Goal: Task Accomplishment & Management: Complete application form

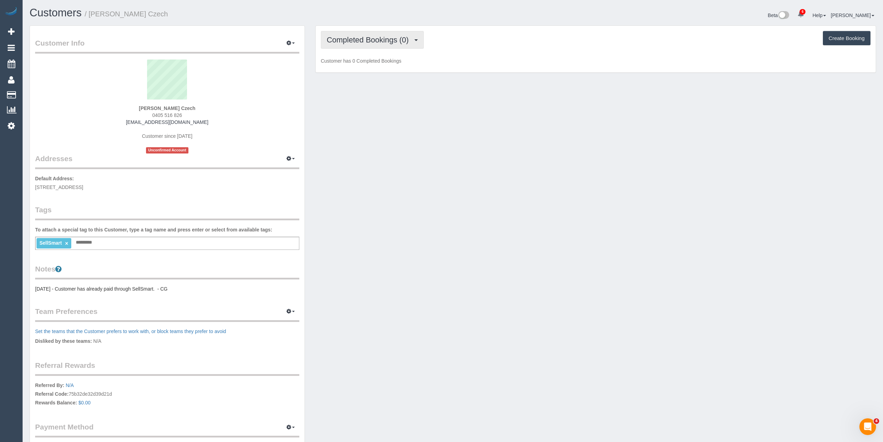
click at [370, 39] on span "Completed Bookings (0)" at bounding box center [370, 39] width 86 height 9
click at [363, 67] on link "Upcoming Bookings (1)" at bounding box center [357, 64] width 72 height 9
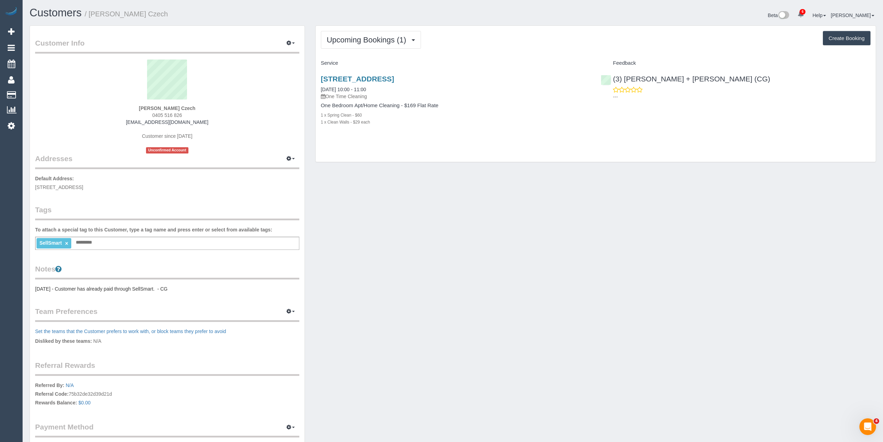
click at [512, 52] on div "Upcoming Bookings (1) Completed Bookings (0) Upcoming Bookings (1) Cancelled Bo…" at bounding box center [596, 94] width 560 height 136
click at [517, 74] on div "17/338 Bay Road, Cheltenham, VIC 3192 16/09/2025 10:00 - 11:00 One Time Cleanin…" at bounding box center [456, 104] width 280 height 70
click at [519, 76] on h3 "17/338 Bay Road, Cheltenham, VIC 3192" at bounding box center [456, 79] width 270 height 8
click at [515, 80] on h3 "17/338 Bay Road, Cheltenham, VIC 3192" at bounding box center [456, 79] width 270 height 8
click at [506, 65] on h4 "Service" at bounding box center [456, 63] width 270 height 6
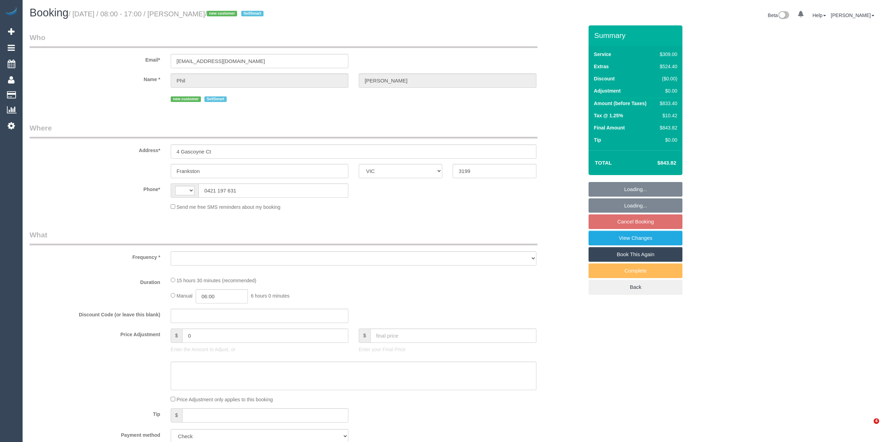
select select "VIC"
select select "string:AU"
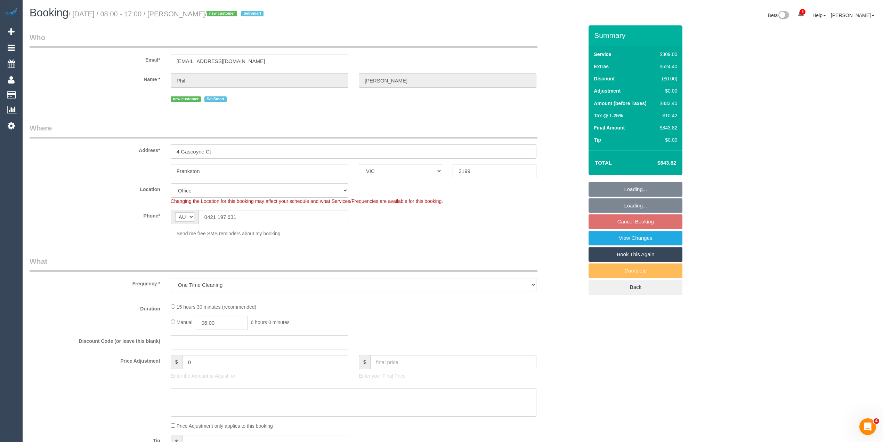
select select "object:753"
select select "number:28"
select select "number:16"
select select "number:19"
select select "number:24"
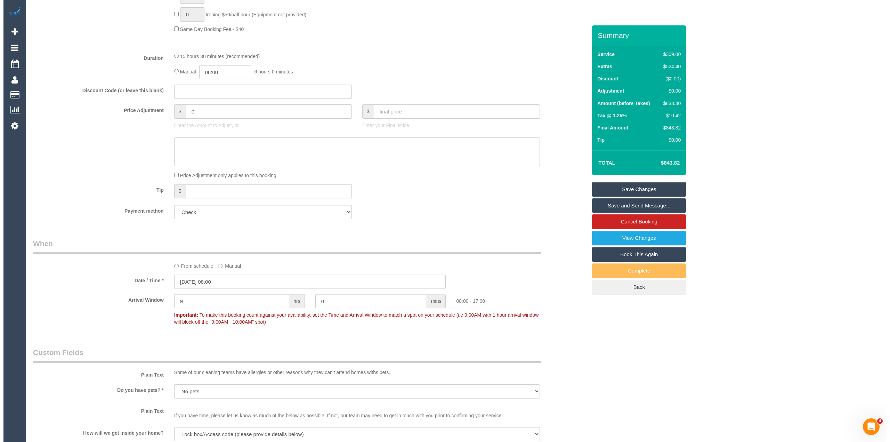
scroll to position [541, 0]
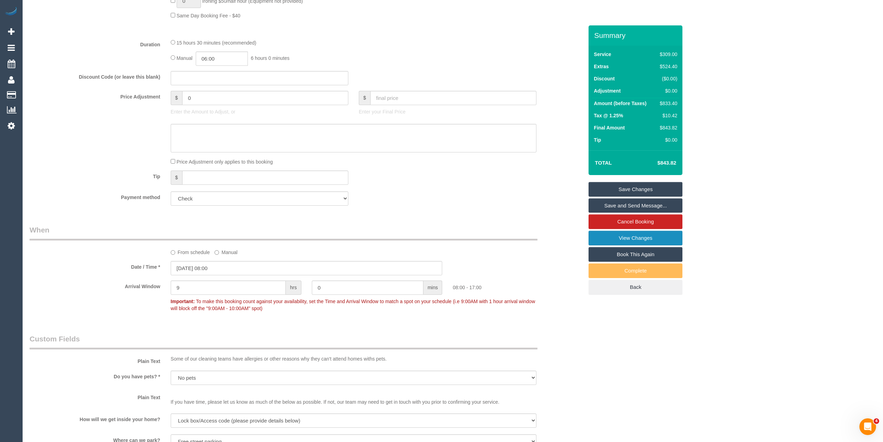
click at [646, 237] on link "View Changes" at bounding box center [636, 238] width 94 height 15
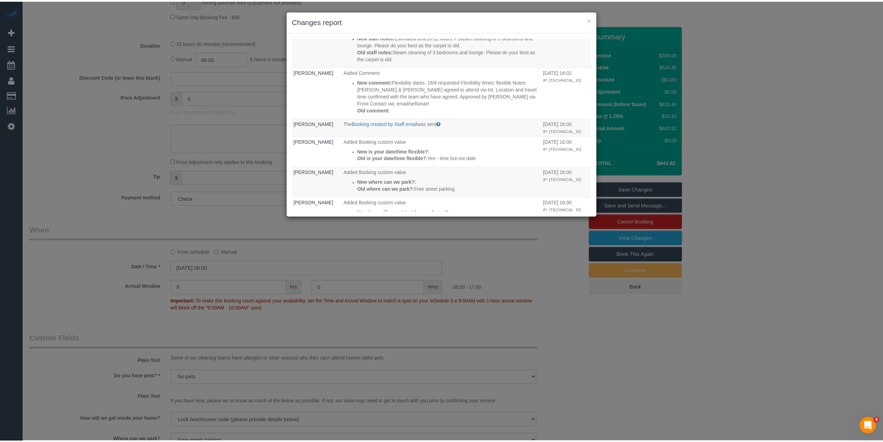
scroll to position [201, 0]
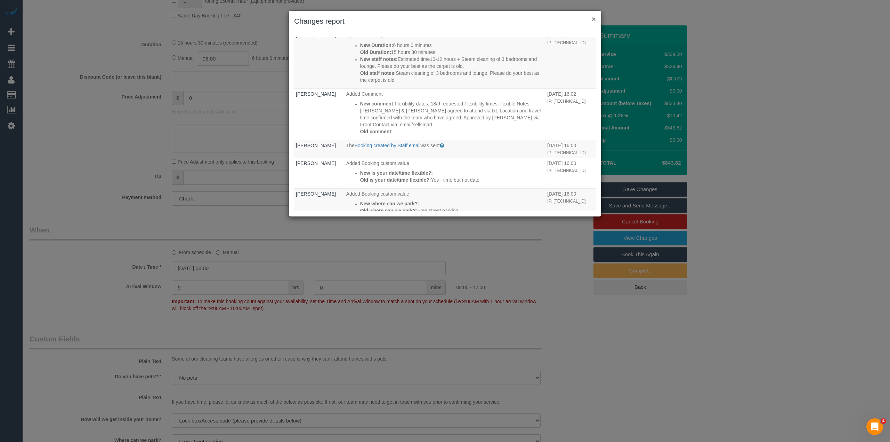
click at [594, 17] on button "×" at bounding box center [594, 18] width 4 height 7
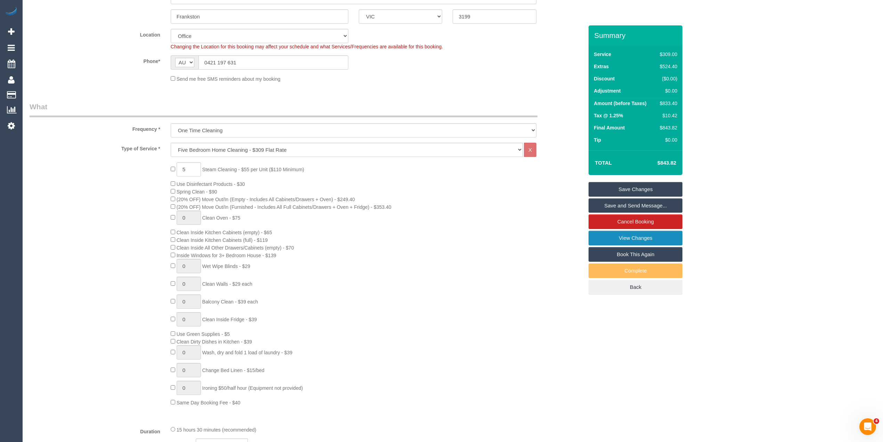
scroll to position [0, 0]
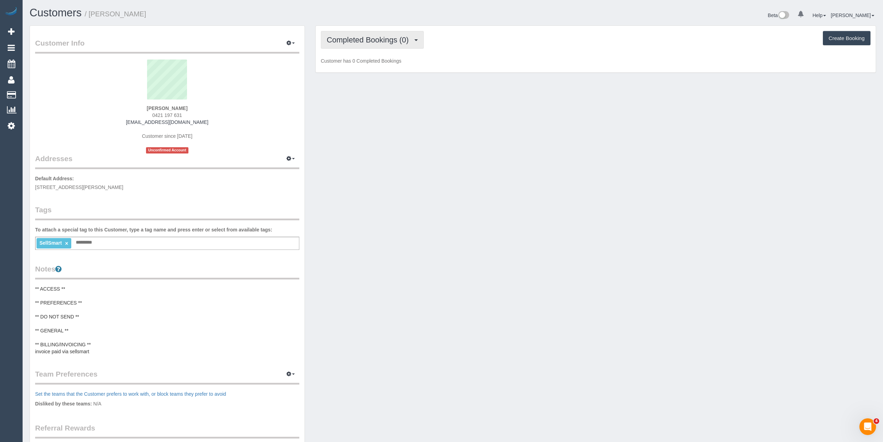
click at [347, 33] on button "Completed Bookings (0)" at bounding box center [372, 40] width 103 height 18
click at [352, 62] on link "Upcoming Bookings (1)" at bounding box center [357, 64] width 72 height 9
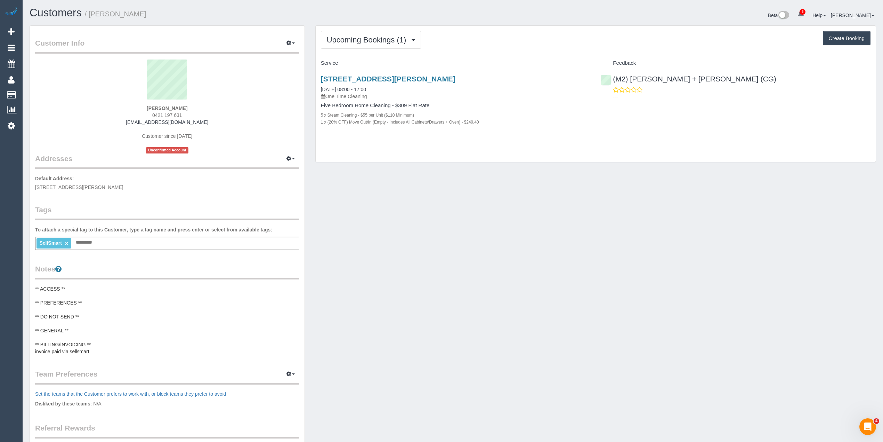
click at [531, 77] on h3 "[STREET_ADDRESS][PERSON_NAME]" at bounding box center [456, 79] width 270 height 8
click at [531, 77] on h3 "4 Gascoyne Ct, Frankston, VIC 3199" at bounding box center [456, 79] width 270 height 8
click at [533, 72] on div "4 Gascoyne Ct, Frankston, VIC 3199 18/09/2025 08:00 - 17:00 One Time Cleaning F…" at bounding box center [456, 104] width 280 height 70
click at [497, 40] on div "Upcoming Bookings (1) Completed Bookings (0) Upcoming Bookings (1) Cancelled Bo…" at bounding box center [596, 40] width 550 height 18
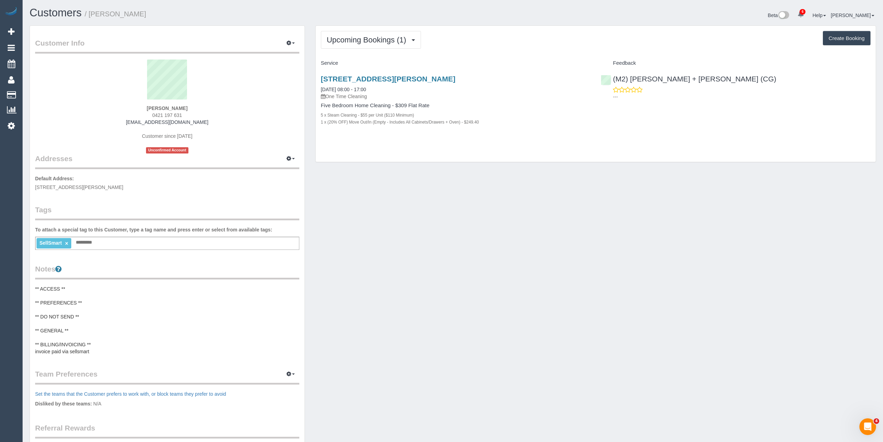
click at [493, 57] on div "Upcoming Bookings (1) Completed Bookings (0) Upcoming Bookings (1) Cancelled Bo…" at bounding box center [596, 94] width 560 height 136
click at [552, 70] on div "4 Gascoyne Ct, Frankston, VIC 3199 18/09/2025 08:00 - 17:00 One Time Cleaning F…" at bounding box center [456, 104] width 280 height 70
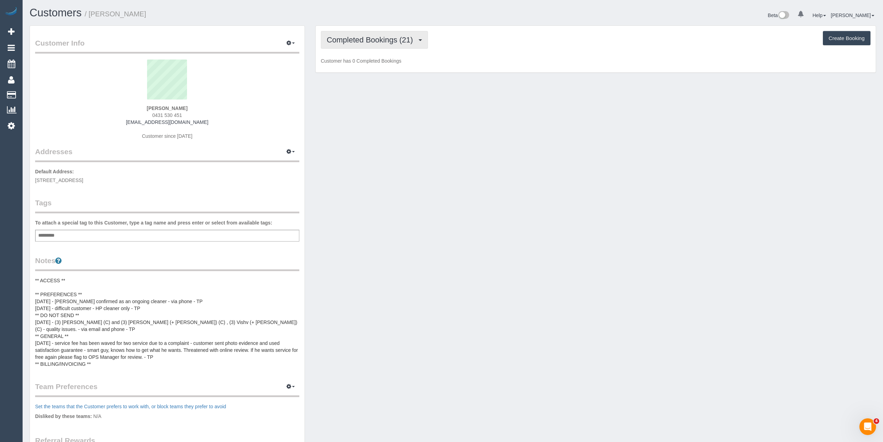
click at [352, 34] on button "Completed Bookings (21)" at bounding box center [374, 40] width 107 height 18
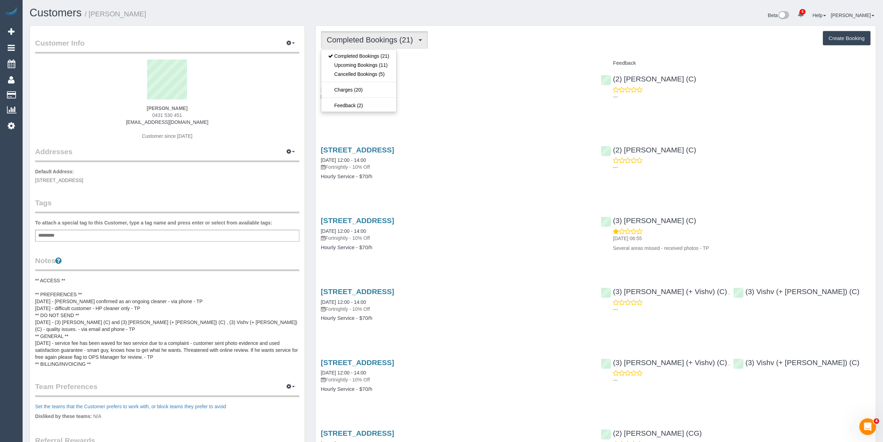
click at [352, 34] on button "Completed Bookings (21)" at bounding box center [374, 40] width 107 height 18
drag, startPoint x: 316, startPoint y: 75, endPoint x: 473, endPoint y: 80, distance: 157.2
click at [473, 80] on div "8 Grange Rd, Sandringham, VIC 3191 27/08/2025 12:00 - 14:00 Fortnightly - 10% O…" at bounding box center [456, 96] width 280 height 54
copy link "8 Grange Rd, Sandringham, VIC 3191"
click at [347, 34] on button "Completed Bookings (21)" at bounding box center [374, 40] width 107 height 18
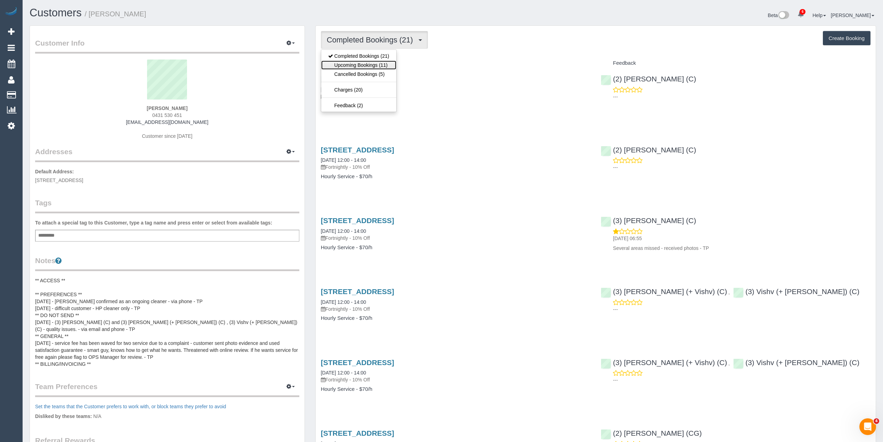
click at [360, 64] on link "Upcoming Bookings (11)" at bounding box center [358, 64] width 75 height 9
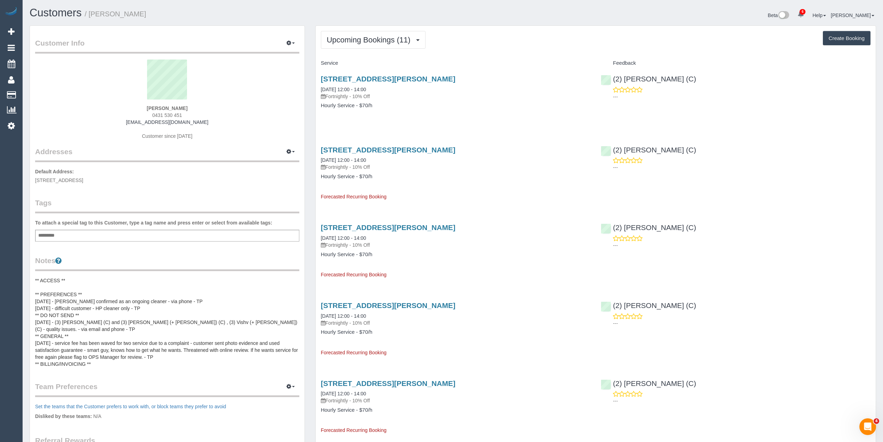
click at [362, 37] on span "Upcoming Bookings (11)" at bounding box center [370, 39] width 87 height 9
click at [359, 55] on link "Completed Bookings (21)" at bounding box center [358, 55] width 75 height 9
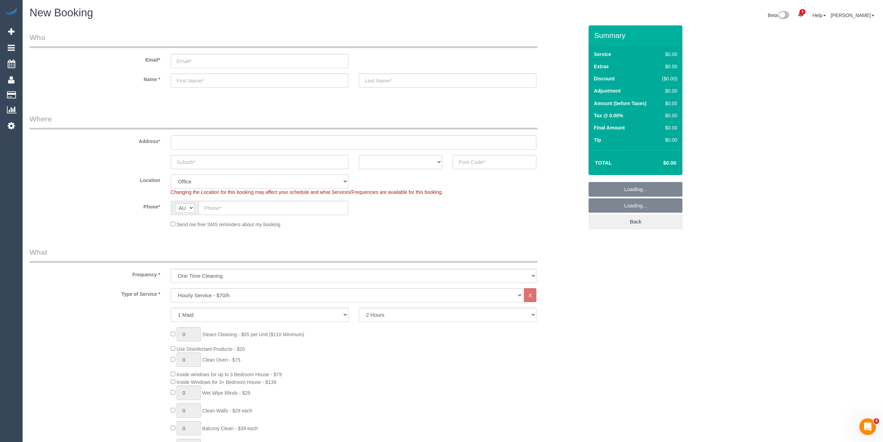
select select "object:2123"
click at [208, 79] on input "text" at bounding box center [260, 80] width 178 height 14
paste input "Mrs Nicholina SCHEMBRI"
drag, startPoint x: 247, startPoint y: 80, endPoint x: 213, endPoint y: 79, distance: 33.4
click at [213, 79] on input "Mrs Nicholina SCHEMBRI" at bounding box center [260, 80] width 178 height 14
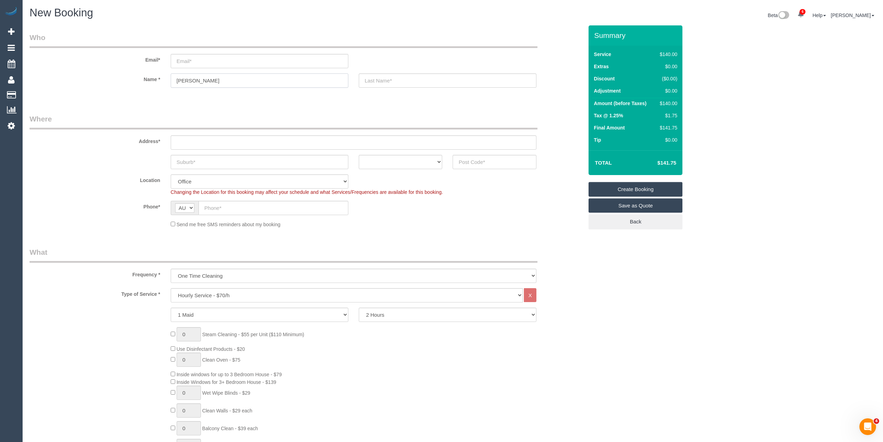
type input "Mrs Nicholina Schembri"
click at [195, 57] on input "email" at bounding box center [260, 61] width 178 height 14
type input "nicholina.amcservices@fake.com"
click at [398, 82] on input "text" at bounding box center [448, 80] width 178 height 14
type input "AMC Services"
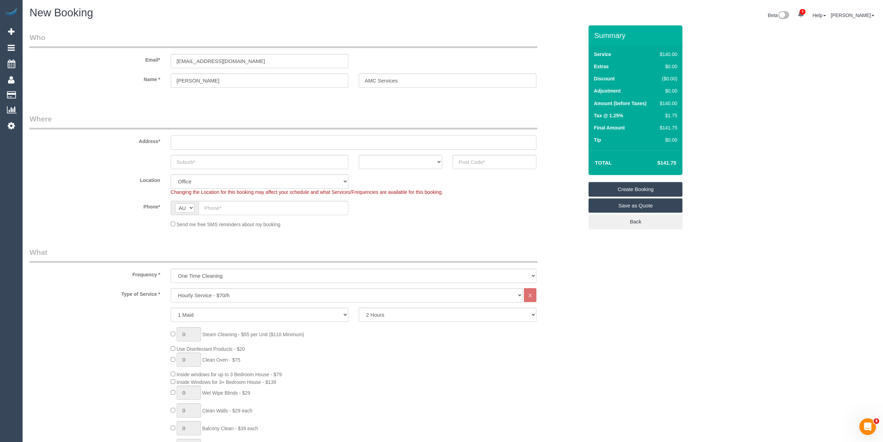
click at [215, 138] on input "text" at bounding box center [354, 142] width 366 height 14
paste input "28 BURT STREET"
type input "28 BURT STREET"
click at [198, 163] on input "text" at bounding box center [260, 162] width 178 height 14
paste input "ALTONA"
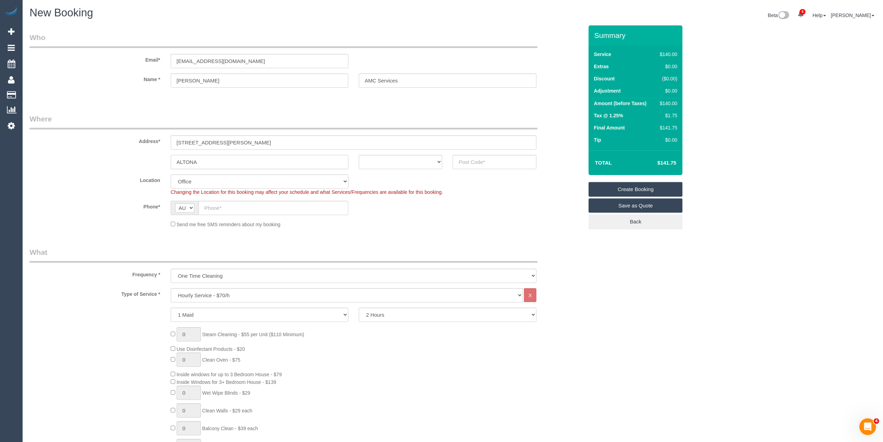
type input "ALTONA"
drag, startPoint x: 398, startPoint y: 156, endPoint x: 398, endPoint y: 160, distance: 3.8
click at [398, 156] on select "ACT NSW NT QLD SA TAS VIC WA" at bounding box center [401, 162] width 84 height 14
select select "VIC"
click at [359, 155] on select "ACT NSW NT QLD SA TAS VIC WA" at bounding box center [401, 162] width 84 height 14
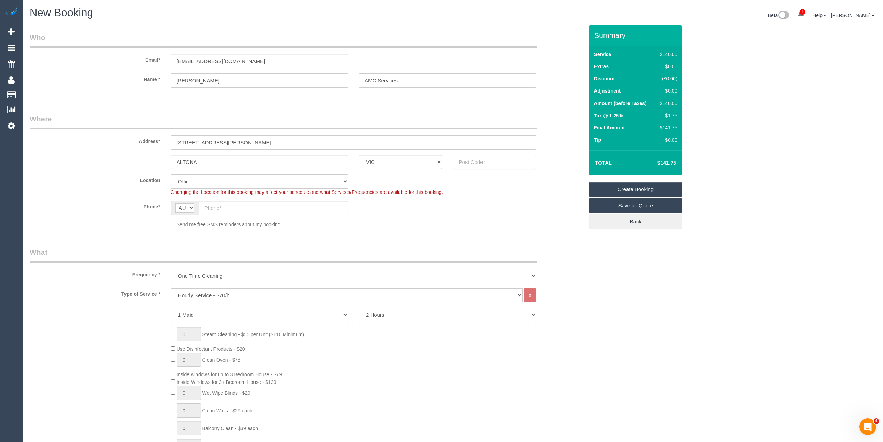
click at [469, 159] on input "text" at bounding box center [495, 162] width 84 height 14
type input "3018"
click at [220, 207] on input "text" at bounding box center [274, 208] width 150 height 14
select select "65"
select select "object:2130"
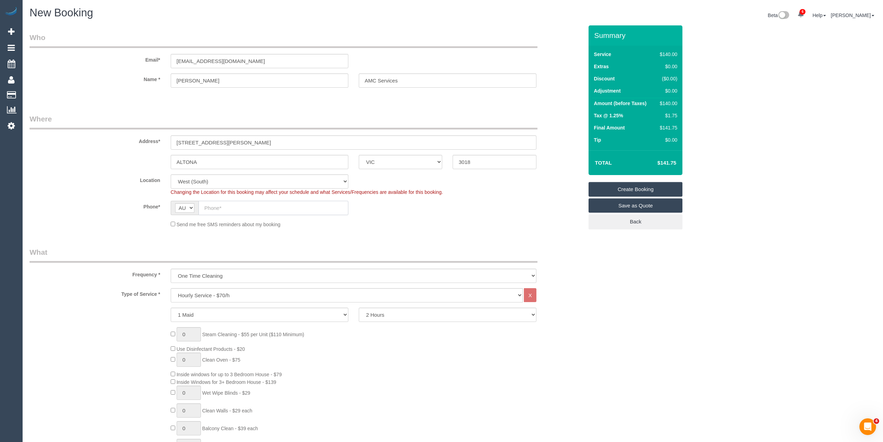
click at [218, 205] on input "text" at bounding box center [274, 208] width 150 height 14
paste input "0487 202 903"
type input "0487 202 903"
click at [199, 274] on select "One Time Cleaning Weekly - 10% Off - 10.00% (0% for the First Booking) Fortnigh…" at bounding box center [354, 275] width 366 height 14
select select "object:2131"
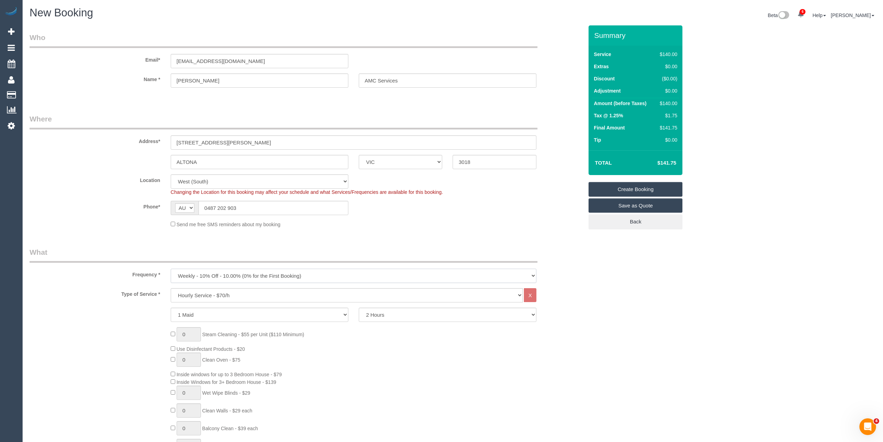
click at [171, 268] on select "One Time Cleaning Weekly - 10% Off - 10.00% (0% for the First Booking) Fortnigh…" at bounding box center [354, 275] width 366 height 14
click at [195, 296] on select "Hourly Service - $70/h Hourly Service - $65/h Hourly Service - $60/h Hourly Ser…" at bounding box center [347, 295] width 352 height 14
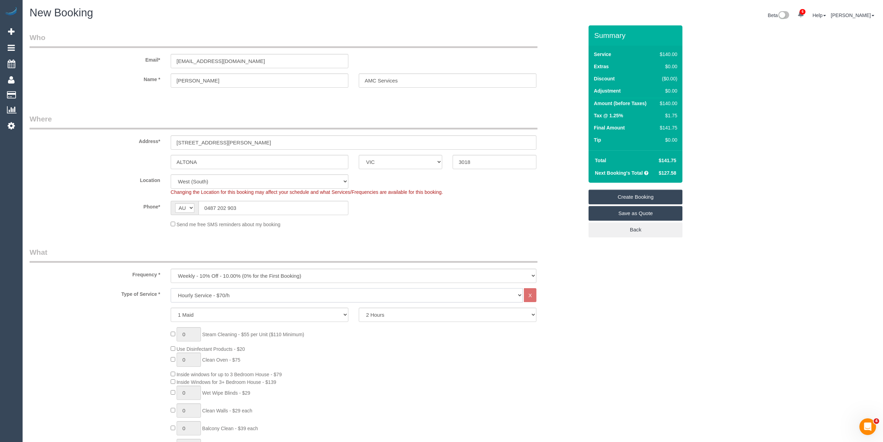
select select "308"
click at [171, 288] on select "Hourly Service - $70/h Hourly Service - $65/h Hourly Service - $60/h Hourly Ser…" at bounding box center [347, 295] width 352 height 14
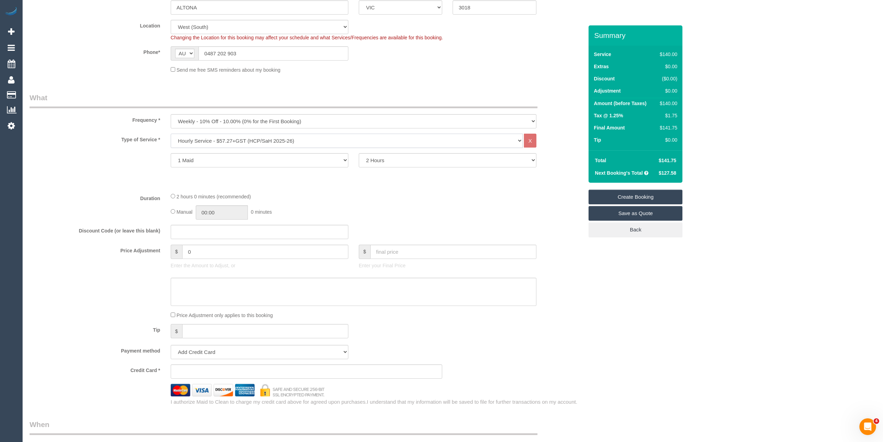
scroll to position [309, 0]
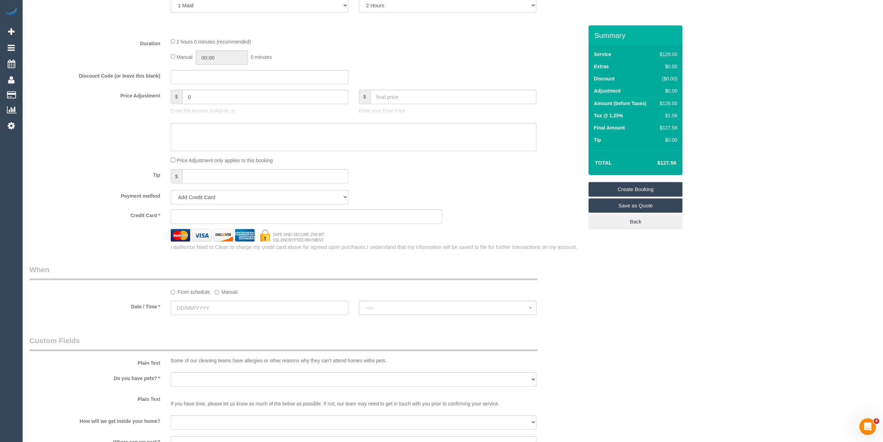
click at [188, 197] on select "Add Credit Card Cash Check Paypal" at bounding box center [260, 197] width 178 height 14
select select "string:check"
click at [171, 190] on select "Add Credit Card Cash Check Paypal" at bounding box center [260, 197] width 178 height 14
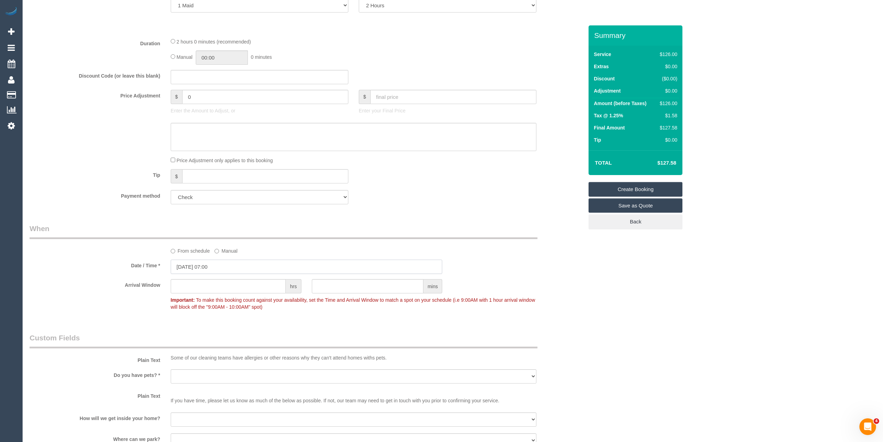
click at [182, 271] on input "16/09/2025 07:00" at bounding box center [307, 266] width 272 height 14
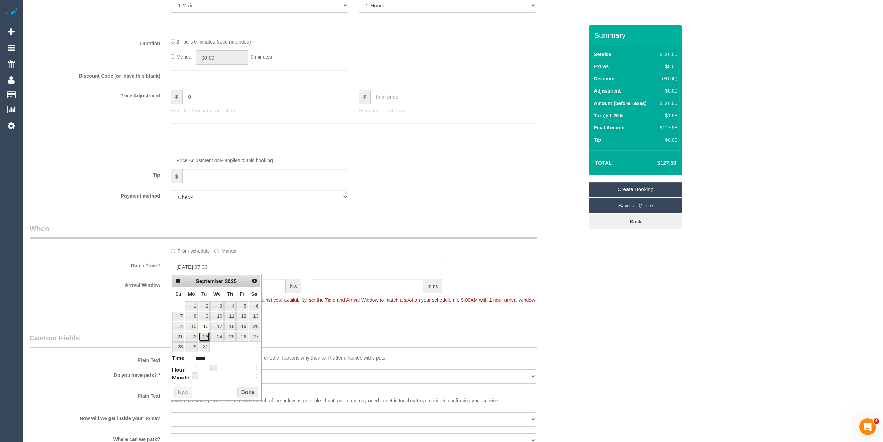
click at [202, 335] on link "23" at bounding box center [204, 336] width 11 height 9
type input "23/09/2025 08:00"
type input "*****"
type input "23/09/2025 09:00"
type input "*****"
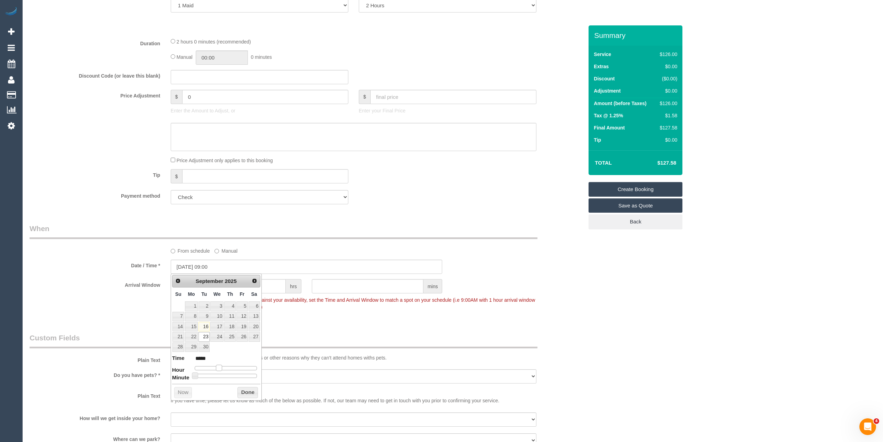
type input "23/09/2025 10:00"
type input "*****"
type input "23/09/2025 11:00"
type input "*****"
type input "23/09/2025 12:00"
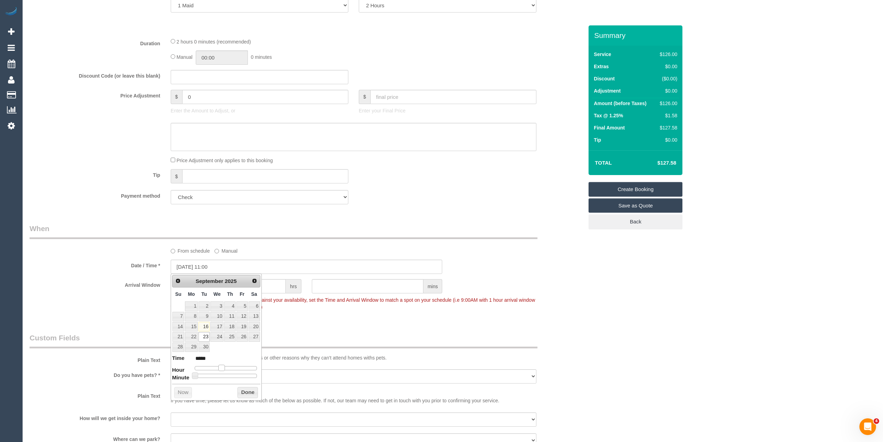
type input "*****"
drag, startPoint x: 212, startPoint y: 369, endPoint x: 225, endPoint y: 369, distance: 13.6
click at [225, 369] on span at bounding box center [227, 367] width 6 height 6
click at [762, 377] on div "Who Email* nicholina.amcservices@fake.com Name * Mrs Nicholina Schembri AMC Ser…" at bounding box center [453, 225] width 847 height 1019
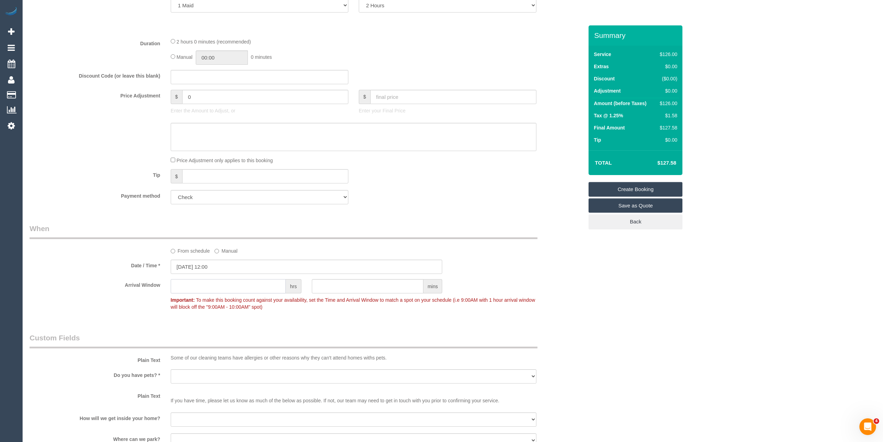
click at [223, 286] on input "text" at bounding box center [228, 286] width 115 height 14
type input "1"
click at [622, 308] on div "Who Email* nicholina.amcservices@fake.com Name * Mrs Nicholina Schembri AMC Ser…" at bounding box center [453, 225] width 847 height 1019
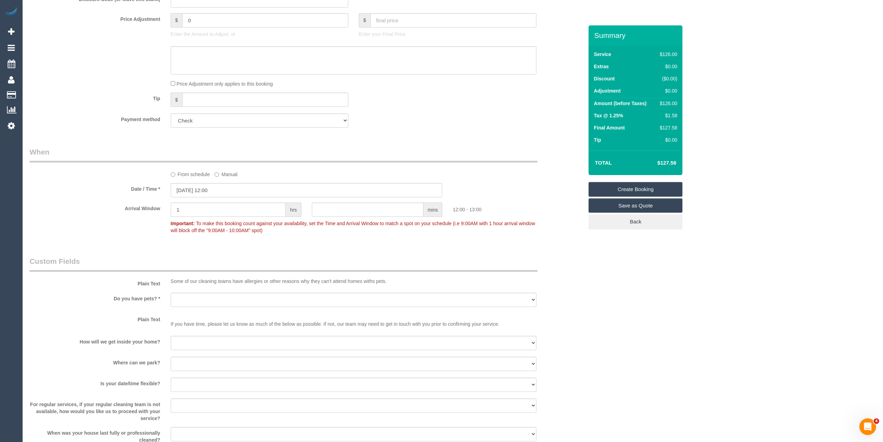
scroll to position [541, 0]
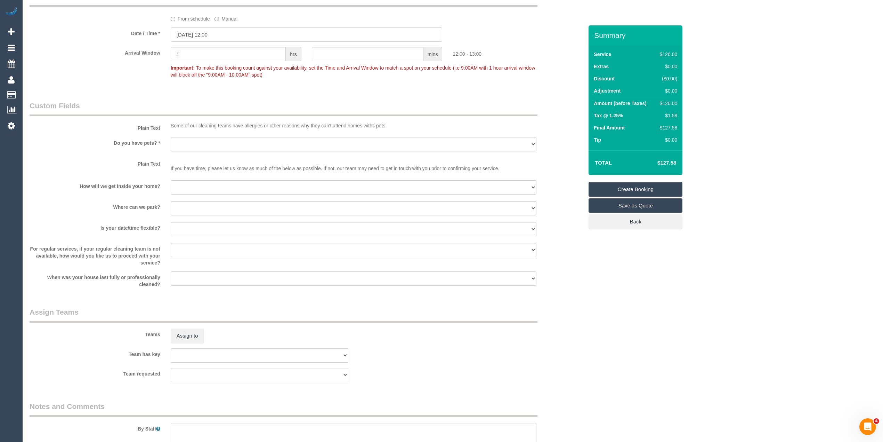
click at [180, 137] on select "Yes - Cats Yes - Dogs No pets Yes - Dogs and Cats Yes - Other" at bounding box center [354, 144] width 366 height 14
select select "number:28"
click at [171, 137] on select "Yes - Cats Yes - Dogs No pets Yes - Dogs and Cats Yes - Other" at bounding box center [354, 144] width 366 height 14
click at [198, 182] on select "I will be home Key will be left (please provide details below) Lock box/Access …" at bounding box center [354, 187] width 366 height 14
select select "number:14"
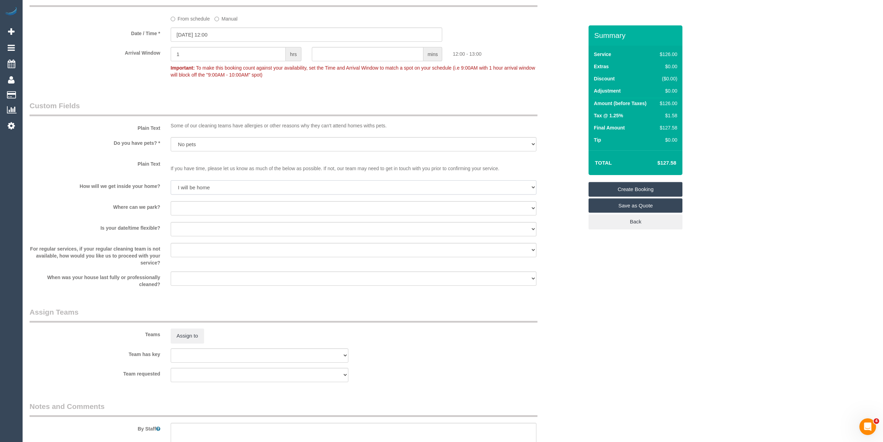
click at [171, 180] on select "I will be home Key will be left (please provide details below) Lock box/Access …" at bounding box center [354, 187] width 366 height 14
click at [205, 210] on select "I will provide parking on-site Free street parking Paid street parking (cost wi…" at bounding box center [354, 208] width 366 height 14
select select "number:19"
click at [171, 201] on select "I will provide parking on-site Free street parking Paid street parking (cost wi…" at bounding box center [354, 208] width 366 height 14
click at [199, 231] on select "Yes - date and time Yes - date but not time Yes - time but not date No - No fle…" at bounding box center [354, 229] width 366 height 14
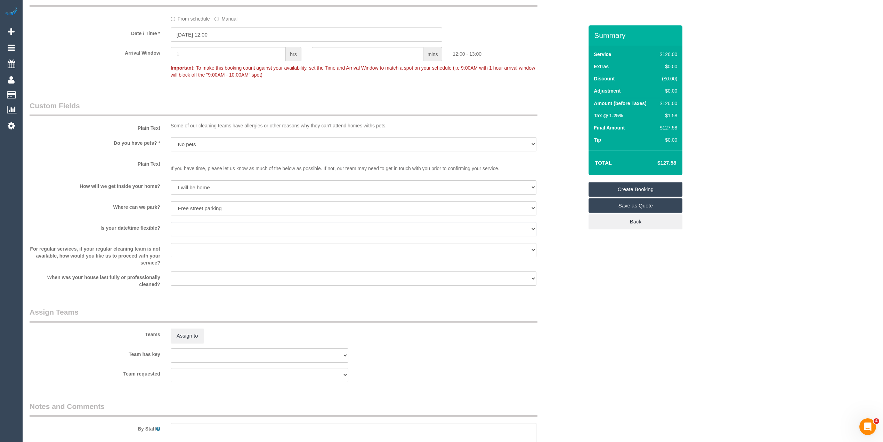
select select "number:24"
click at [171, 222] on select "Yes - date and time Yes - date but not time Yes - time but not date No - No fle…" at bounding box center [354, 229] width 366 height 14
click at [195, 243] on select "Arrange a cleaner to cover and do not bother you Arrange a cleaner to cover and…" at bounding box center [354, 250] width 366 height 14
select select "number:35"
click at [171, 243] on select "Arrange a cleaner to cover and do not bother you Arrange a cleaner to cover and…" at bounding box center [354, 250] width 366 height 14
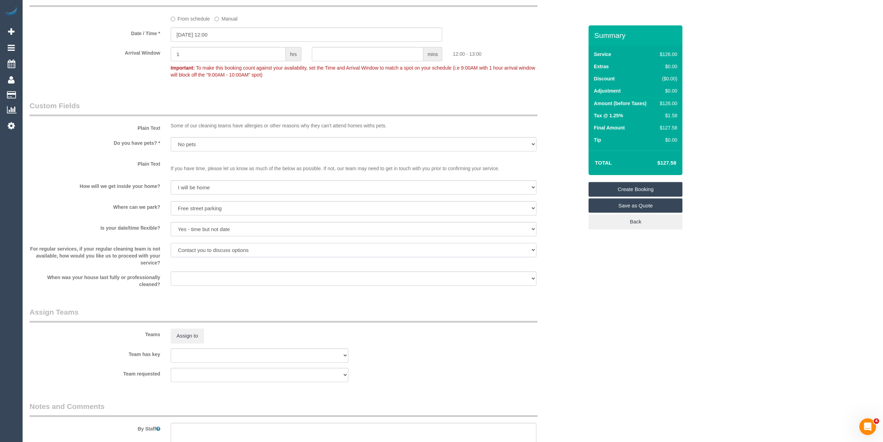
scroll to position [626, 0]
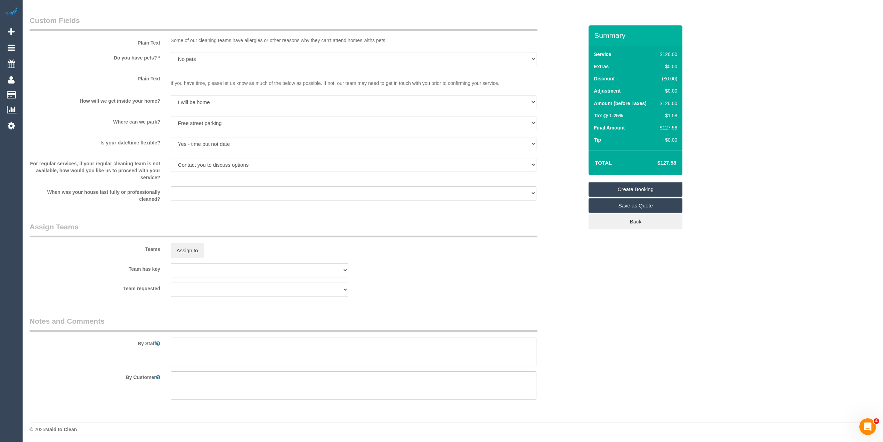
click at [249, 343] on textarea at bounding box center [354, 351] width 366 height 29
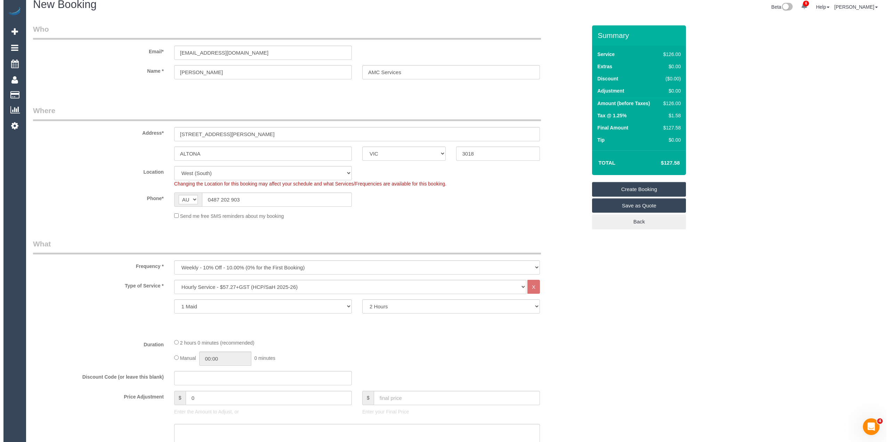
scroll to position [0, 0]
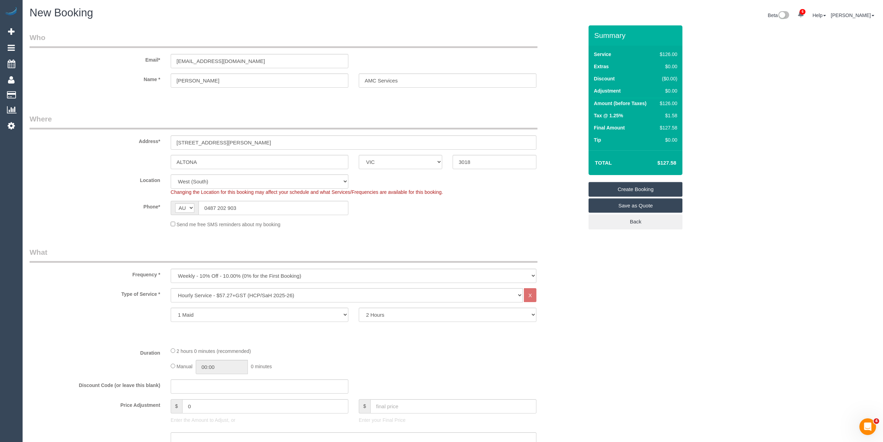
type textarea "Please ask the cleaner which areas they want cleaned, thank you."
drag, startPoint x: 274, startPoint y: 65, endPoint x: 120, endPoint y: 57, distance: 154.2
click at [120, 57] on div "Email* nicholina.amcservices@fake.com" at bounding box center [306, 50] width 564 height 36
click at [652, 188] on link "Create Booking" at bounding box center [636, 189] width 94 height 15
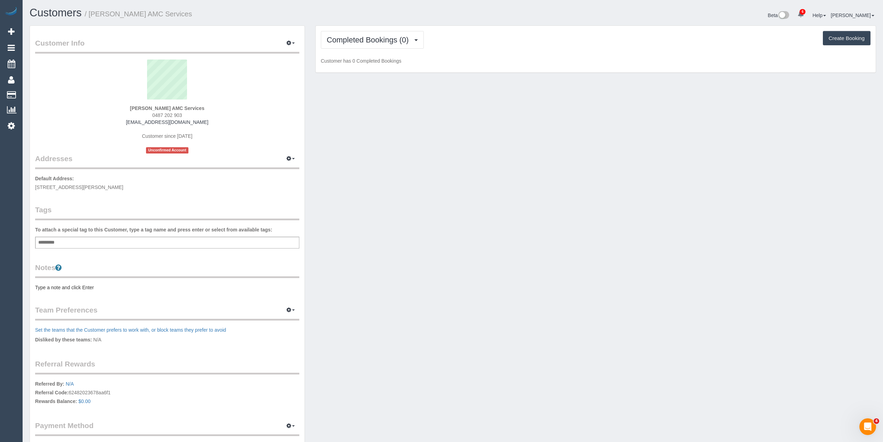
click at [61, 243] on div "Add a tag" at bounding box center [167, 242] width 264 height 12
type input "****"
type input "***"
type input "*******"
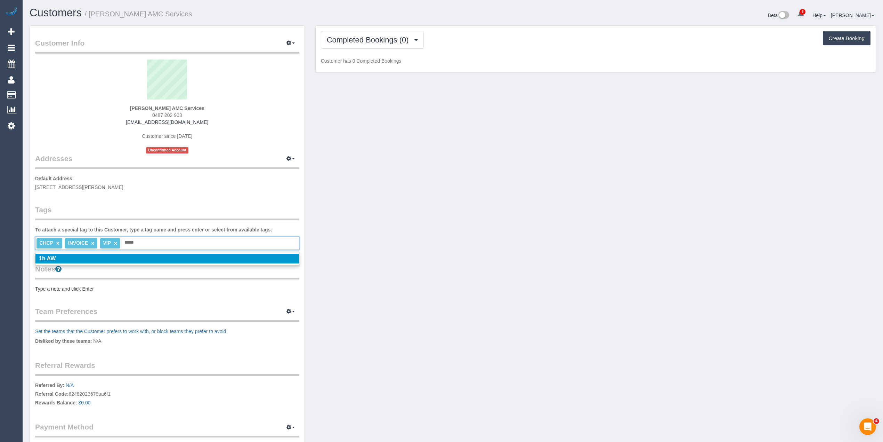
type input "*****"
click at [56, 260] on em "1h AW" at bounding box center [47, 258] width 17 height 6
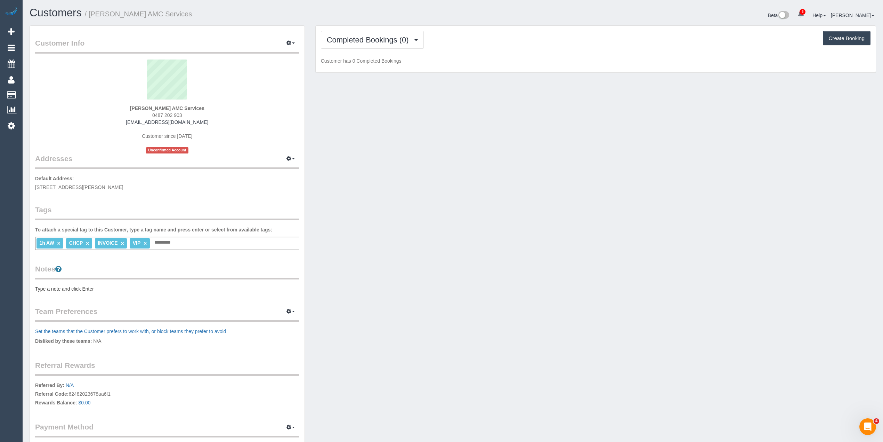
click at [52, 288] on pre "Type a note and click Enter" at bounding box center [167, 288] width 264 height 7
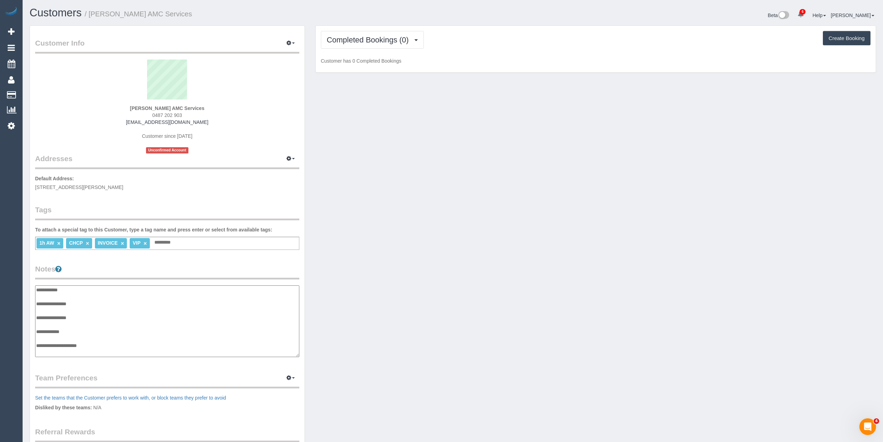
scroll to position [6, 0]
click at [95, 294] on textarea "**********" at bounding box center [167, 321] width 264 height 72
click at [52, 304] on textarea "**********" at bounding box center [167, 321] width 264 height 72
click at [105, 347] on textarea "**********" at bounding box center [167, 321] width 264 height 72
click at [51, 348] on textarea "**********" at bounding box center [167, 321] width 264 height 72
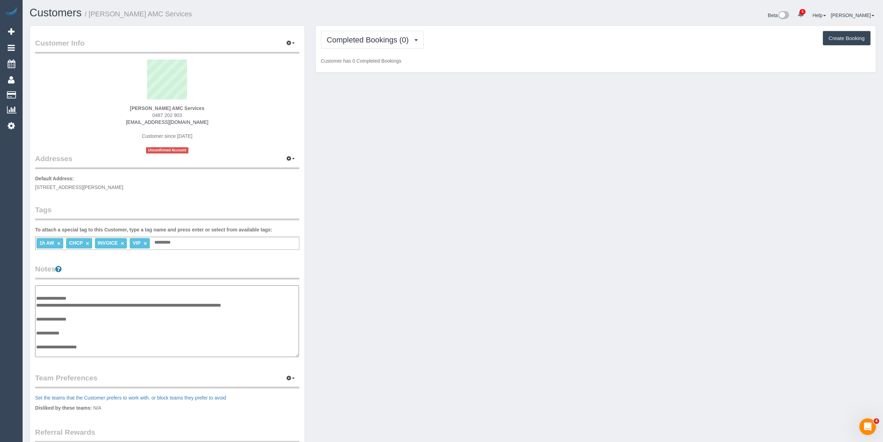
click at [48, 351] on textarea "**********" at bounding box center [167, 321] width 264 height 72
paste textarea "**********"
click at [113, 350] on textarea "**********" at bounding box center [167, 321] width 264 height 72
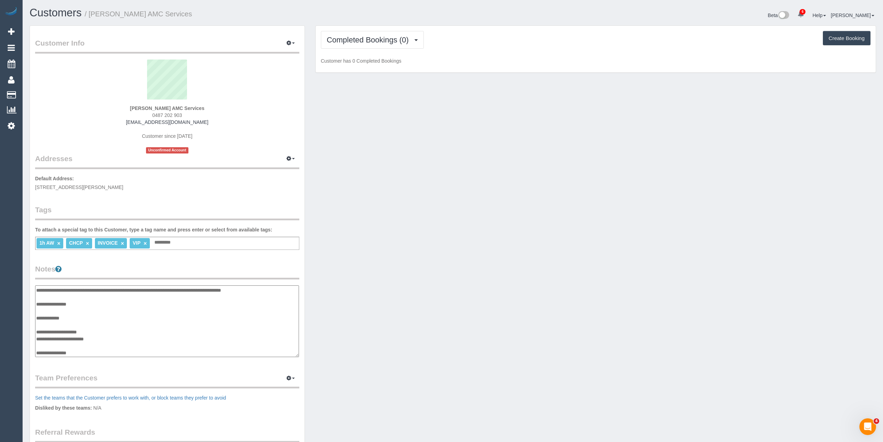
paste textarea "**********"
type textarea "**********"
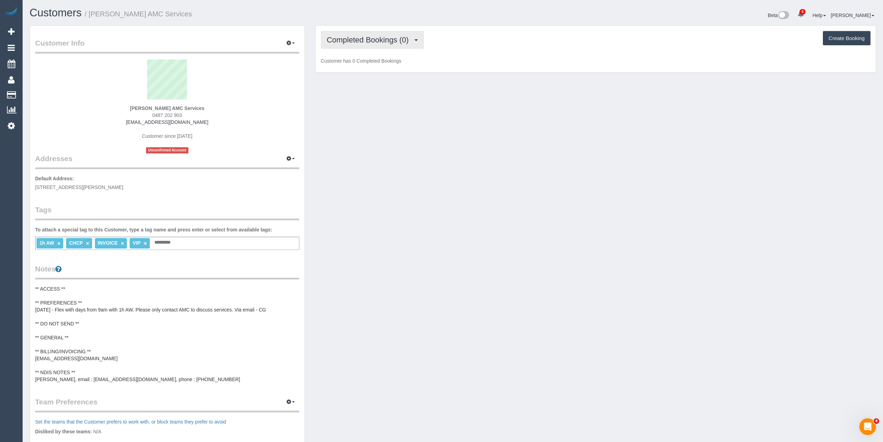
click at [354, 44] on button "Completed Bookings (0)" at bounding box center [372, 40] width 103 height 18
click at [353, 63] on link "Upcoming Bookings (11)" at bounding box center [357, 64] width 73 height 9
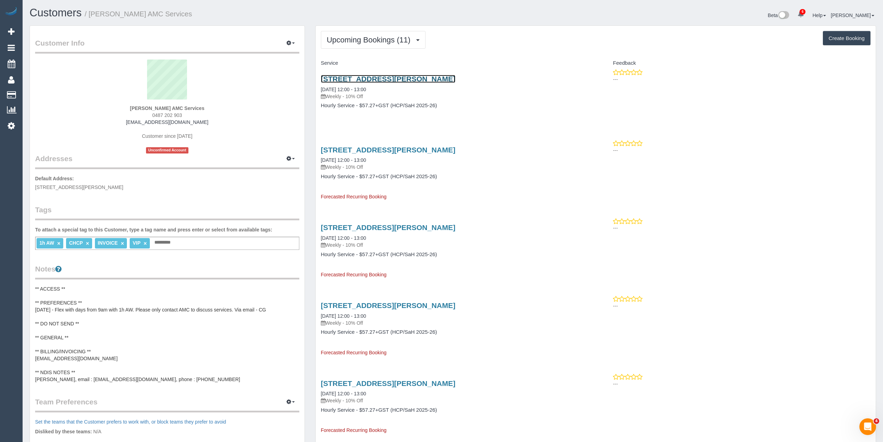
click at [390, 77] on link "28 Burt Street, Altona, VIC 3018" at bounding box center [388, 79] width 135 height 8
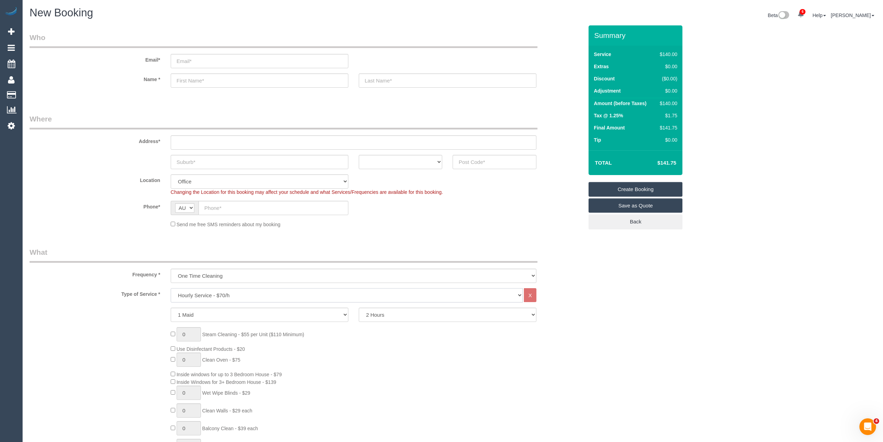
click at [212, 296] on select "Hourly Service - $70/h Hourly Service - $65/h Hourly Service - $60/h Hourly Ser…" at bounding box center [347, 295] width 352 height 14
select select "213"
click at [171, 288] on select "Hourly Service - $70/h Hourly Service - $65/h Hourly Service - $60/h Hourly Ser…" at bounding box center [347, 295] width 352 height 14
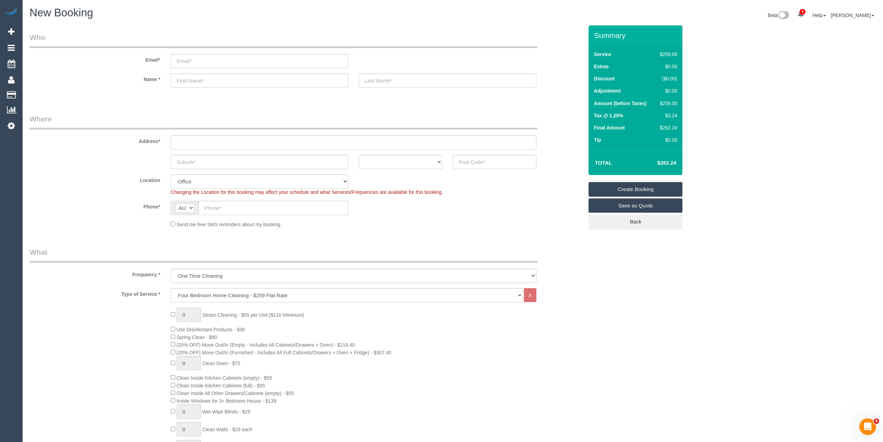
click at [669, 159] on td "$262.24" at bounding box center [656, 162] width 45 height 17
copy h4 "262.24"
click at [207, 293] on select "Hourly Service - $70/h Hourly Service - $65/h Hourly Service - $60/h Hourly Ser…" at bounding box center [347, 295] width 352 height 14
click at [171, 288] on select "Hourly Service - $70/h Hourly Service - $65/h Hourly Service - $60/h Hourly Ser…" at bounding box center [347, 295] width 352 height 14
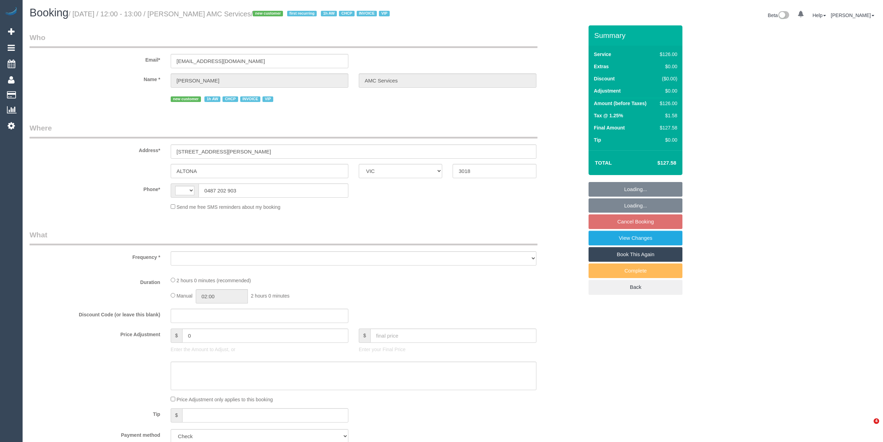
select select "VIC"
select select "object:340"
select select "string:AU"
click at [776, 141] on div "Who Email* [EMAIL_ADDRESS][DOMAIN_NAME] Name * [PERSON_NAME] AMC Services new c…" at bounding box center [453, 444] width 847 height 838
select select "120"
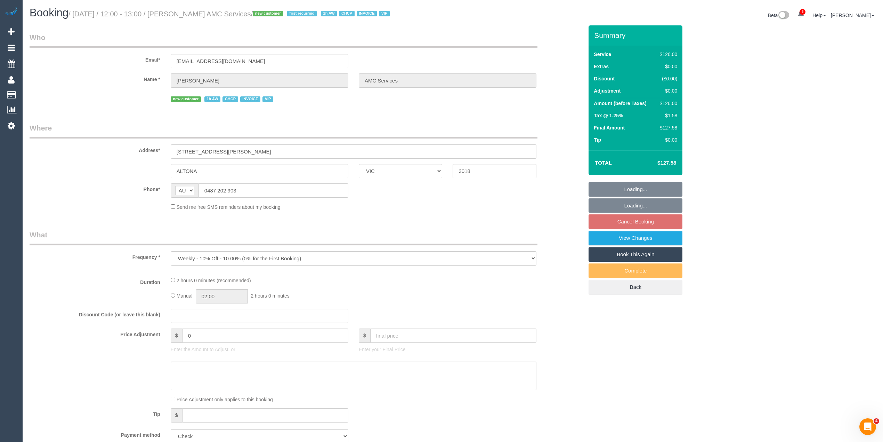
select select "number:28"
select select "number:14"
select select "number:19"
select select "number:24"
select select "number:35"
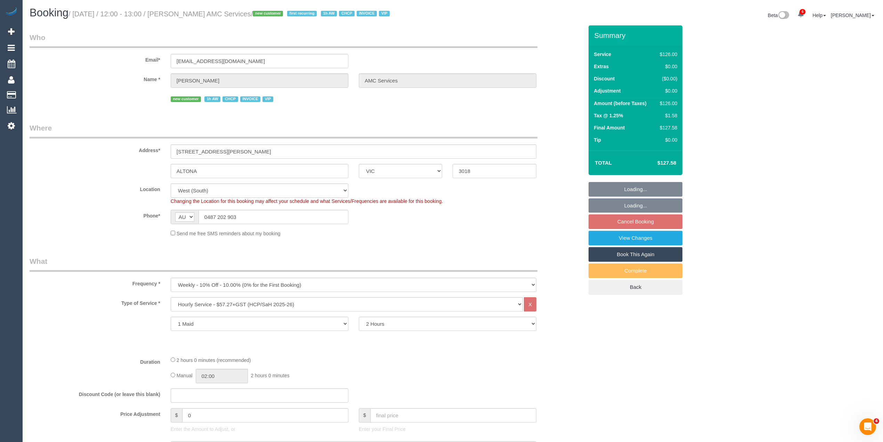
select select "object:803"
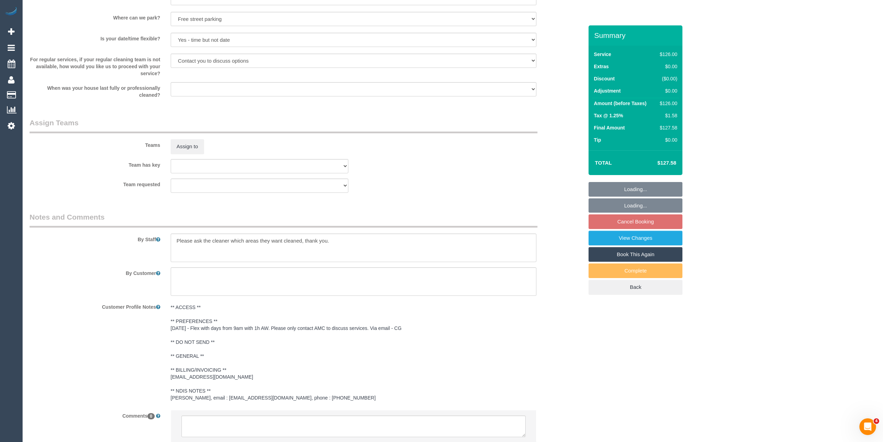
scroll to position [798, 0]
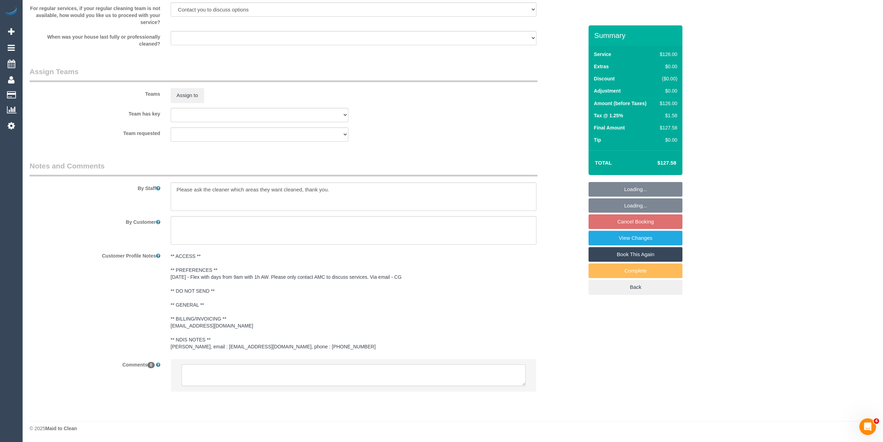
click at [292, 373] on textarea at bounding box center [353, 375] width 344 height 22
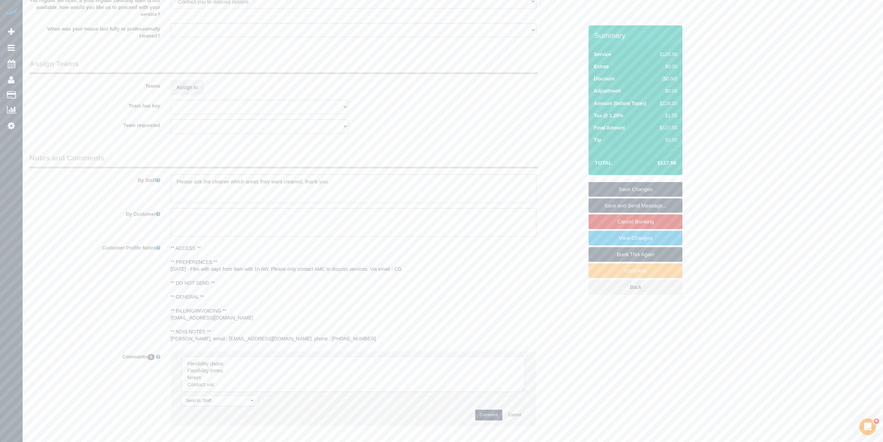
drag, startPoint x: 520, startPoint y: 383, endPoint x: 425, endPoint y: 398, distance: 97.1
click at [517, 392] on textarea at bounding box center [353, 373] width 344 height 35
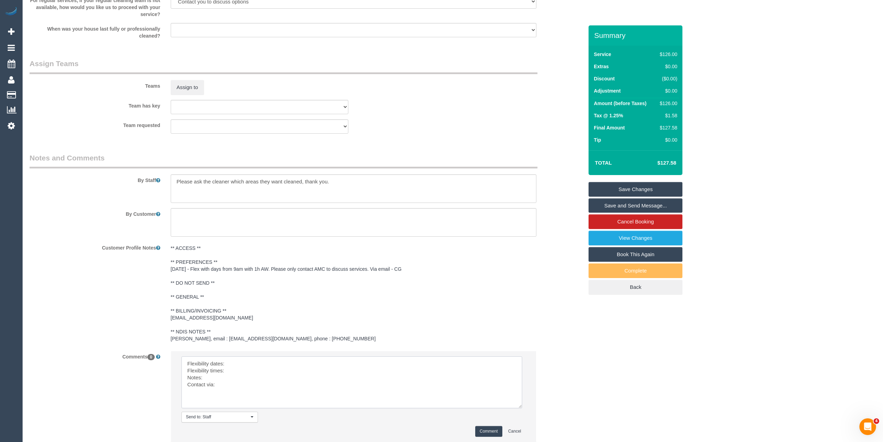
click at [240, 369] on textarea at bounding box center [351, 382] width 341 height 52
click at [241, 377] on textarea at bounding box center [351, 382] width 341 height 52
click at [241, 384] on textarea at bounding box center [351, 382] width 341 height 52
click at [241, 390] on textarea at bounding box center [351, 382] width 341 height 52
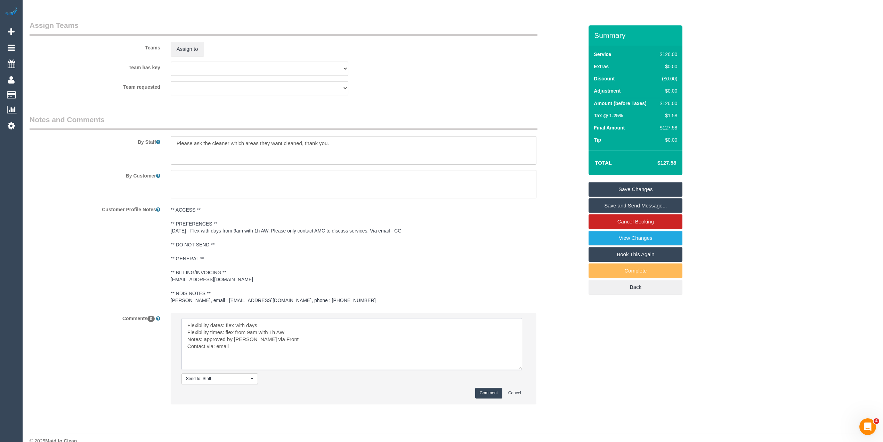
scroll to position [857, 0]
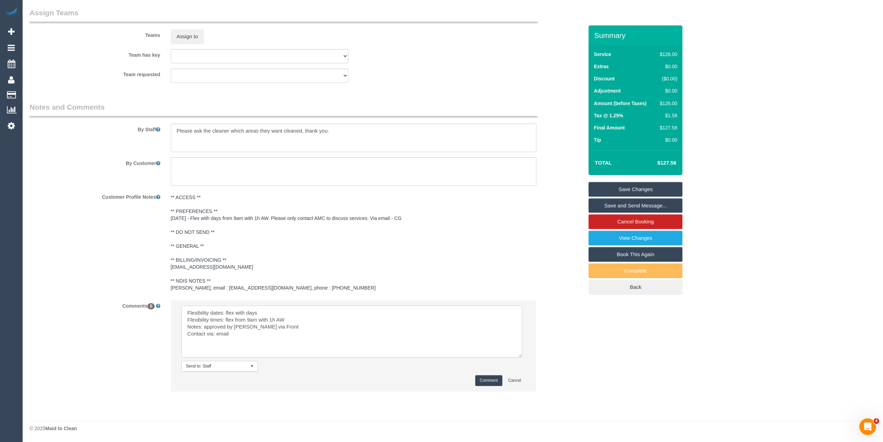
type textarea "Flexibility dates: flex with days Flexibility times: flex from 9am with 1h AW N…"
click at [490, 379] on button "Comment" at bounding box center [488, 380] width 27 height 11
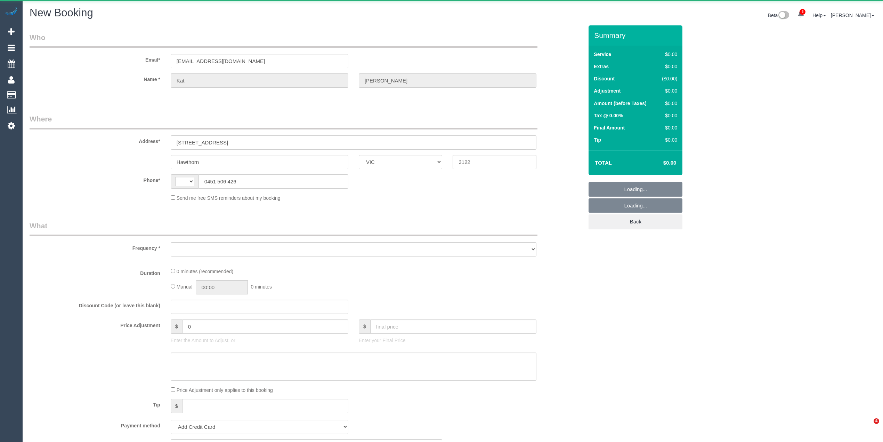
select select "VIC"
select select "object:635"
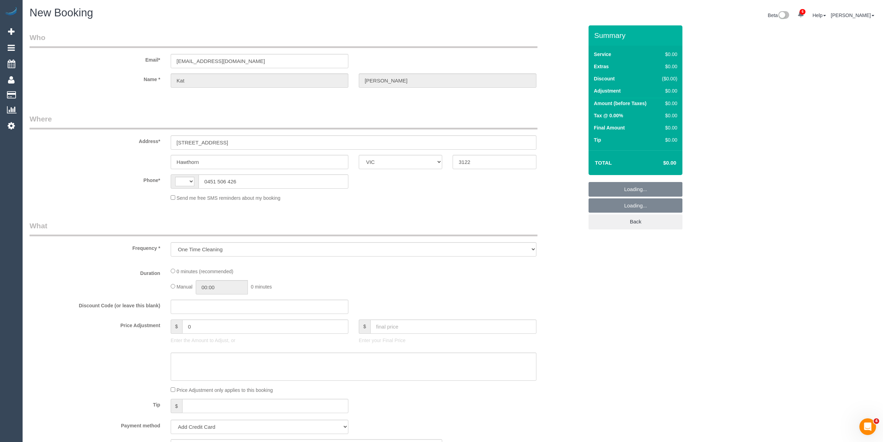
select select "string:AU"
select select "string:stripe-pm_1RvSDt2GScqysDRVQCnpcIoG"
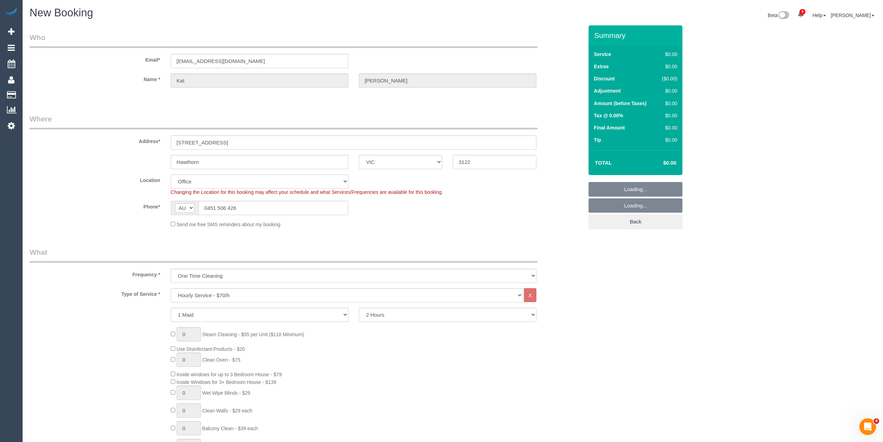
select select "object:1053"
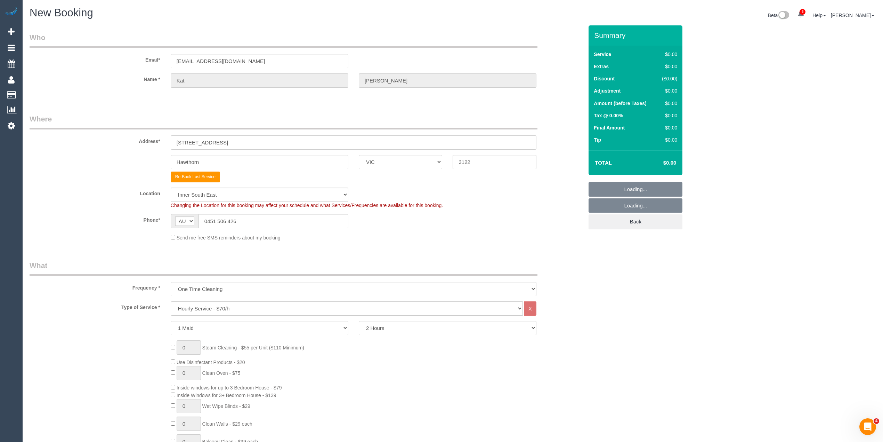
select select "55"
click at [192, 287] on select "One Time Cleaning Weekly - 10% Off - 10.00% (0% for the First Booking) Fortnigh…" at bounding box center [354, 289] width 366 height 14
select select "object:2321"
click at [171, 282] on select "One Time Cleaning Weekly - 10% Off - 10.00% (0% for the First Booking) Fortnigh…" at bounding box center [354, 289] width 366 height 14
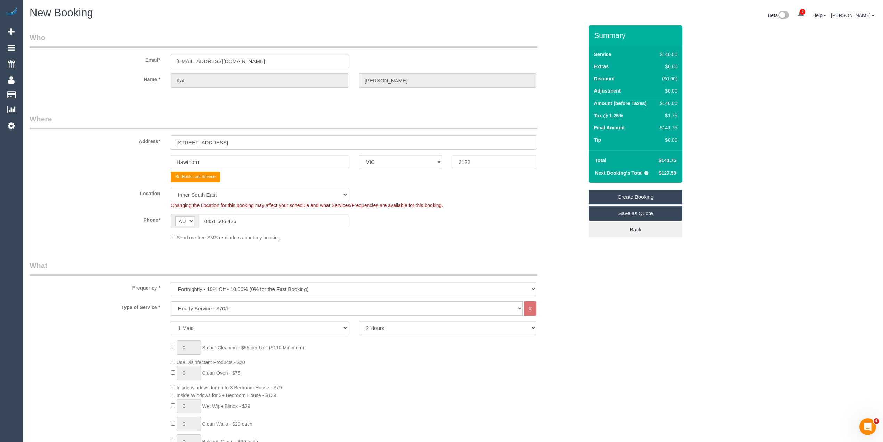
click at [207, 306] on select "Hourly Service - $70/h Hourly Service - $65/h Hourly Service - $60/h Hourly Ser…" at bounding box center [347, 308] width 352 height 14
select select "212"
click at [171, 301] on select "Hourly Service - $70/h Hourly Service - $65/h Hourly Service - $60/h Hourly Ser…" at bounding box center [347, 308] width 352 height 14
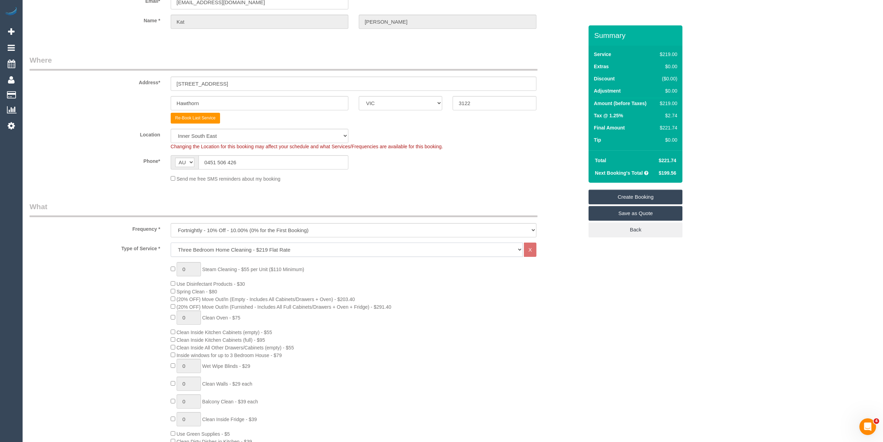
scroll to position [77, 0]
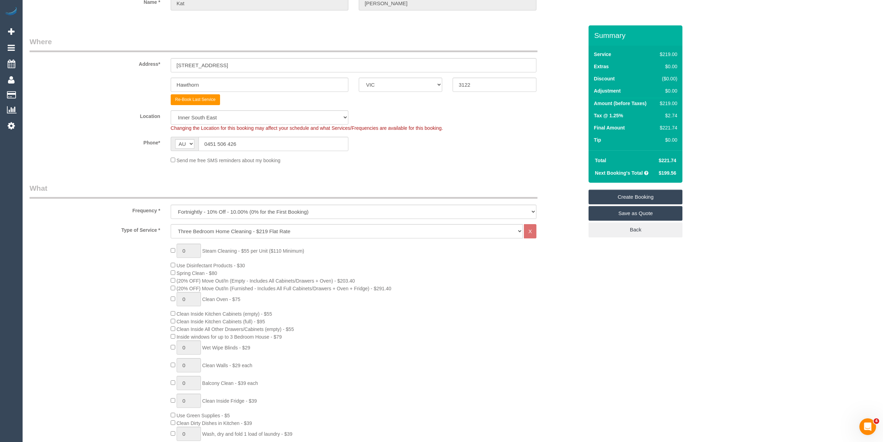
click at [556, 340] on div "0 Steam Cleaning - $55 per Unit ($110 Minimum) Use Disinfectant Products - $30 …" at bounding box center [377, 365] width 423 height 244
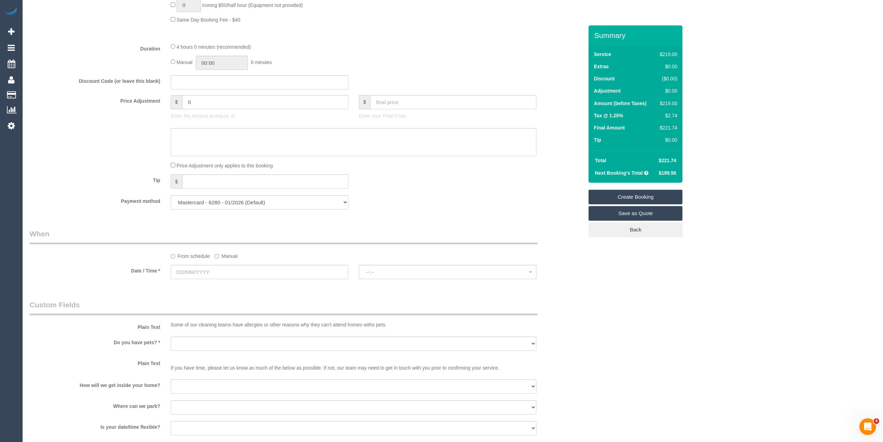
scroll to position [618, 0]
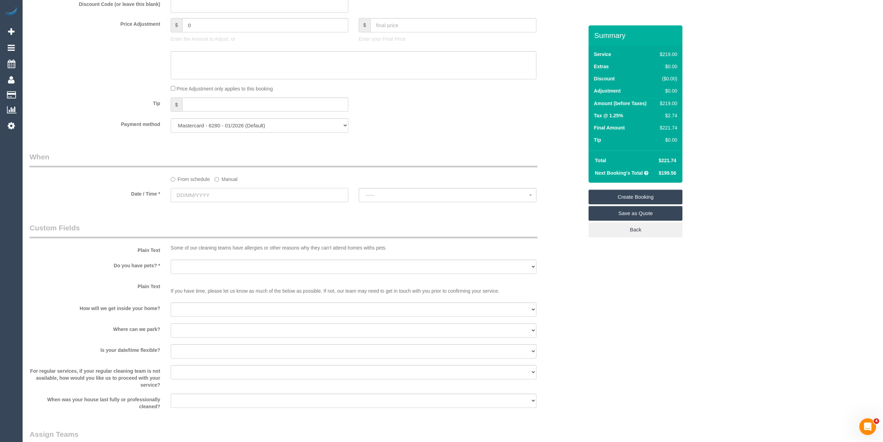
click at [183, 195] on input "text" at bounding box center [260, 195] width 178 height 14
click at [130, 154] on legend "When" at bounding box center [284, 160] width 508 height 16
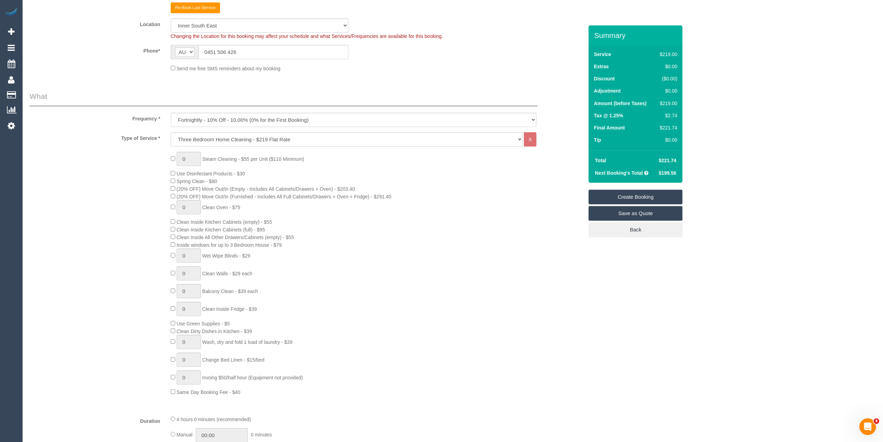
scroll to position [154, 0]
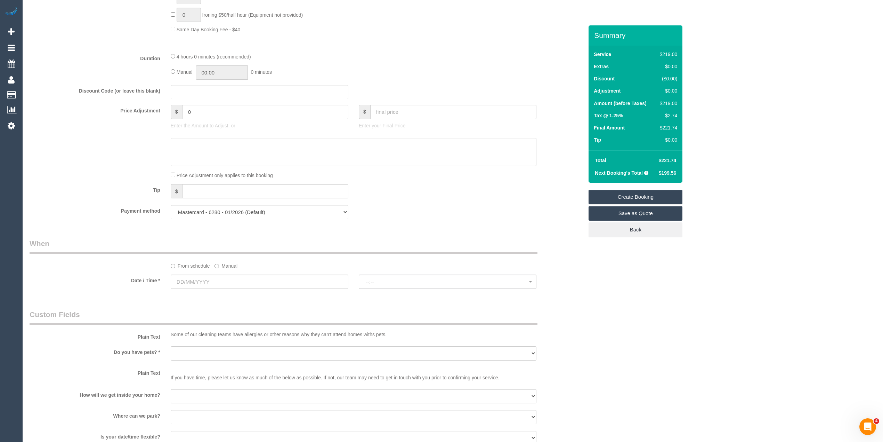
scroll to position [618, 0]
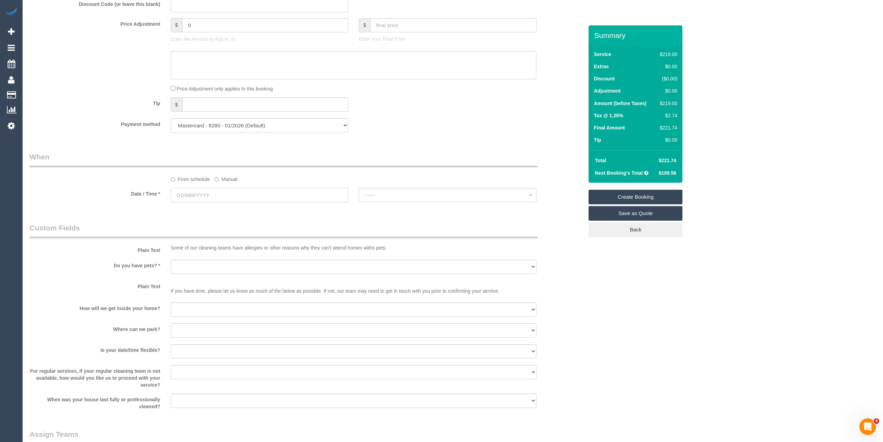
click at [186, 194] on input "text" at bounding box center [260, 195] width 178 height 14
drag, startPoint x: 768, startPoint y: 338, endPoint x: 748, endPoint y: 342, distance: 20.5
click at [768, 339] on div "Who Email* katandsimon2020@gmail.com Name * Kat Lambert Where Address* 14 Power…" at bounding box center [453, 61] width 847 height 1307
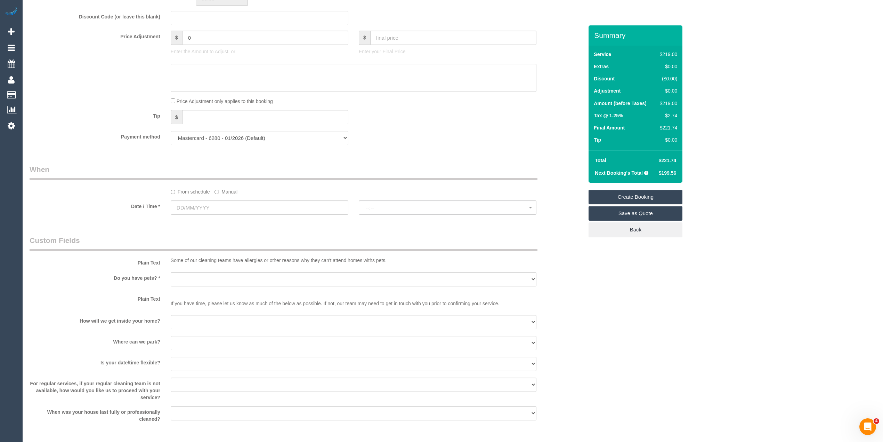
scroll to position [695, 0]
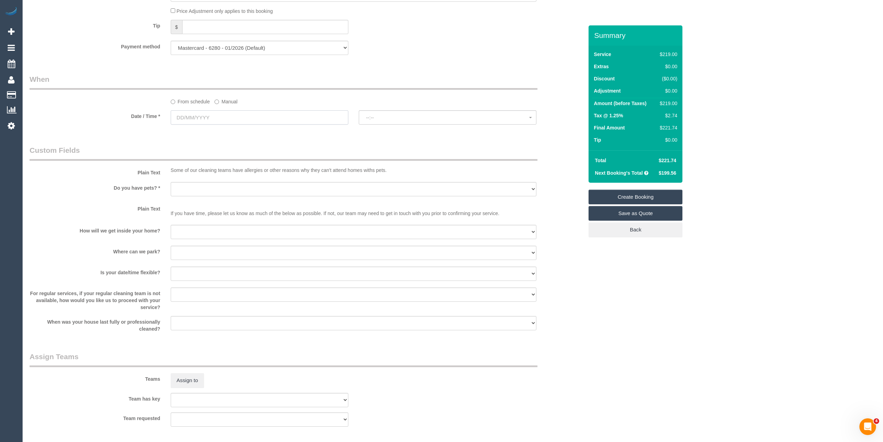
click at [184, 118] on input "text" at bounding box center [260, 117] width 178 height 14
click at [87, 115] on label "Date / Time *" at bounding box center [94, 114] width 141 height 9
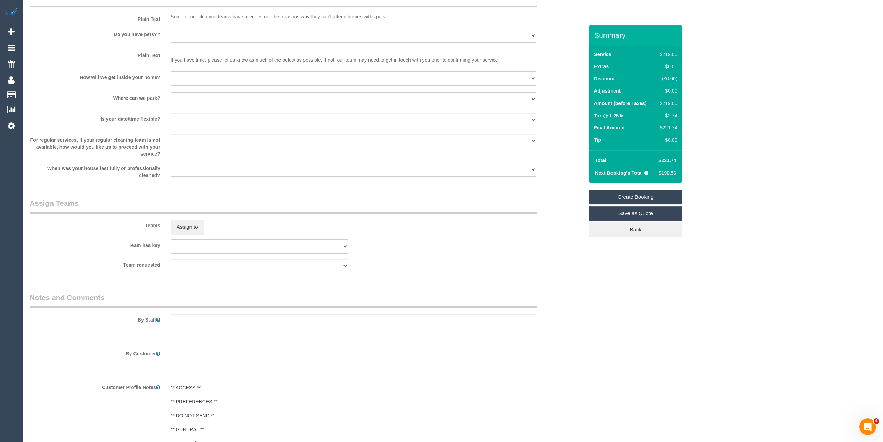
scroll to position [850, 0]
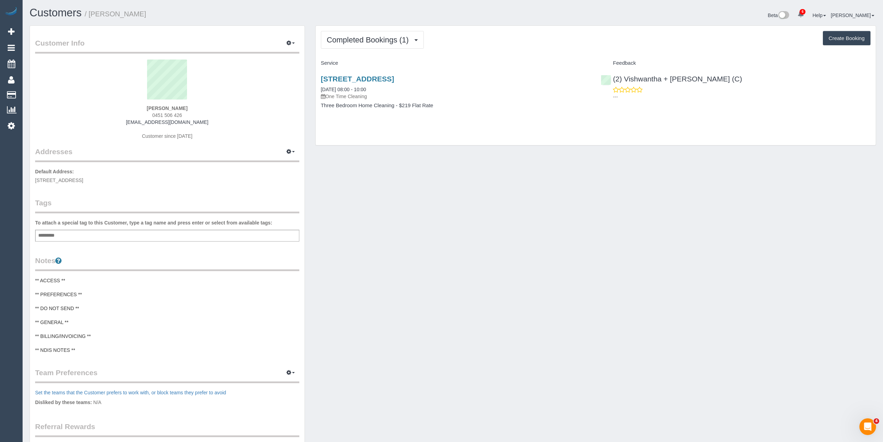
click at [533, 54] on div "Completed Bookings (1) Completed Bookings (1) Upcoming Bookings (0) Cancelled B…" at bounding box center [596, 85] width 560 height 119
click at [557, 29] on div "Completed Bookings (1) Completed Bookings (1) Upcoming Bookings (0) Cancelled B…" at bounding box center [596, 85] width 560 height 119
click at [556, 26] on div "Completed Bookings (1) Completed Bookings (1) Upcoming Bookings (0) Cancelled B…" at bounding box center [596, 85] width 560 height 119
click at [124, 30] on div "Customer Info Edit Contact Info Send Message Email Preferences Special Sales Ta…" at bounding box center [167, 279] width 275 height 507
click at [534, 35] on div "Completed Bookings (1) Completed Bookings (1) Upcoming Bookings (0) Cancelled B…" at bounding box center [596, 40] width 550 height 18
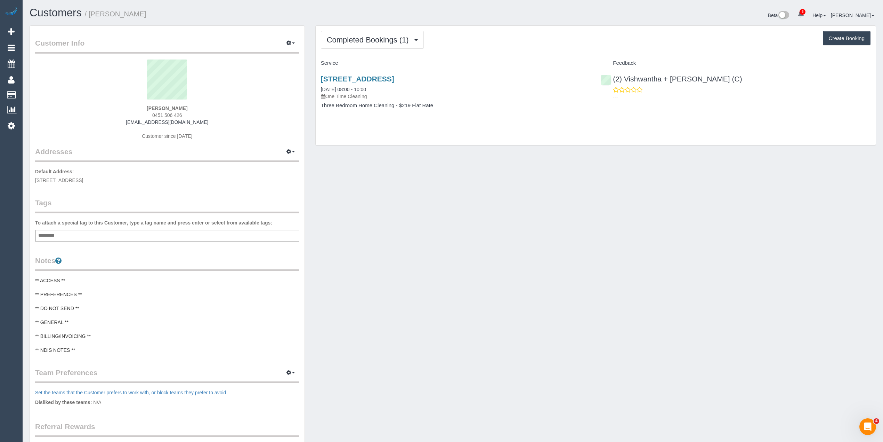
click at [538, 58] on div "Completed Bookings (1) Completed Bookings (1) Upcoming Bookings (0) Cancelled B…" at bounding box center [596, 85] width 560 height 119
click at [380, 25] on div "Completed Bookings (1) Completed Bookings (1) Upcoming Bookings (0) Cancelled B…" at bounding box center [595, 85] width 561 height 120
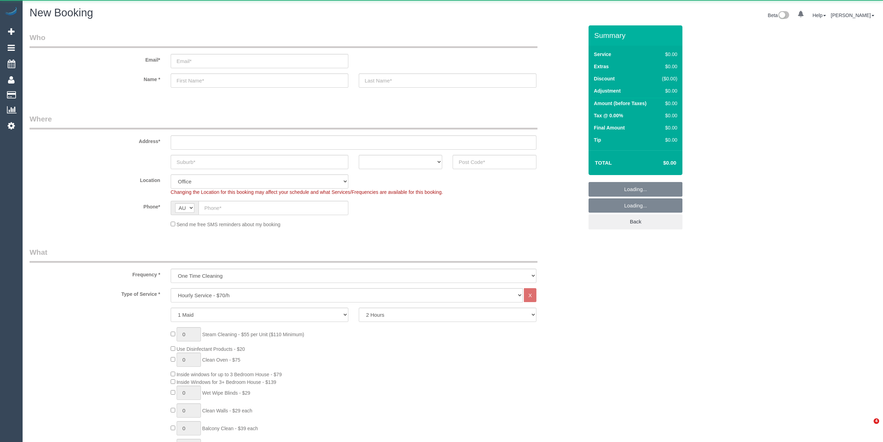
select select "object:867"
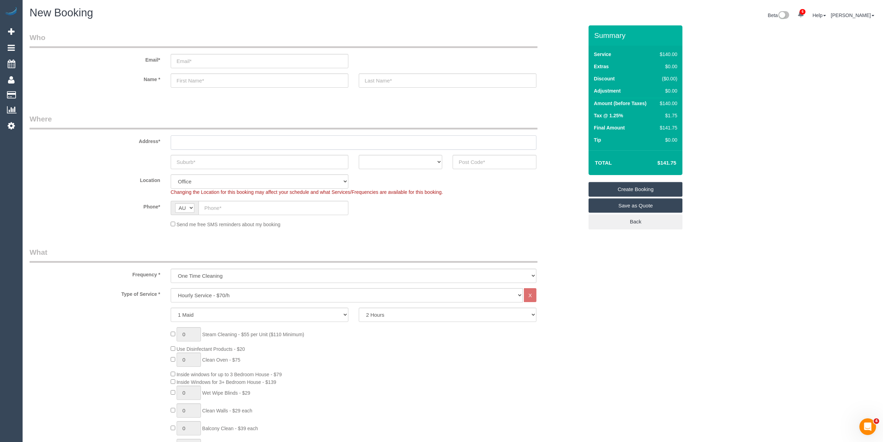
click at [191, 138] on input "text" at bounding box center [354, 142] width 366 height 14
type input "-"
click at [186, 140] on input "-" at bounding box center [354, 142] width 366 height 14
click at [122, 137] on label "Address*" at bounding box center [94, 139] width 141 height 9
click at [377, 311] on select "2 Hours 2.5 Hours 3 Hours 3.5 Hours 4 Hours 4.5 Hours 5 Hours 5.5 Hours 6 Hours…" at bounding box center [448, 314] width 178 height 14
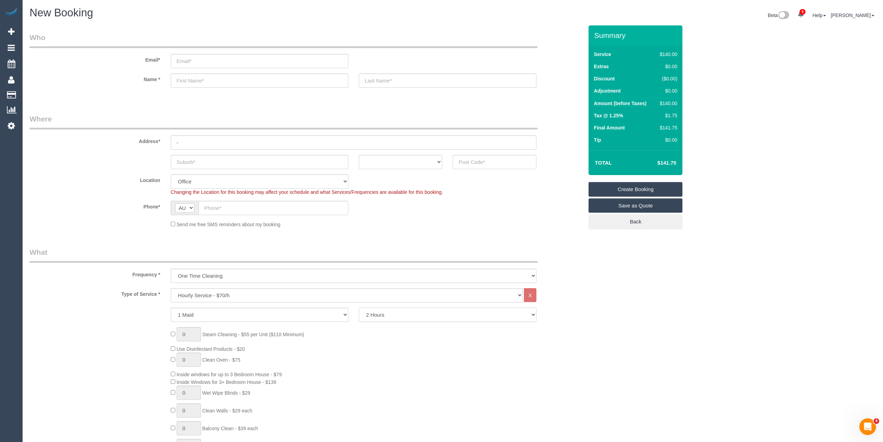
click at [377, 311] on select "2 Hours 2.5 Hours 3 Hours 3.5 Hours 4 Hours 4.5 Hours 5 Hours 5.5 Hours 6 Hours…" at bounding box center [448, 314] width 178 height 14
click at [193, 273] on select "One Time Cleaning Weekly - 10% Off - 10.00% (0% for the First Booking) Fortnigh…" at bounding box center [354, 275] width 366 height 14
select select "object:868"
click at [171, 268] on select "One Time Cleaning Weekly - 10% Off - 10.00% (0% for the First Booking) Fortnigh…" at bounding box center [354, 275] width 366 height 14
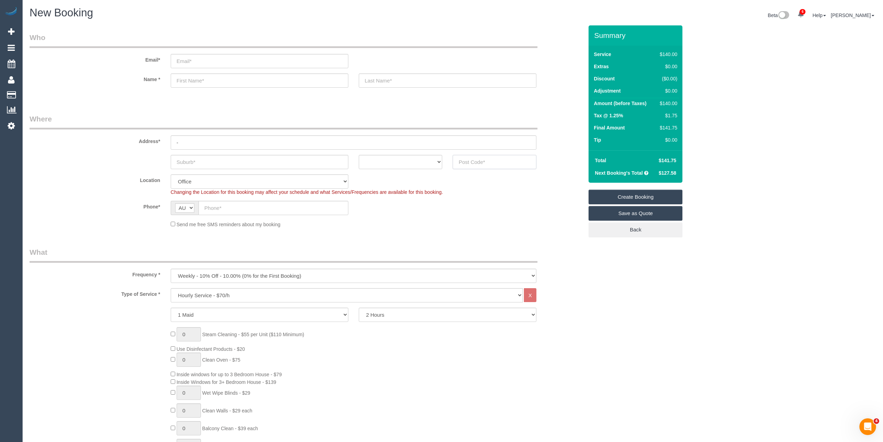
click at [459, 160] on input "text" at bounding box center [495, 162] width 84 height 14
type input "3106"
select select "56"
select select "object:2147"
click at [204, 152] on sui-booking-address "Address* - ACT NSW NT QLD SA TAS VIC WA 3106" at bounding box center [307, 141] width 554 height 55
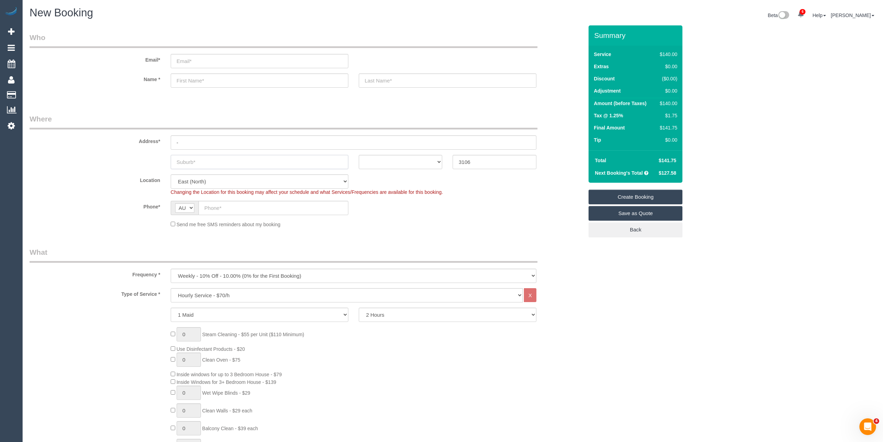
click at [200, 160] on input "text" at bounding box center [260, 162] width 178 height 14
paste input "Templestowe"
type input "Templestowe"
click at [378, 156] on select "ACT [GEOGRAPHIC_DATA] NT [GEOGRAPHIC_DATA] SA TAS [GEOGRAPHIC_DATA] [GEOGRAPHIC…" at bounding box center [401, 162] width 84 height 14
select select "VIC"
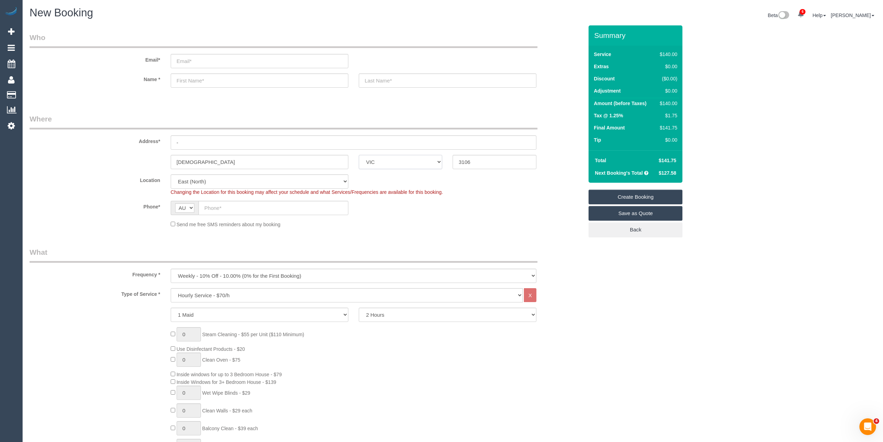
click at [359, 155] on select "ACT [GEOGRAPHIC_DATA] NT [GEOGRAPHIC_DATA] SA TAS [GEOGRAPHIC_DATA] [GEOGRAPHIC…" at bounding box center [401, 162] width 84 height 14
click at [221, 206] on input "text" at bounding box center [274, 208] width 150 height 14
click at [229, 211] on input "text" at bounding box center [274, 208] width 150 height 14
paste input "61 404 035 868"
drag, startPoint x: 213, startPoint y: 206, endPoint x: 199, endPoint y: 206, distance: 14.3
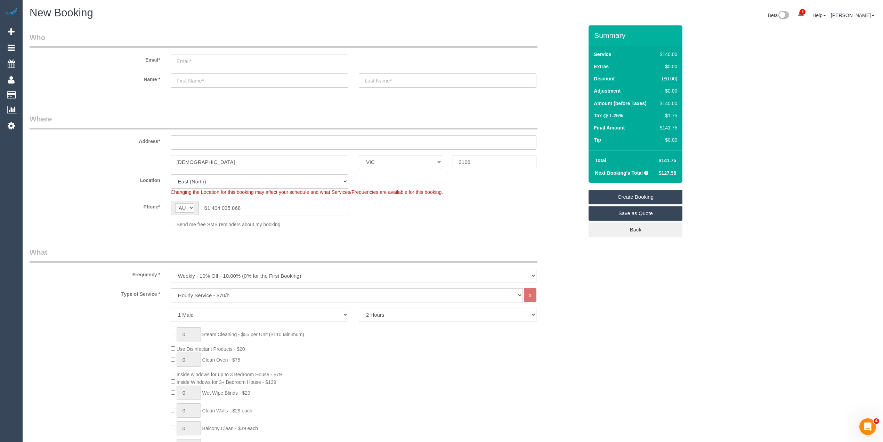
click at [199, 206] on input "61 404 035 868" at bounding box center [274, 208] width 150 height 14
type input "0404 035 868"
click at [122, 99] on fieldset "Who Email* Name *" at bounding box center [307, 65] width 554 height 67
click at [184, 137] on input "-" at bounding box center [354, 142] width 366 height 14
click at [194, 78] on input "text" at bounding box center [260, 80] width 178 height 14
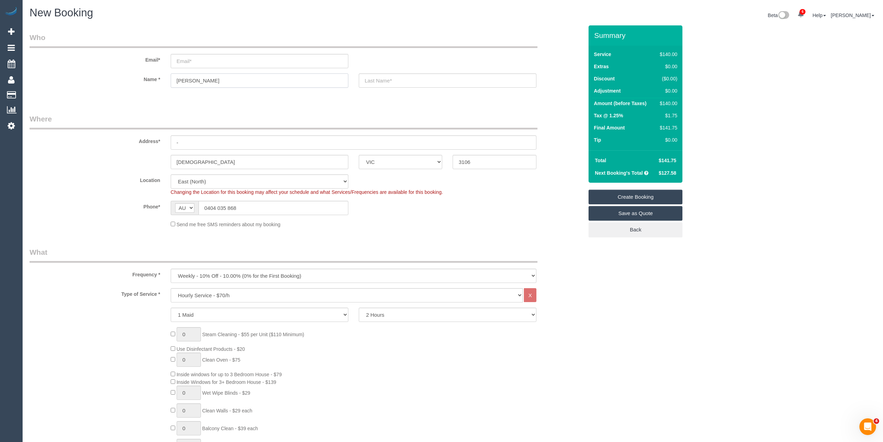
type input "Angelica"
click at [197, 274] on select "One Time Cleaning Weekly - 10% Off - 10.00% (0% for the First Booking) Fortnigh…" at bounding box center [354, 275] width 366 height 14
select select "object:2148"
click at [171, 268] on select "One Time Cleaning Weekly - 10% Off - 10.00% (0% for the First Booking) Fortnigh…" at bounding box center [354, 275] width 366 height 14
click at [204, 296] on select "Hourly Service - $70/h Hourly Service - $65/h Hourly Service - $60/h Hourly Ser…" at bounding box center [347, 295] width 352 height 14
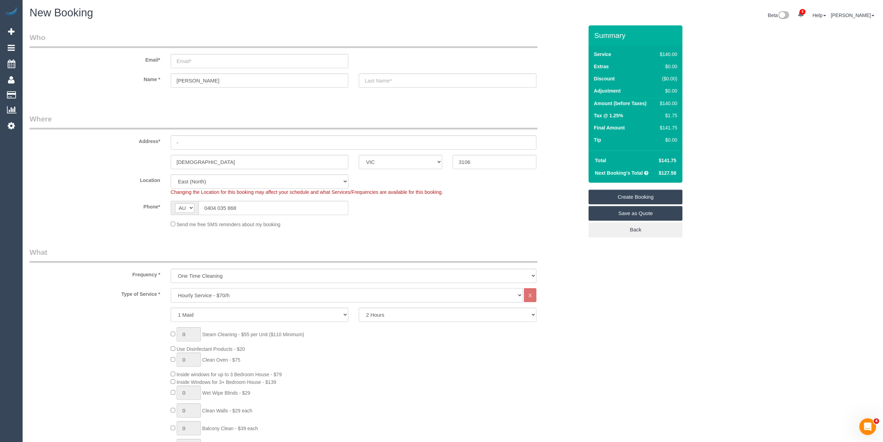
select select "213"
click at [171, 288] on select "Hourly Service - $70/h Hourly Service - $65/h Hourly Service - $60/h Hourly Ser…" at bounding box center [347, 295] width 352 height 14
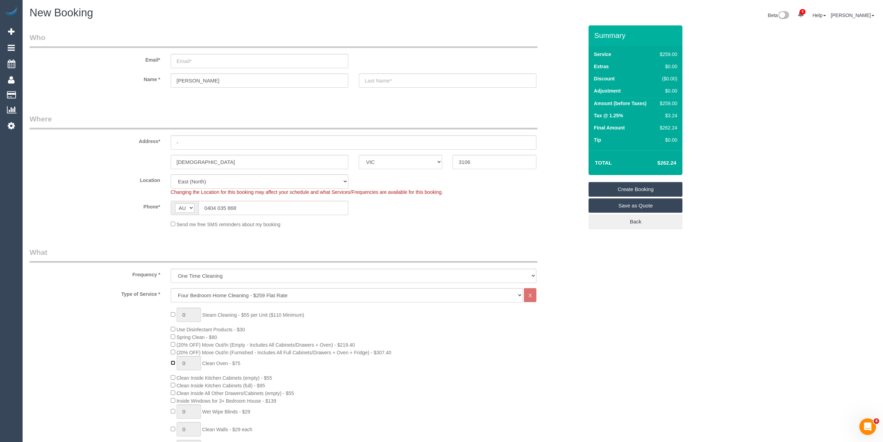
type input "1"
drag, startPoint x: 191, startPoint y: 312, endPoint x: 171, endPoint y: 309, distance: 19.7
click at [171, 309] on div "1 Steam Cleaning - $55 per Unit ($110 Minimum) Use Disinfectant Products - $30 …" at bounding box center [377, 429] width 423 height 244
type input "4"
click at [213, 360] on span "Clean Oven - $75" at bounding box center [221, 363] width 38 height 6
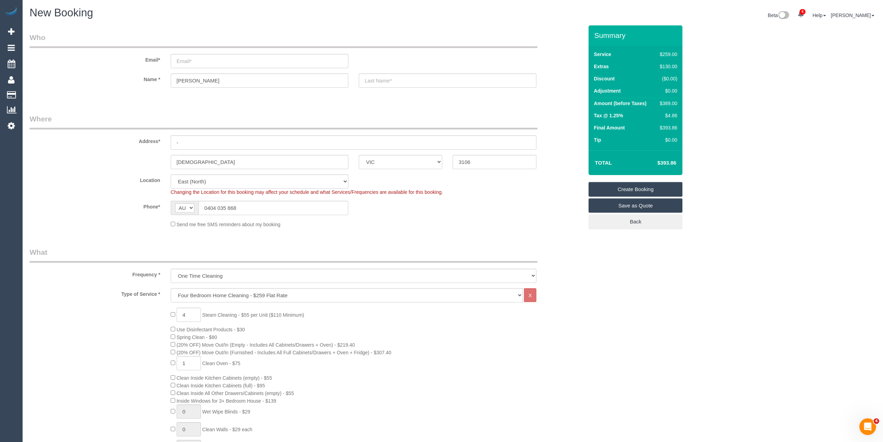
click at [213, 360] on span "Clean Oven - $75" at bounding box center [221, 363] width 38 height 6
click at [241, 363] on span "Clean Oven - $75" at bounding box center [221, 363] width 38 height 6
copy span "Clean Oven - $75"
click at [668, 161] on h4 "$560.93" at bounding box center [657, 163] width 40 height 6
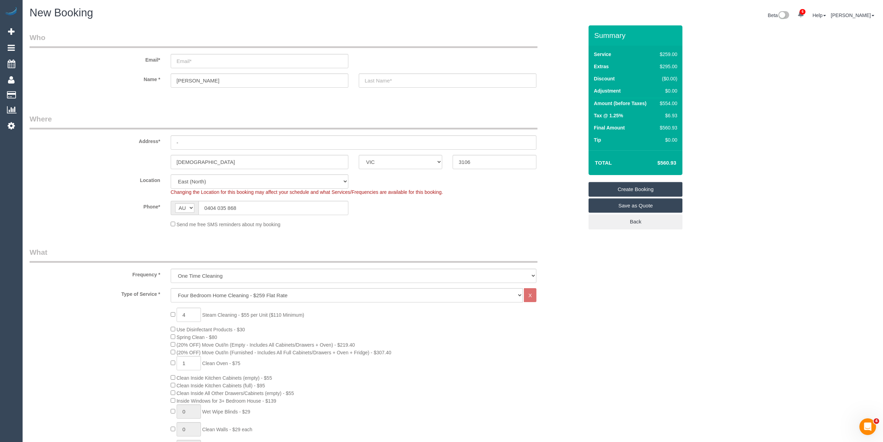
click at [668, 161] on h4 "$560.93" at bounding box center [657, 163] width 40 height 6
copy h4 "560.93"
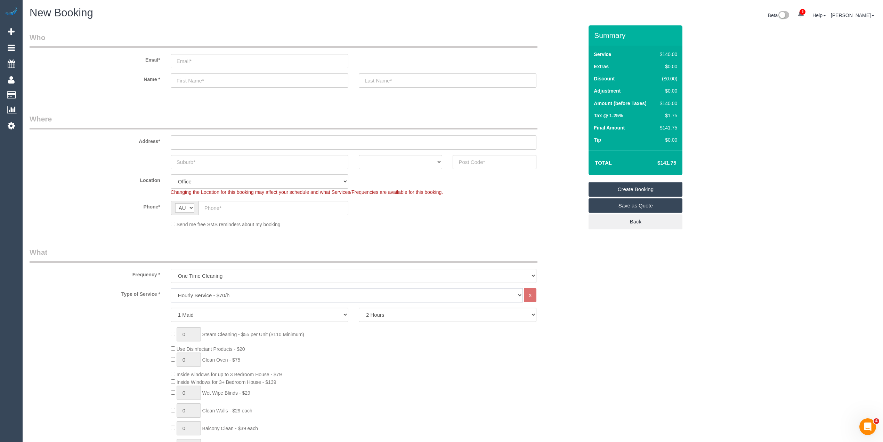
click at [245, 294] on select "Hourly Service - $70/h Hourly Service - $65/h Hourly Service - $60/h Hourly Ser…" at bounding box center [347, 295] width 352 height 14
click at [171, 288] on select "Hourly Service - $70/h Hourly Service - $65/h Hourly Service - $60/h Hourly Ser…" at bounding box center [347, 295] width 352 height 14
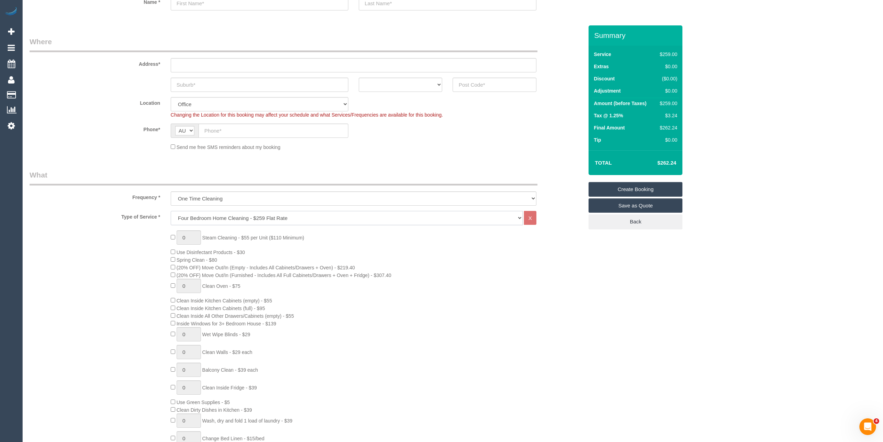
scroll to position [154, 0]
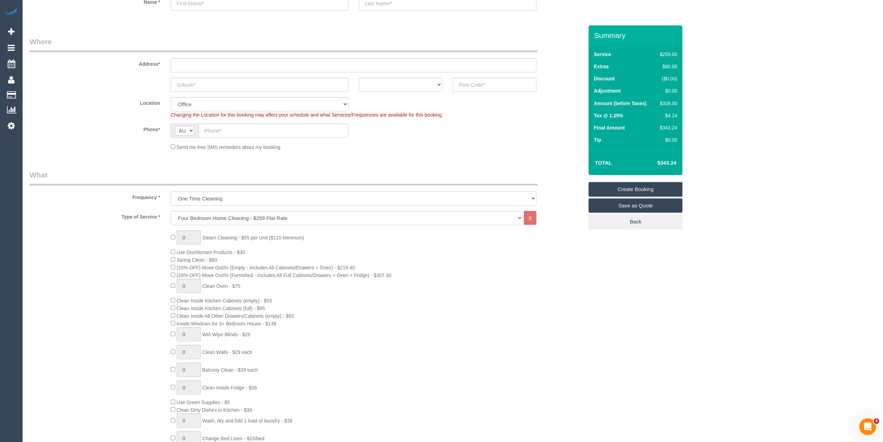
scroll to position [0, 0]
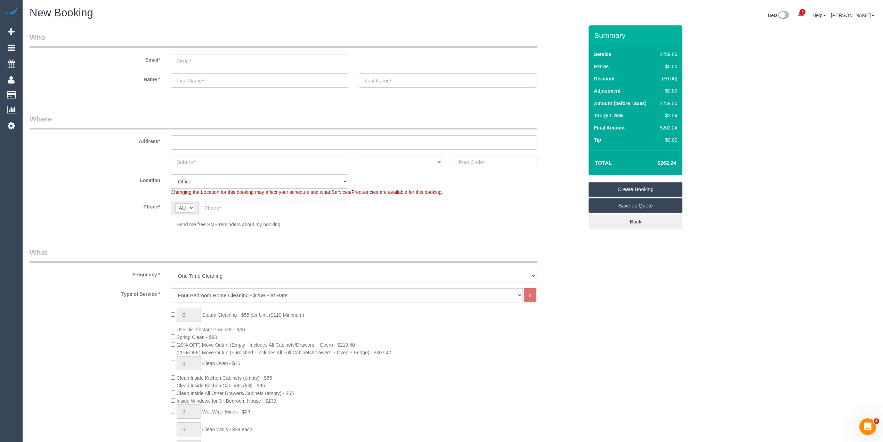
click at [213, 289] on select "Hourly Service - $70/h Hourly Service - $65/h Hourly Service - $60/h Hourly Ser…" at bounding box center [347, 295] width 352 height 14
select select "209"
click at [171, 288] on select "Hourly Service - $70/h Hourly Service - $65/h Hourly Service - $60/h Hourly Ser…" at bounding box center [347, 295] width 352 height 14
select select "1"
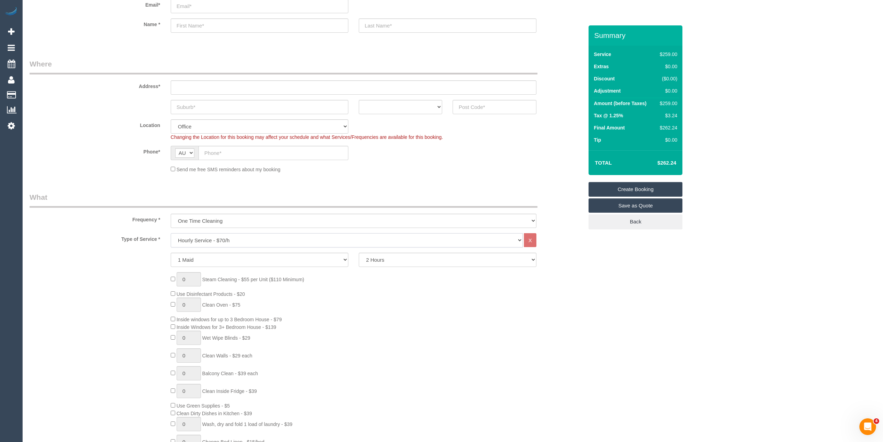
scroll to position [77, 0]
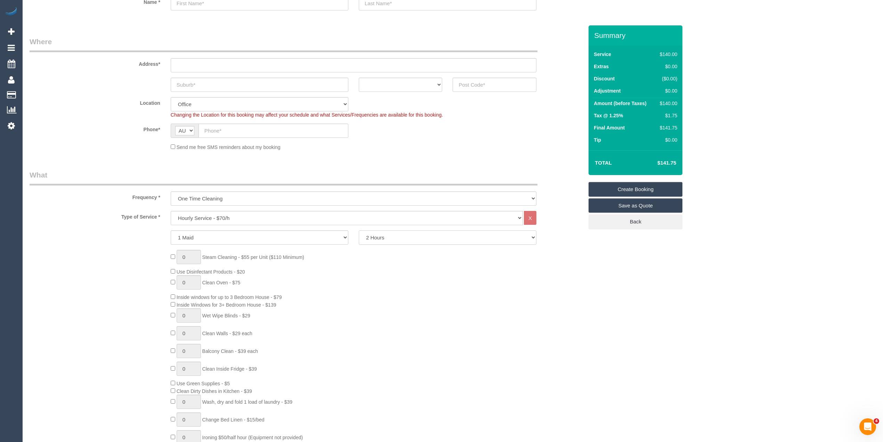
click at [395, 235] on select "2 Hours 2.5 Hours 3 Hours 3.5 Hours 4 Hours 4.5 Hours 5 Hours 5.5 Hours 6 Hours…" at bounding box center [448, 237] width 178 height 14
click at [359, 230] on select "2 Hours 2.5 Hours 3 Hours 3.5 Hours 4 Hours 4.5 Hours 5 Hours 5.5 Hours 6 Hours…" at bounding box center [448, 237] width 178 height 14
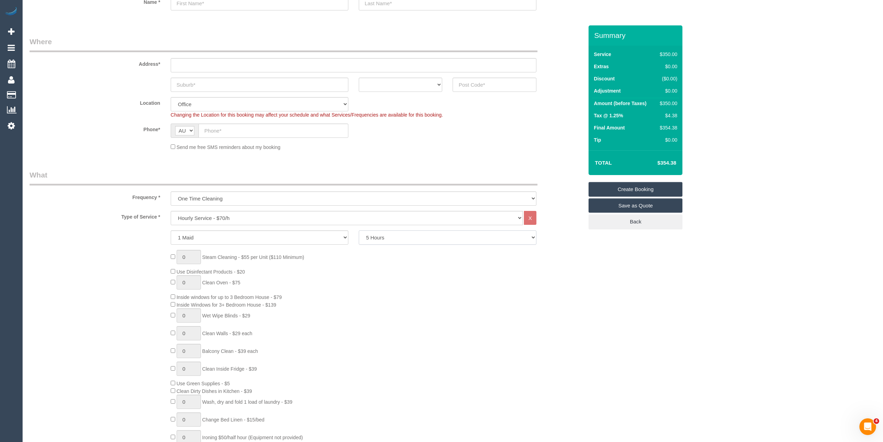
click at [363, 231] on select "2 Hours 2.5 Hours 3 Hours 3.5 Hours 4 Hours 4.5 Hours 5 Hours 5.5 Hours 6 Hours…" at bounding box center [448, 237] width 178 height 14
select select "240"
click at [359, 230] on select "2 Hours 2.5 Hours 3 Hours 3.5 Hours 4 Hours 4.5 Hours 5 Hours 5.5 Hours 6 Hours…" at bounding box center [448, 237] width 178 height 14
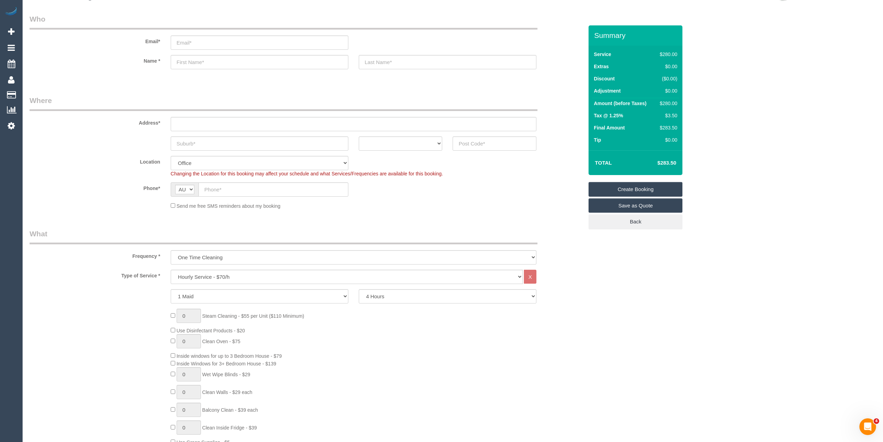
scroll to position [0, 0]
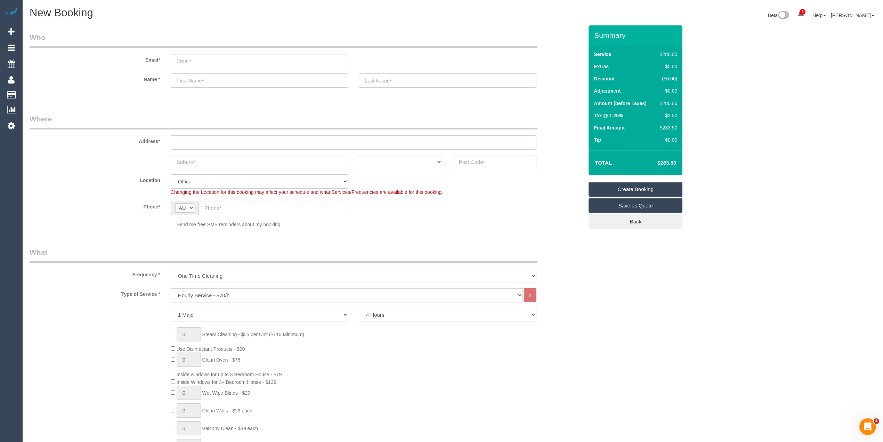
click at [188, 136] on input "text" at bounding box center [354, 142] width 366 height 14
type input "-"
click at [389, 156] on select "ACT NSW NT QLD SA TAS VIC WA" at bounding box center [401, 162] width 84 height 14
select select "VIC"
click at [359, 155] on select "ACT NSW NT QLD SA TAS VIC WA" at bounding box center [401, 162] width 84 height 14
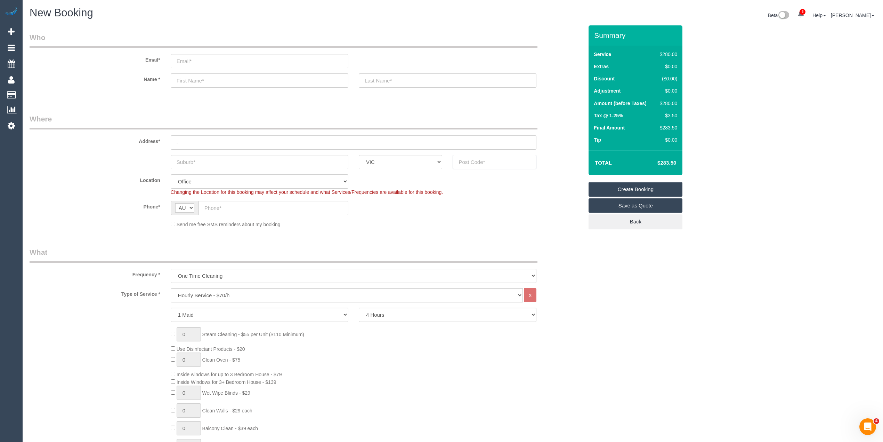
click at [490, 163] on input "text" at bounding box center [495, 162] width 84 height 14
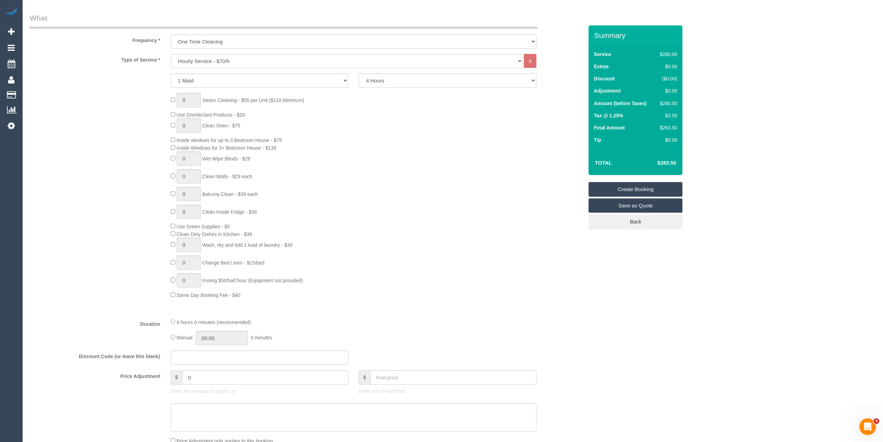
scroll to position [154, 0]
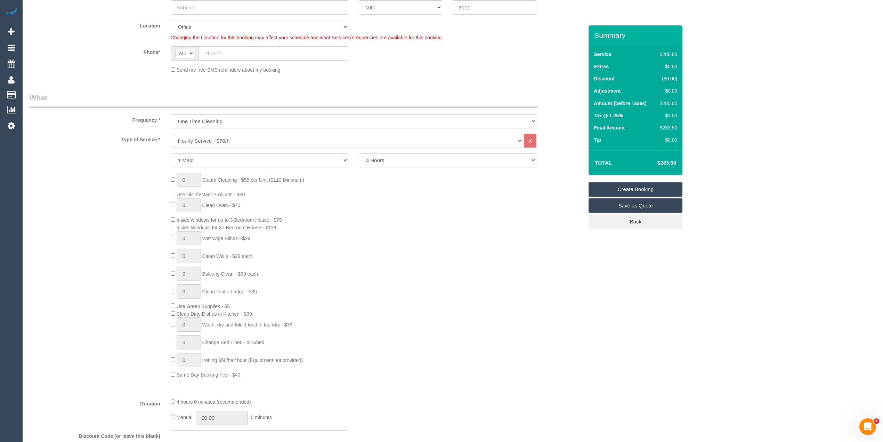
type input "3111"
click at [373, 155] on select "2 Hours 2.5 Hours 3 Hours 3.5 Hours 4 Hours 4.5 Hours 5 Hours 5.5 Hours 6 Hours…" at bounding box center [448, 160] width 178 height 14
select select "56"
select select "300"
click at [359, 153] on select "2 Hours 2.5 Hours 3 Hours 3.5 Hours 4 Hours 4.5 Hours 5 Hours 5.5 Hours 6 Hours…" at bounding box center [448, 160] width 178 height 14
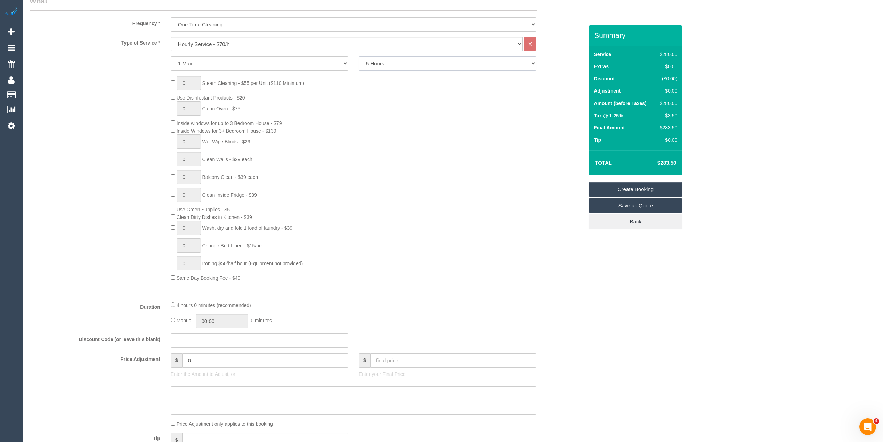
select select "object:2358"
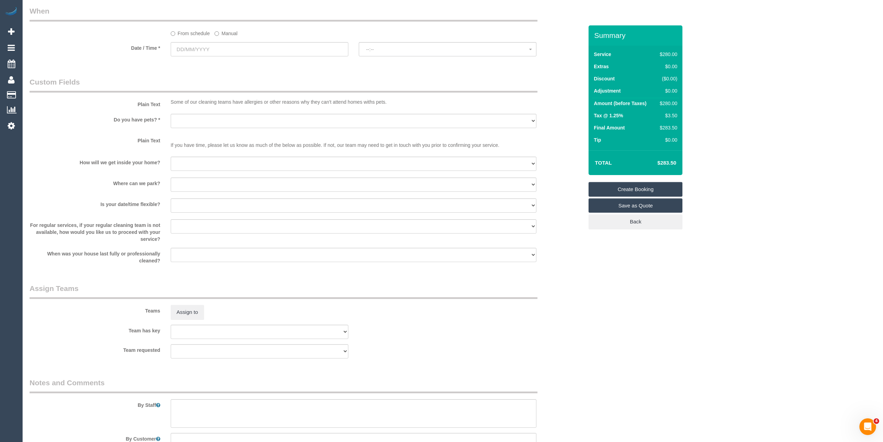
scroll to position [695, 0]
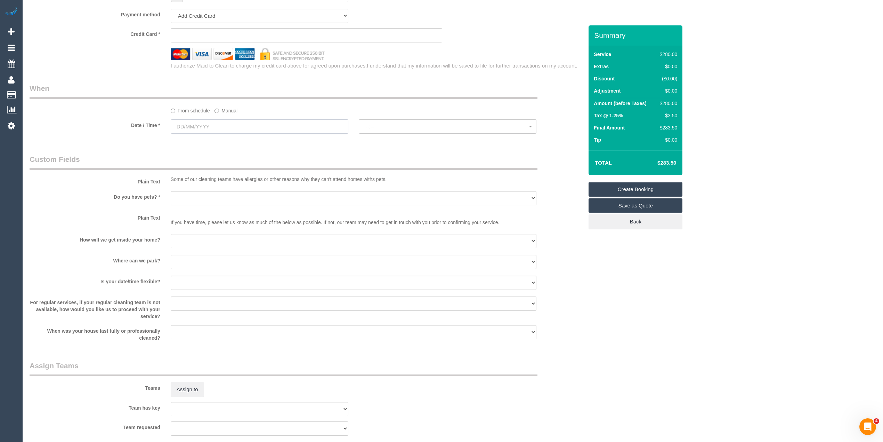
click at [207, 127] on input "text" at bounding box center [260, 126] width 178 height 14
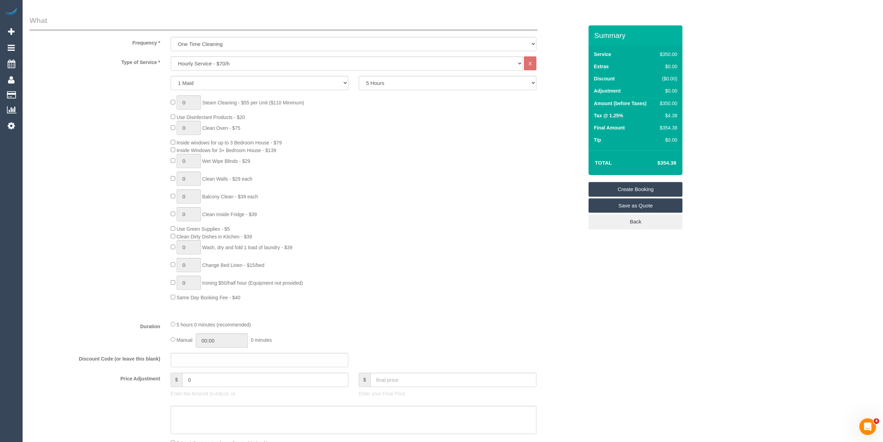
scroll to position [0, 0]
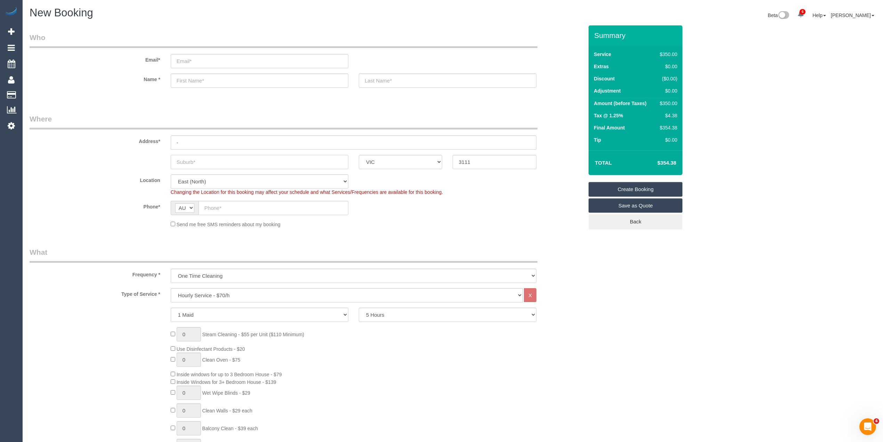
click at [198, 158] on input "text" at bounding box center [260, 162] width 178 height 14
type input "Donvale"
click at [238, 209] on input "text" at bounding box center [274, 208] width 150 height 14
click at [234, 210] on input "text" at bounding box center [274, 208] width 150 height 14
paste input "61 466 550 530"
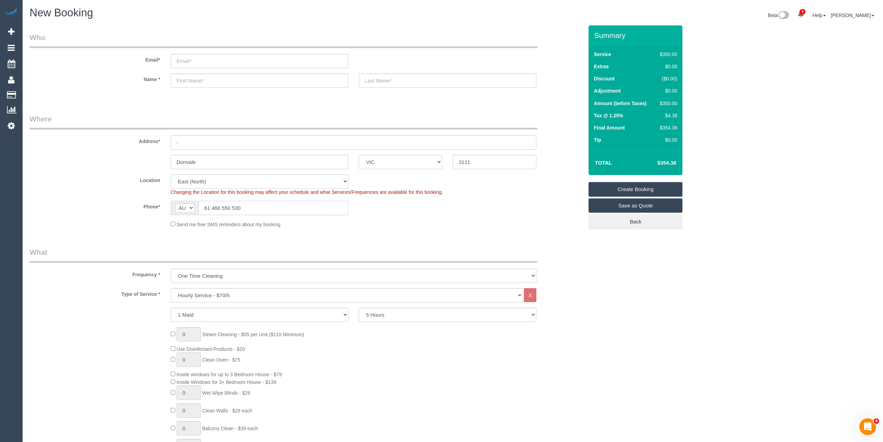
drag, startPoint x: 212, startPoint y: 208, endPoint x: 189, endPoint y: 207, distance: 22.3
click at [189, 207] on div "AF AL DZ AD AO AI AQ AG AR AM AW AU AT AZ BS BH BD BB BY BE BZ BJ BM BT BO BA B…" at bounding box center [260, 208] width 178 height 14
type input "0466 550 530"
click at [198, 79] on input "text" at bounding box center [260, 80] width 178 height 14
type input "y"
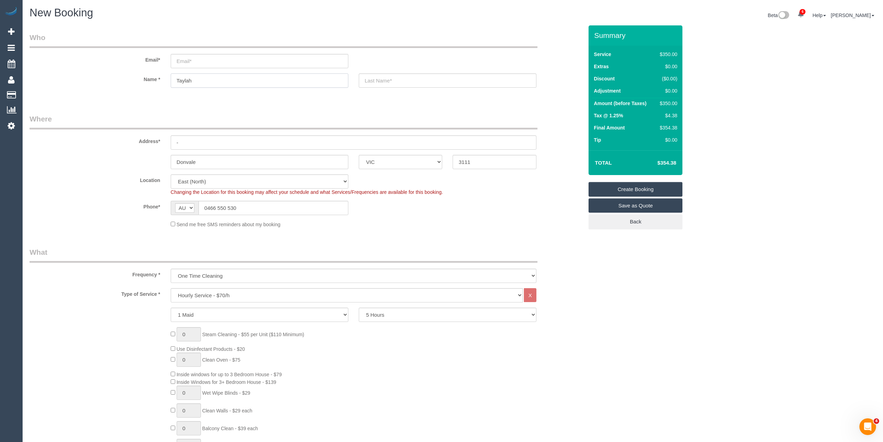
type input "Taylah"
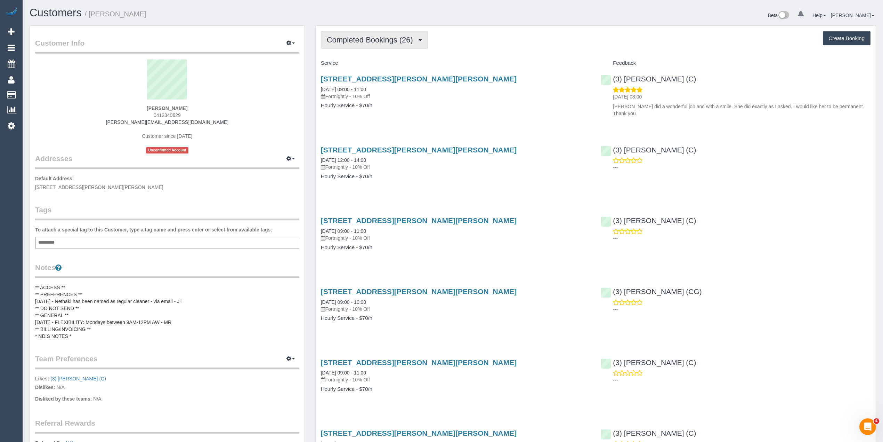
click at [360, 38] on span "Completed Bookings (26)" at bounding box center [372, 39] width 90 height 9
click at [854, 35] on button "Create Booking" at bounding box center [847, 38] width 48 height 15
select select "VIC"
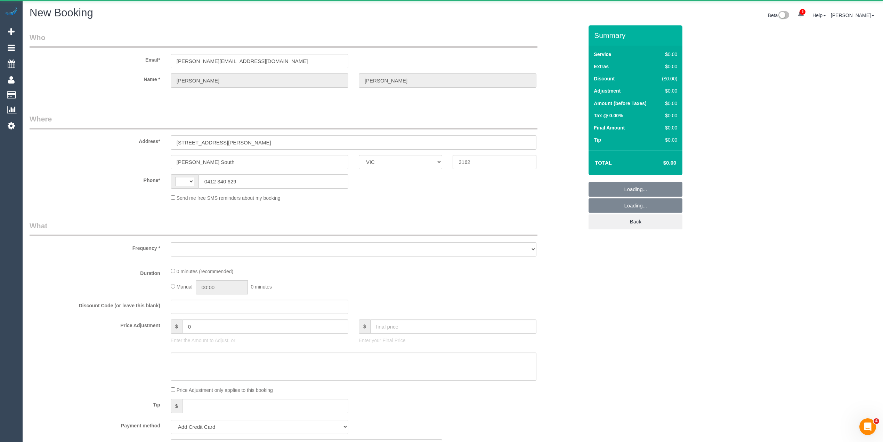
select select "string:AU"
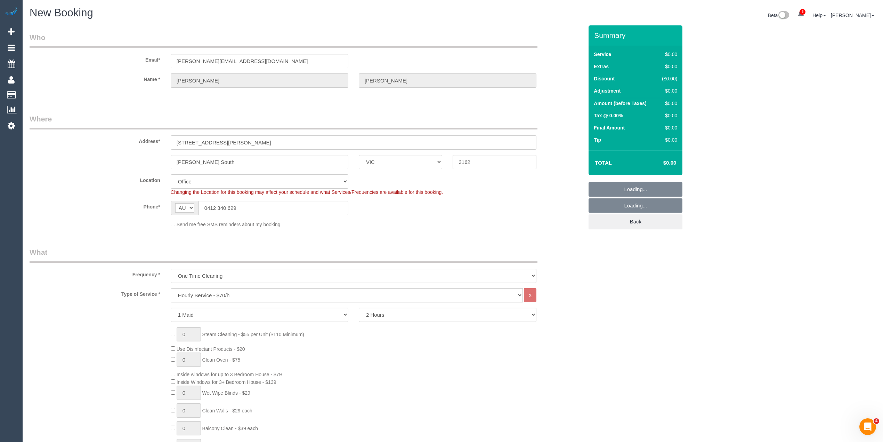
select select "object:3032"
select select "string:stripe-pm_1PB4Ag2GScqysDRVhSA8nfQy"
select select "64"
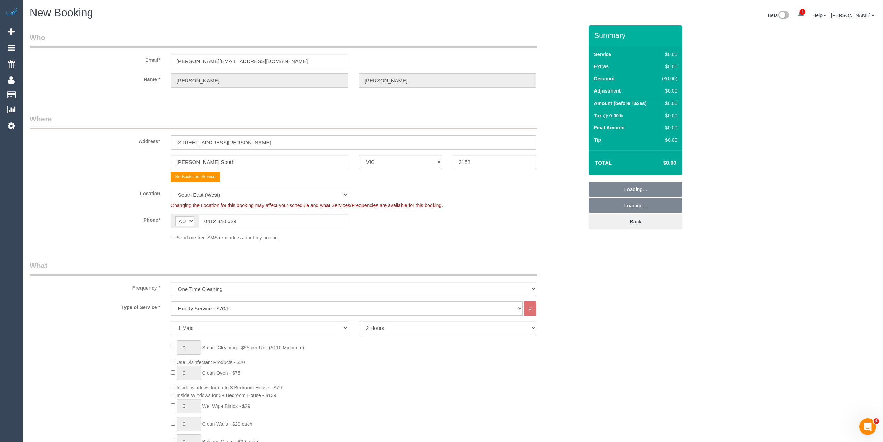
select select "object:3206"
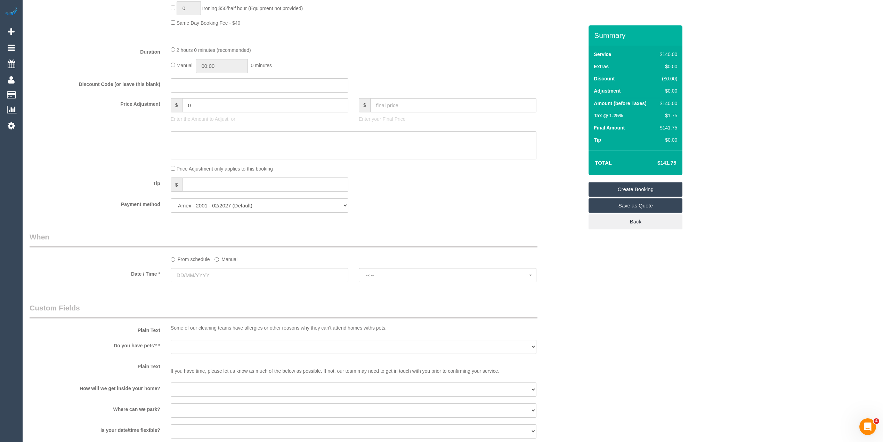
scroll to position [541, 0]
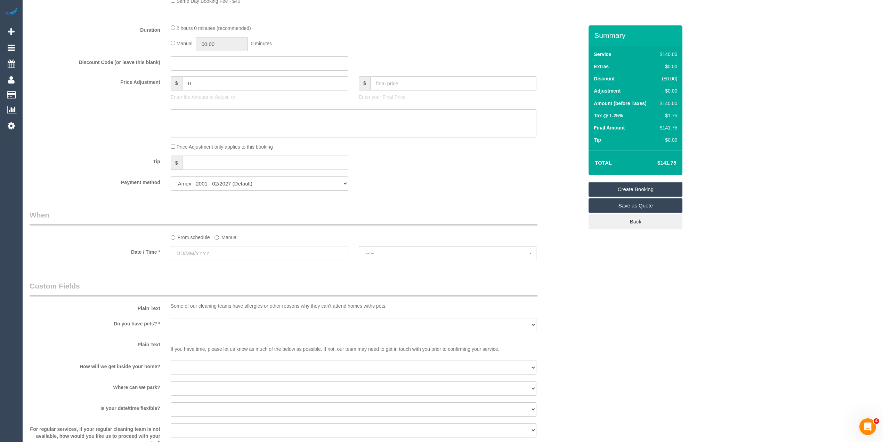
click at [200, 252] on input "text" at bounding box center [260, 253] width 178 height 14
click at [227, 323] on link "25" at bounding box center [229, 323] width 11 height 9
type input "[DATE]"
click at [379, 248] on button "--:--" at bounding box center [448, 253] width 178 height 14
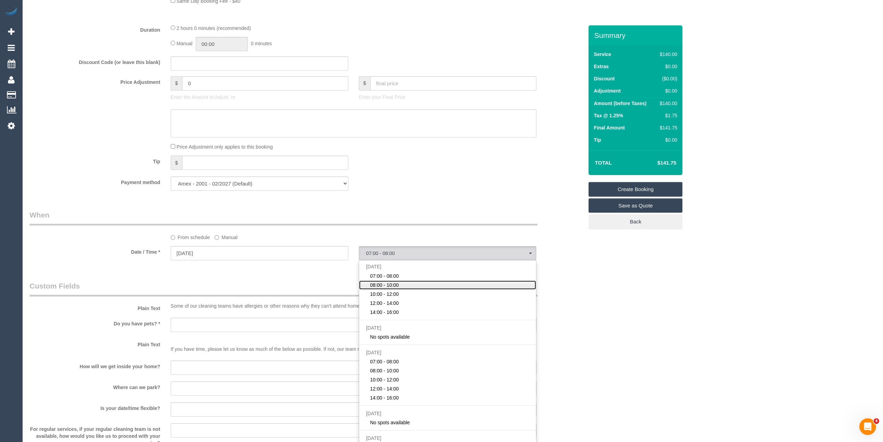
click at [386, 284] on span "08:00 - 10:00" at bounding box center [384, 284] width 29 height 7
select select "spot2"
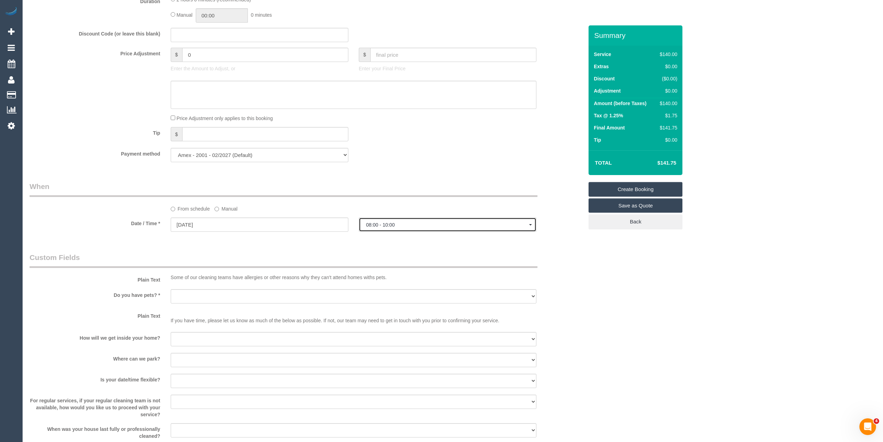
scroll to position [618, 0]
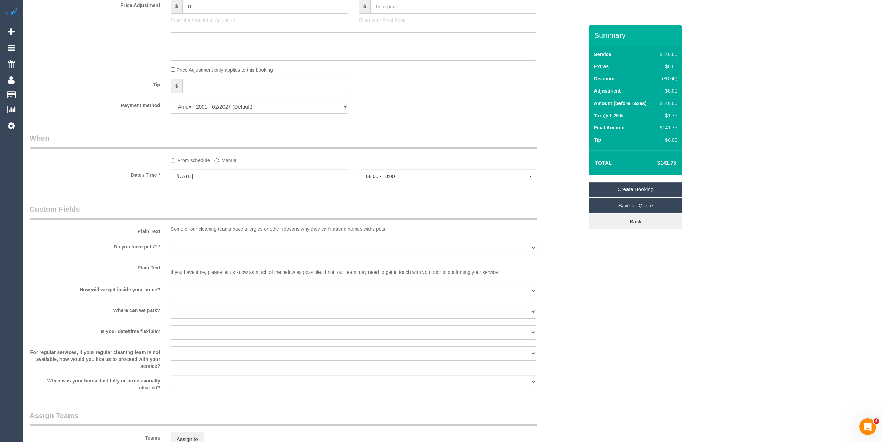
click at [189, 245] on select "Yes - Cats Yes - Dogs No pets Yes - Dogs and Cats Yes - Other" at bounding box center [354, 248] width 366 height 14
select select "number:28"
click at [171, 241] on select "Yes - Cats Yes - Dogs No pets Yes - Dogs and Cats Yes - Other" at bounding box center [354, 248] width 366 height 14
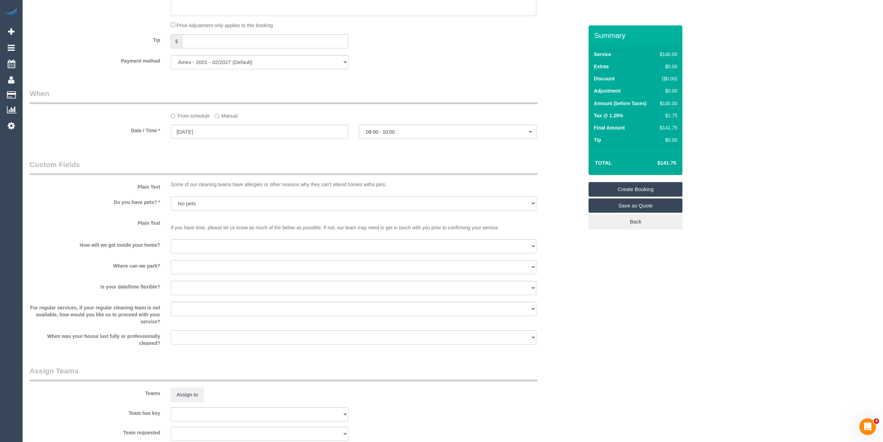
scroll to position [695, 0]
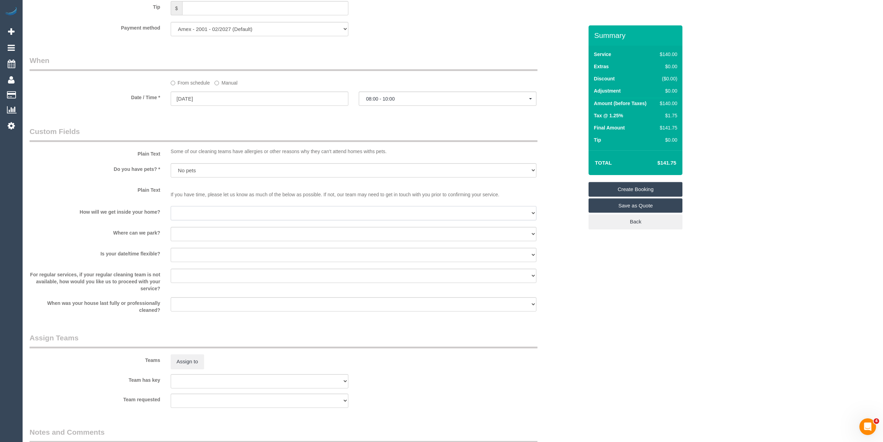
click at [181, 209] on select "I will be home Key will be left (please provide details below) Lock box/Access …" at bounding box center [354, 213] width 366 height 14
select select "number:14"
click at [171, 206] on select "I will be home Key will be left (please provide details below) Lock box/Access …" at bounding box center [354, 213] width 366 height 14
click at [186, 236] on select "I will provide parking on-site Free street parking Paid street parking (cost wi…" at bounding box center [354, 234] width 366 height 14
select select "number:19"
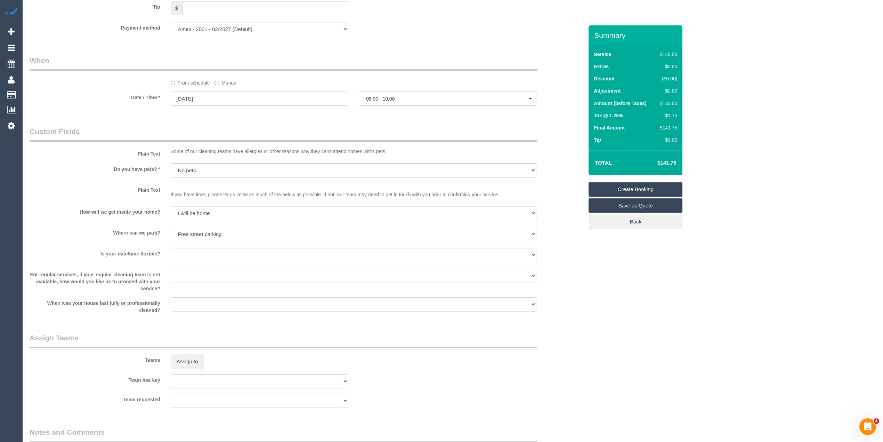
click at [171, 227] on select "I will provide parking on-site Free street parking Paid street parking (cost wi…" at bounding box center [354, 234] width 366 height 14
click at [176, 255] on select "Yes - date and time Yes - date but not time Yes - time but not date No - No fle…" at bounding box center [354, 255] width 366 height 14
select select "number:24"
click at [171, 248] on select "Yes - date and time Yes - date but not time Yes - time but not date No - No fle…" at bounding box center [354, 255] width 366 height 14
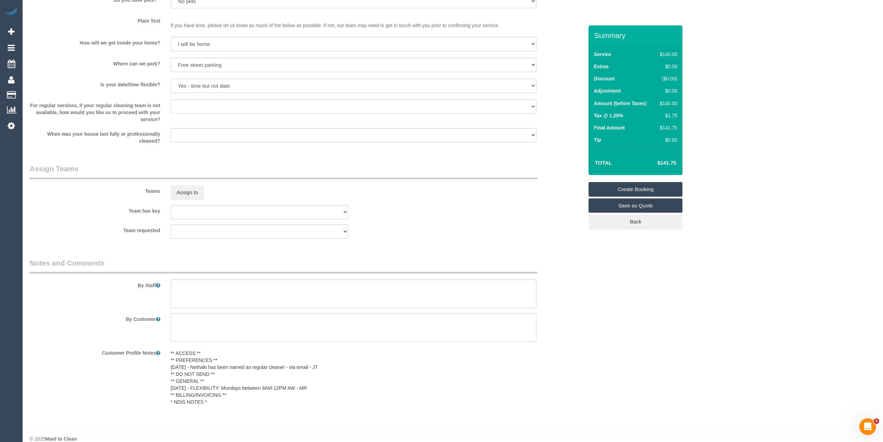
scroll to position [875, 0]
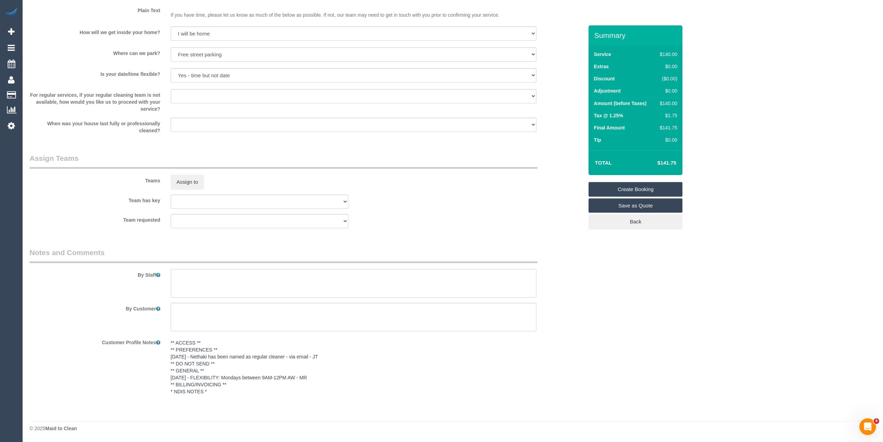
click at [220, 276] on textarea at bounding box center [354, 283] width 366 height 29
type textarea "V"
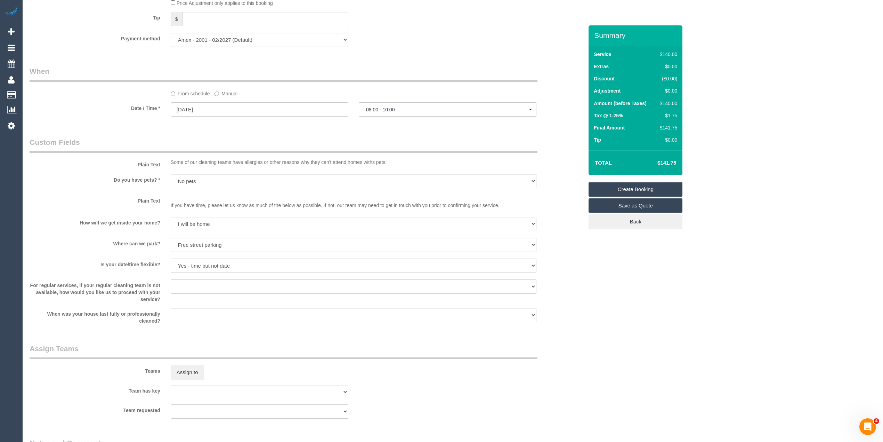
scroll to position [565, 0]
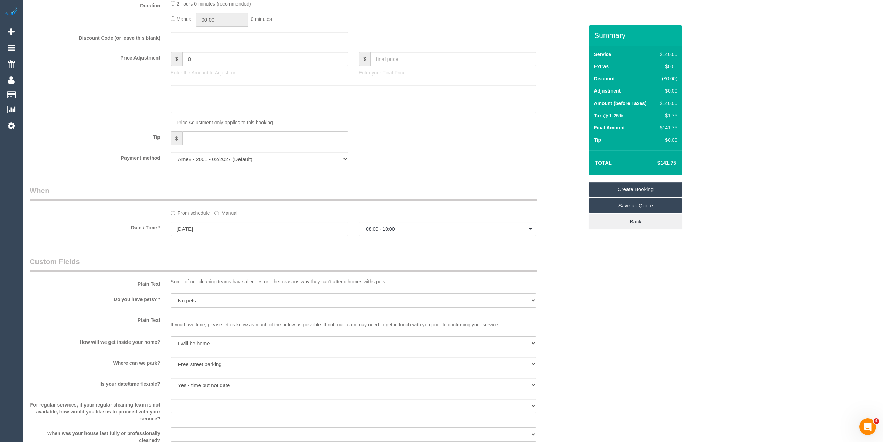
type textarea "Bathroom cleaning and vacuuming"
click at [388, 227] on span "08:00 - 10:00" at bounding box center [447, 229] width 163 height 6
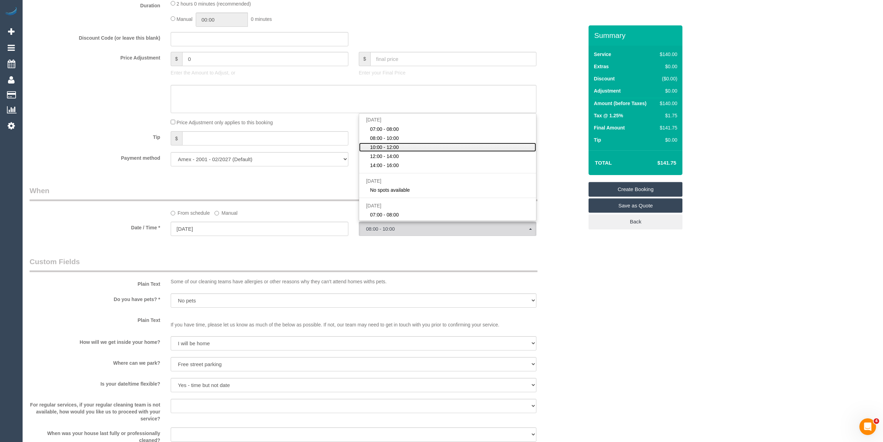
click at [388, 147] on span "10:00 - 12:00" at bounding box center [384, 147] width 29 height 7
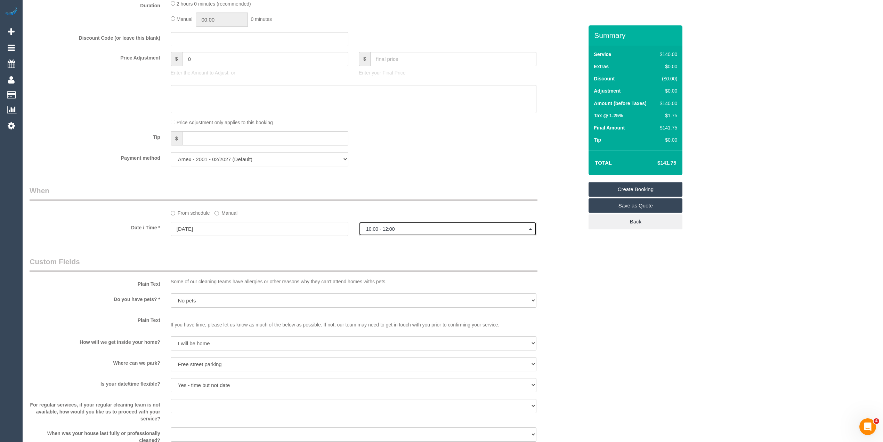
click at [381, 229] on span "10:00 - 12:00" at bounding box center [447, 229] width 163 height 6
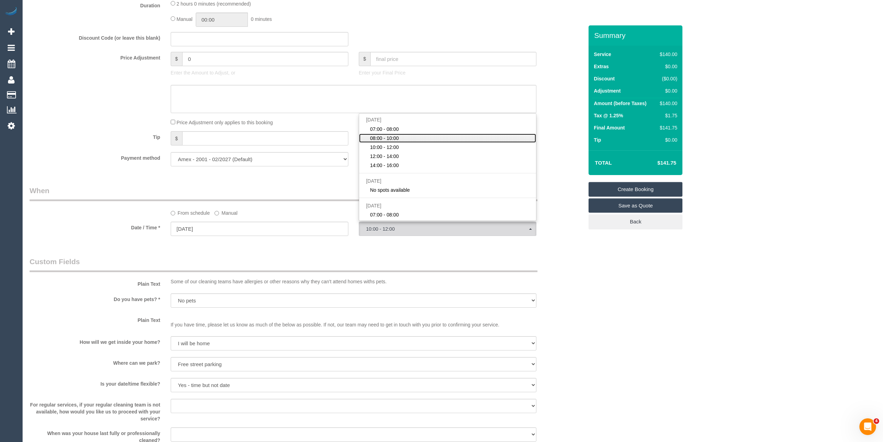
click at [381, 139] on span "08:00 - 10:00" at bounding box center [384, 138] width 29 height 7
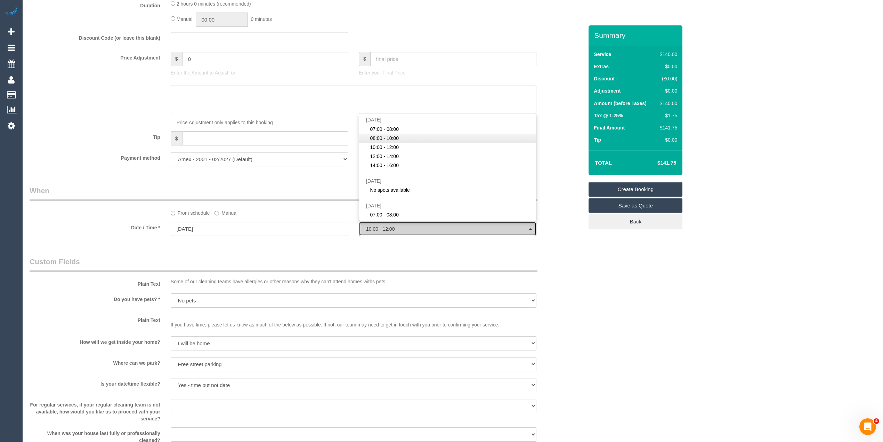
select select "spot2"
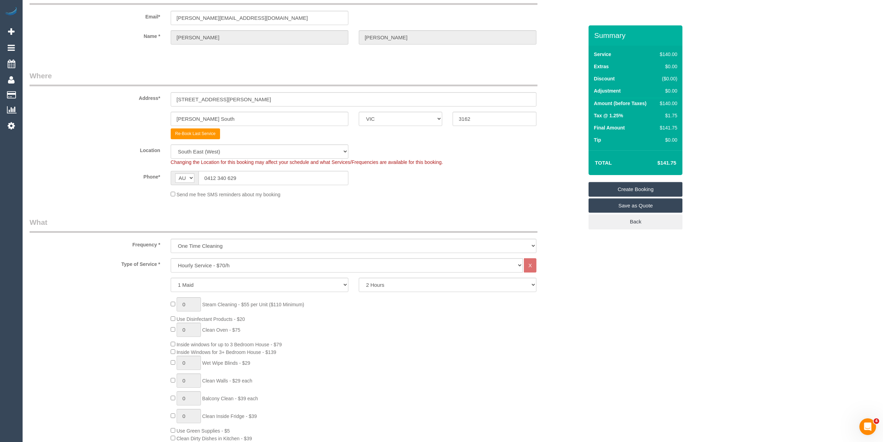
scroll to position [0, 0]
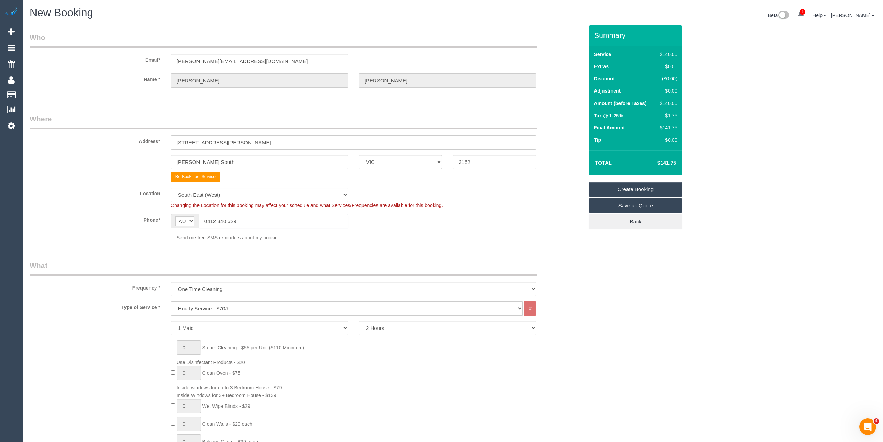
drag, startPoint x: 209, startPoint y: 218, endPoint x: 194, endPoint y: 217, distance: 15.4
click at [194, 217] on div "AF AL DZ AD AO AI AQ AG AR AM AW AU AT AZ BS BH BD BB BY BE BZ BJ BM BT BO BA B…" at bounding box center [260, 221] width 178 height 14
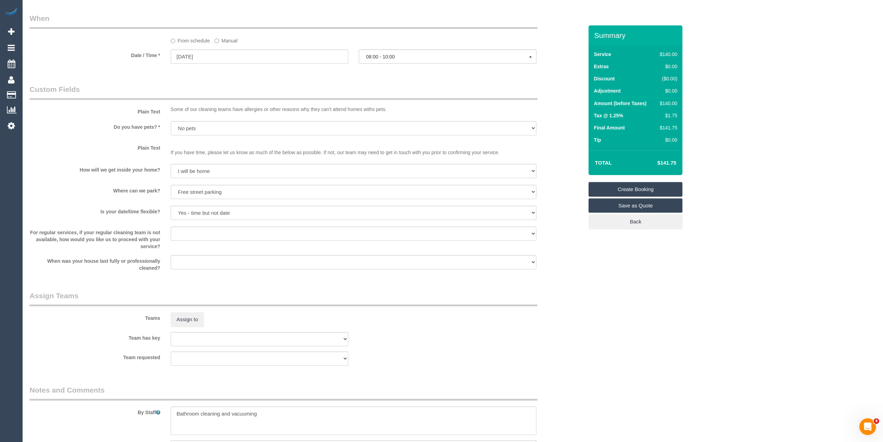
scroll to position [850, 0]
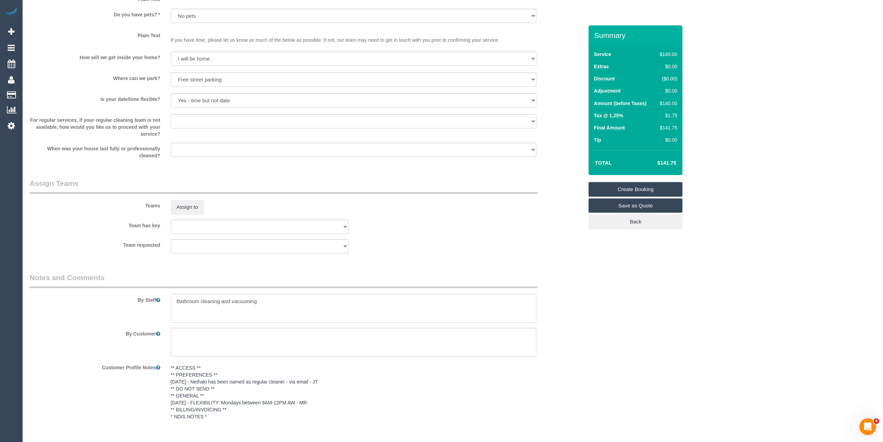
click at [177, 301] on textarea at bounding box center [354, 308] width 366 height 29
paste textarea "0412 340 629"
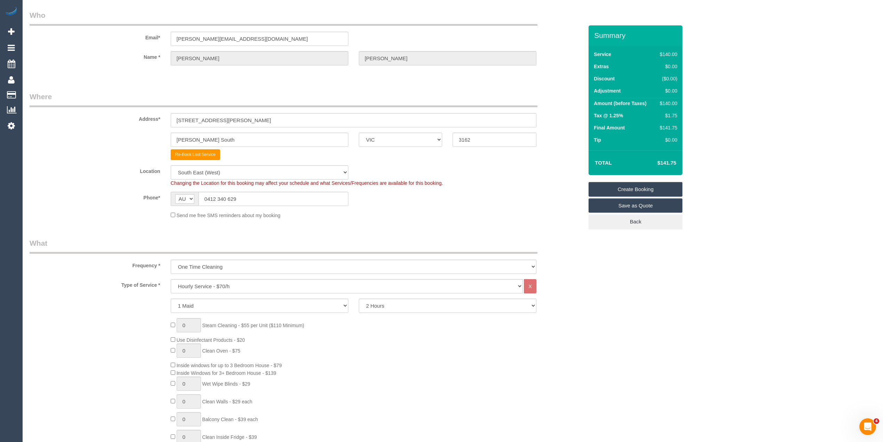
scroll to position [0, 0]
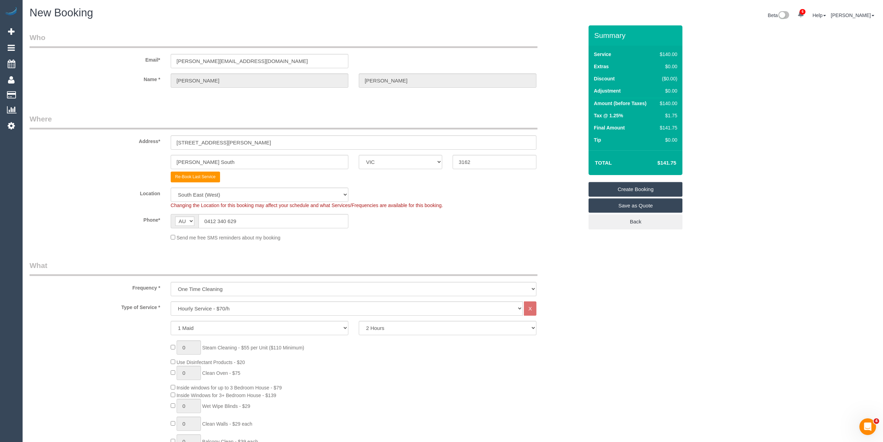
type textarea "Please text when you are on the way - 0412340629 Bathroom cleaning and vacuuming"
click at [637, 188] on link "Create Booking" at bounding box center [636, 189] width 94 height 15
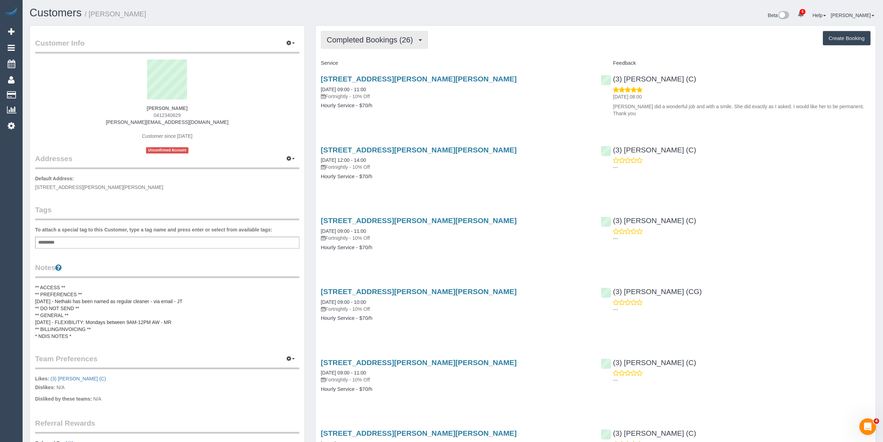
click at [375, 34] on button "Completed Bookings (26)" at bounding box center [374, 40] width 107 height 18
click at [374, 65] on link "Upcoming Bookings (0)" at bounding box center [358, 64] width 75 height 9
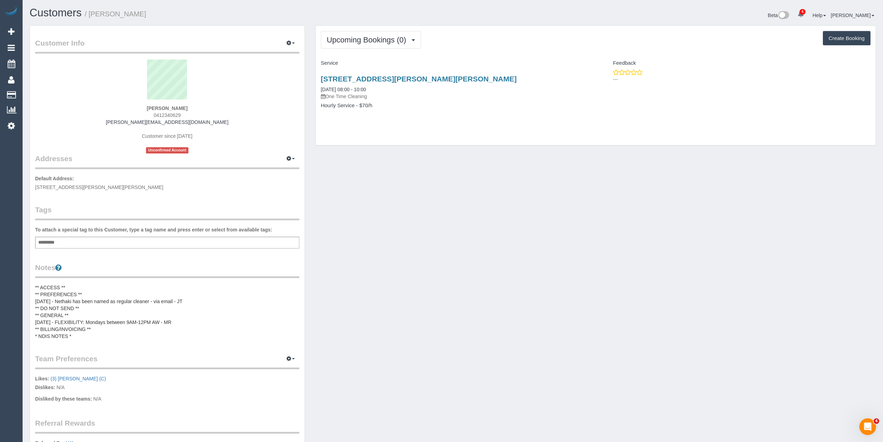
click at [156, 107] on strong "Mary Gingold" at bounding box center [167, 108] width 41 height 6
click at [174, 106] on strong "Mary Gingold" at bounding box center [167, 108] width 41 height 6
copy strong "Mary Gingold"
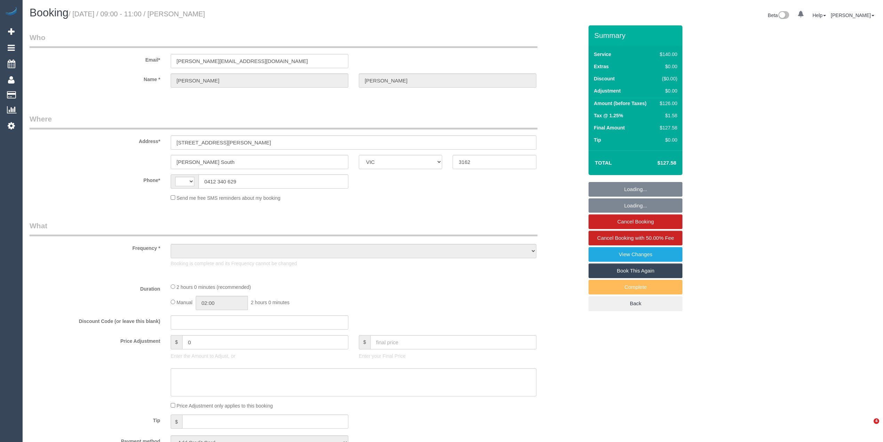
select select "VIC"
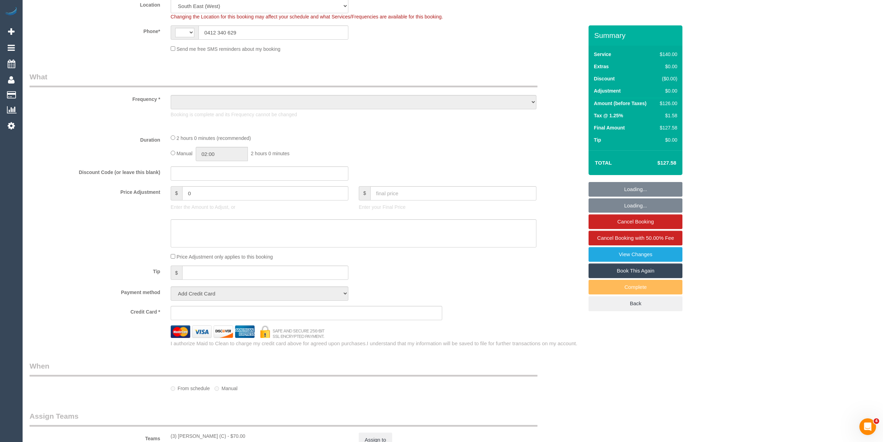
select select "string:AU"
select select "object:1503"
select select "string:stripe-pm_1PB4Ag2GScqysDRVhSA8nfQy"
select select "number:28"
select select "number:14"
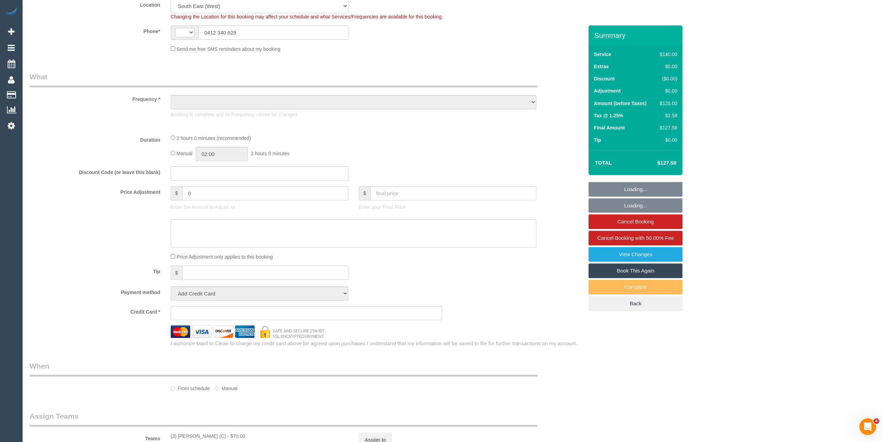
select select "number:19"
select select "number:36"
select select "number:34"
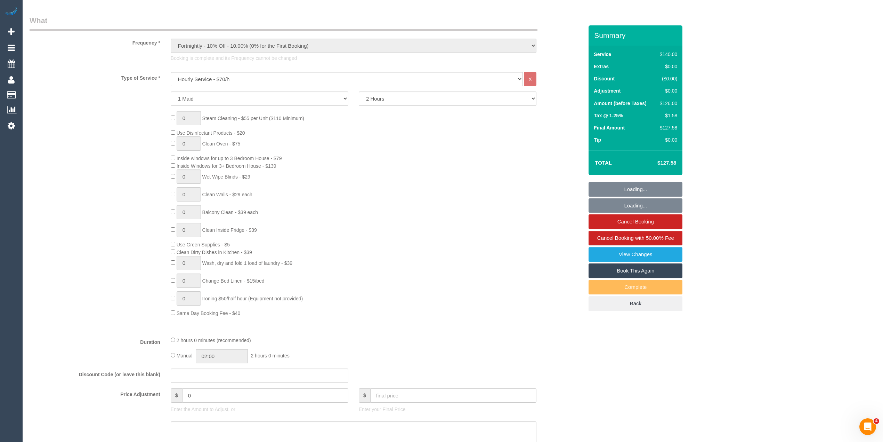
select select "object:1508"
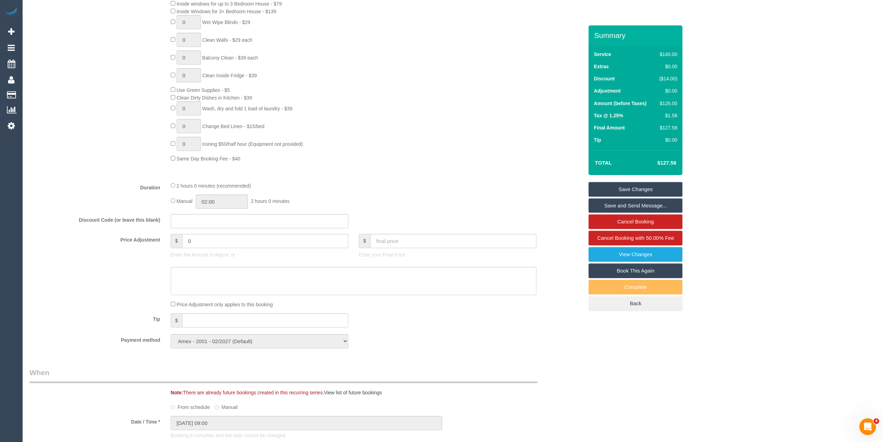
scroll to position [232, 0]
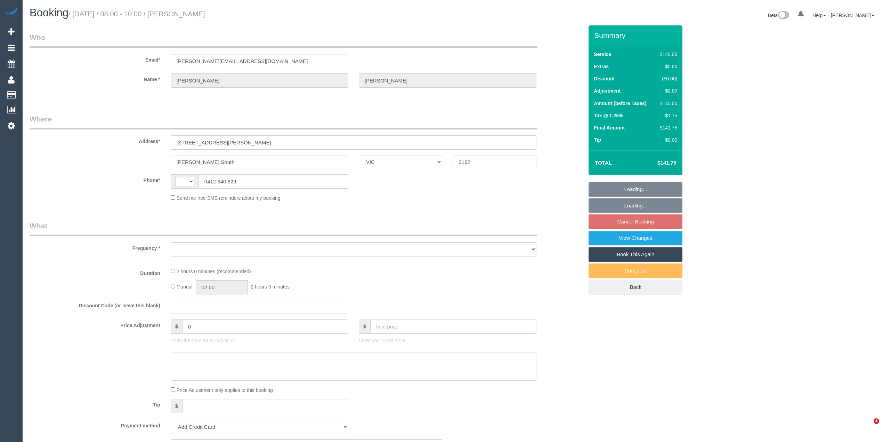
select select "VIC"
select select "string:AU"
select select "object:495"
select select "number:28"
select select "number:14"
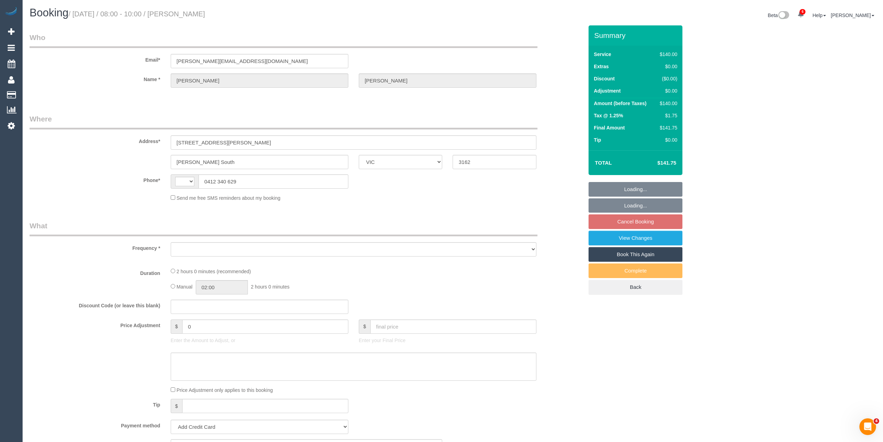
select select "number:19"
select select "number:24"
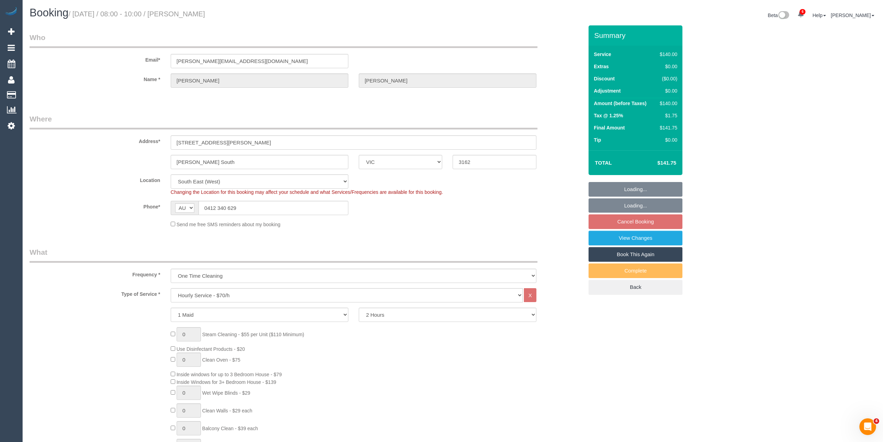
select select "string:stripe-pm_1PB4Ag2GScqysDRVhSA8nfQy"
select select "object:1399"
select select "spot2"
click at [120, 277] on div "Frequency * One Time Cleaning Weekly - 10% Off - 10.00% (0% for the First Booki…" at bounding box center [306, 265] width 564 height 36
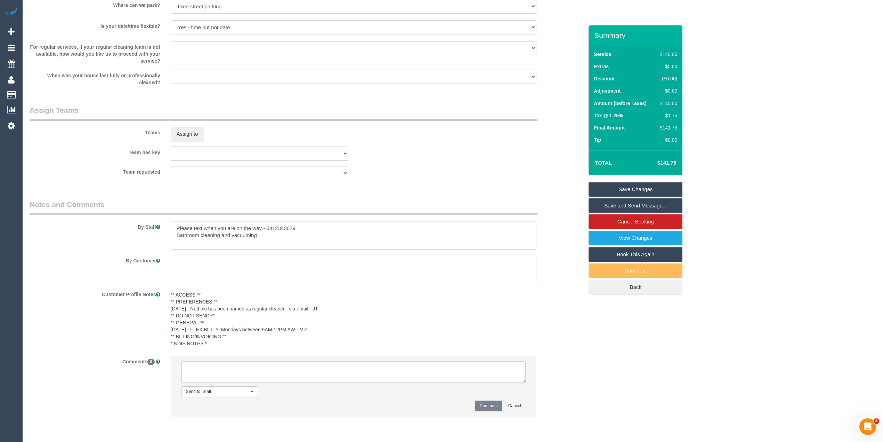
click at [240, 377] on textarea at bounding box center [353, 372] width 344 height 22
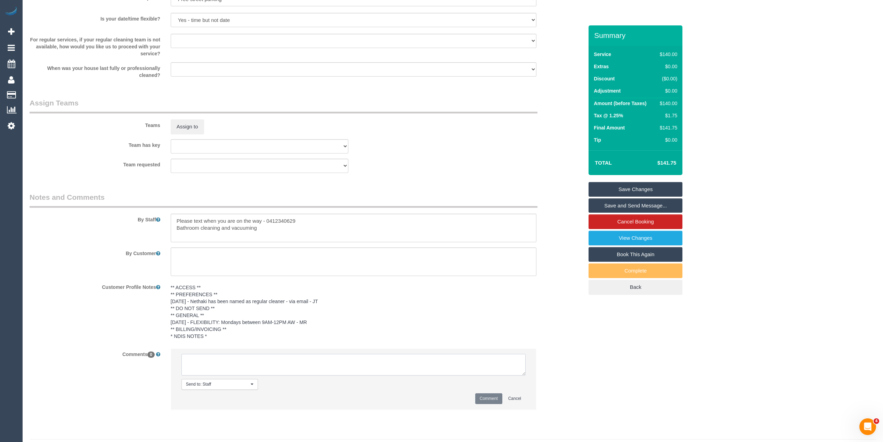
scroll to position [935, 0]
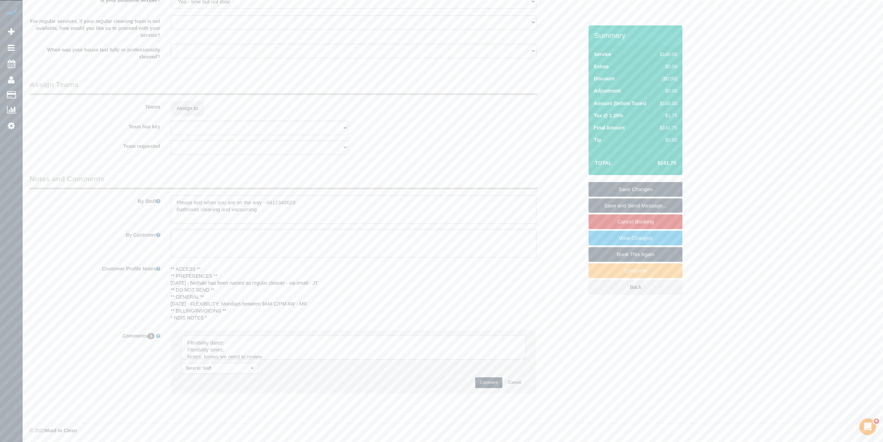
drag, startPoint x: 522, startPoint y: 353, endPoint x: 521, endPoint y: 378, distance: 25.0
click at [521, 359] on textarea at bounding box center [353, 347] width 344 height 24
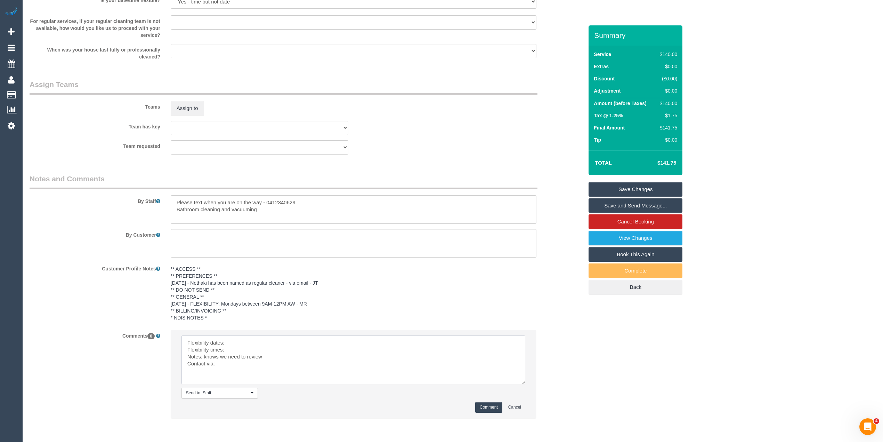
click at [256, 341] on textarea at bounding box center [353, 359] width 344 height 49
click at [242, 349] on textarea at bounding box center [353, 359] width 344 height 49
click at [277, 358] on textarea at bounding box center [353, 359] width 344 height 49
click at [262, 361] on textarea at bounding box center [353, 359] width 344 height 49
type textarea "Flexibility dates: Thursday or Wednesday Flexibility times: flex from 9am Notes…"
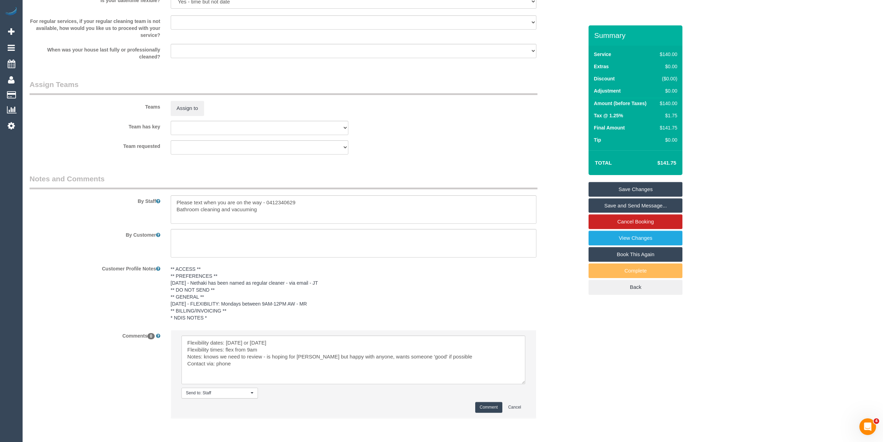
click at [496, 406] on button "Comment" at bounding box center [488, 407] width 27 height 11
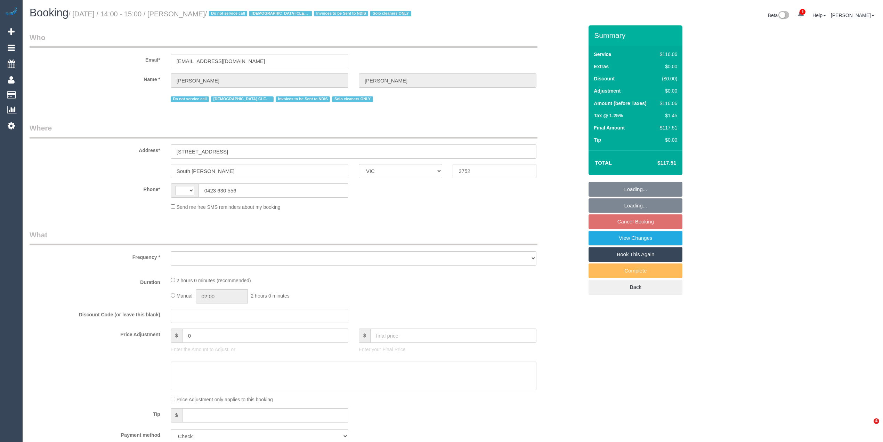
select select "VIC"
select select "string:AU"
select select "object:794"
select select "number:28"
select select "number:14"
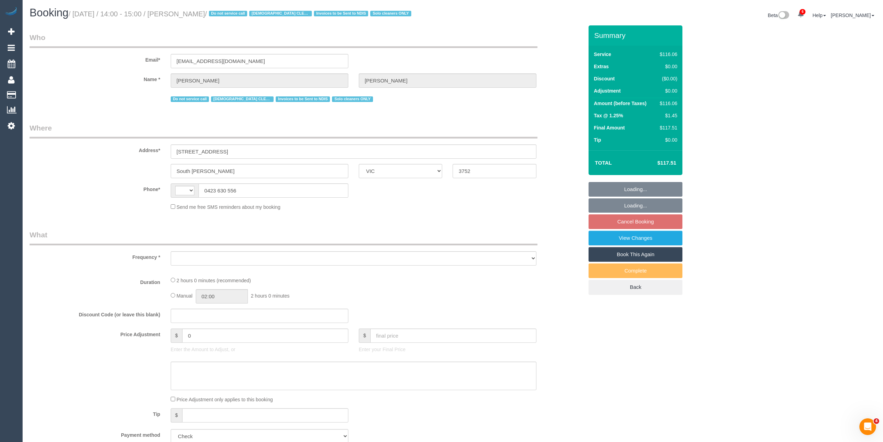
select select "number:19"
select select "number:22"
select select "number:34"
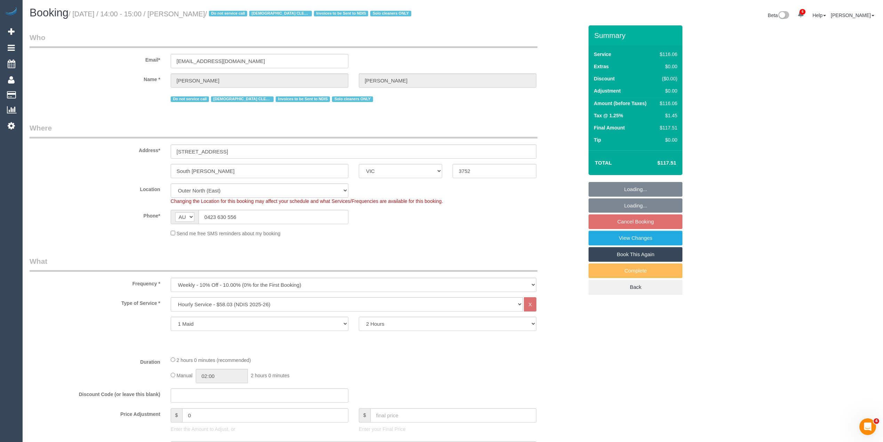
select select "object:1202"
drag, startPoint x: 208, startPoint y: 210, endPoint x: 184, endPoint y: 207, distance: 23.5
click at [184, 207] on sui-booking-location "Location [GEOGRAPHIC_DATA] (North) East (South) [GEOGRAPHIC_DATA] (East) [GEOGR…" at bounding box center [307, 210] width 554 height 54
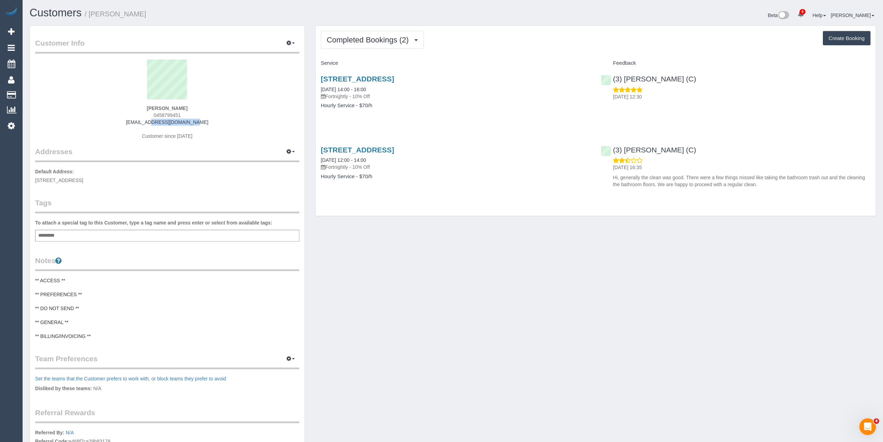
drag, startPoint x: 195, startPoint y: 121, endPoint x: 136, endPoint y: 122, distance: 58.8
click at [136, 122] on div "Daniel Goss 0458799451 dwgoss@gmail.com Customer since 2025" at bounding box center [167, 102] width 264 height 87
copy link "dwgoss@gmail.com"
click at [81, 235] on div "Add a tag" at bounding box center [167, 235] width 264 height 12
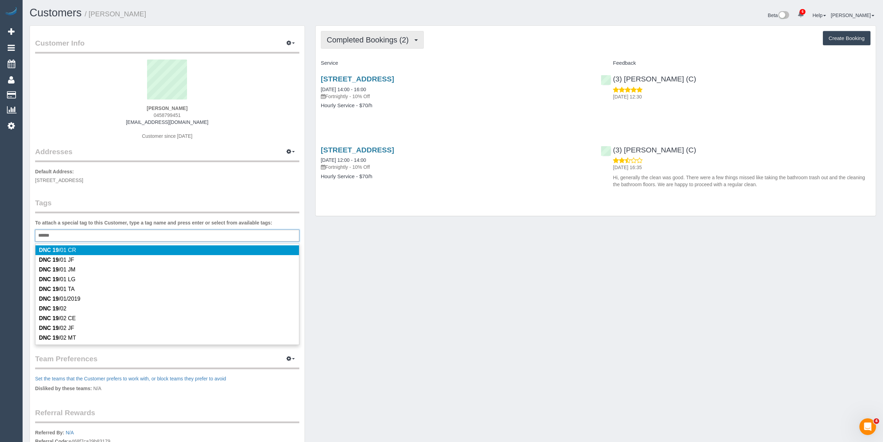
type input "******"
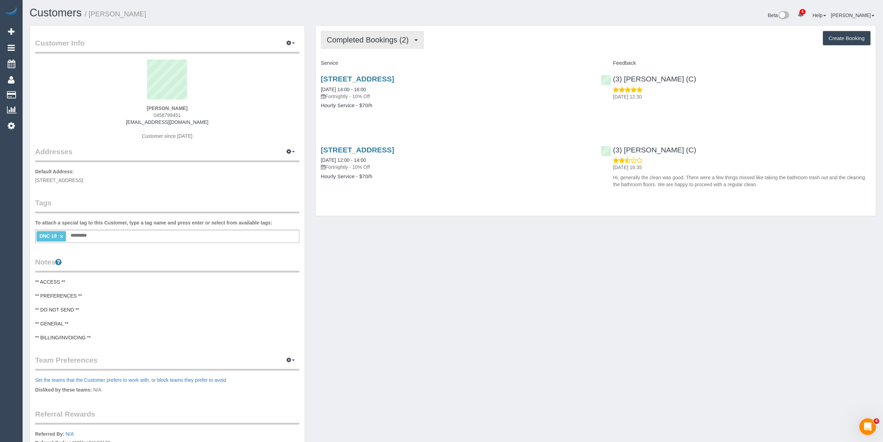
click at [376, 42] on span "Completed Bookings (2)" at bounding box center [370, 39] width 86 height 9
click at [365, 66] on link "Upcoming Bookings (11)" at bounding box center [357, 64] width 73 height 9
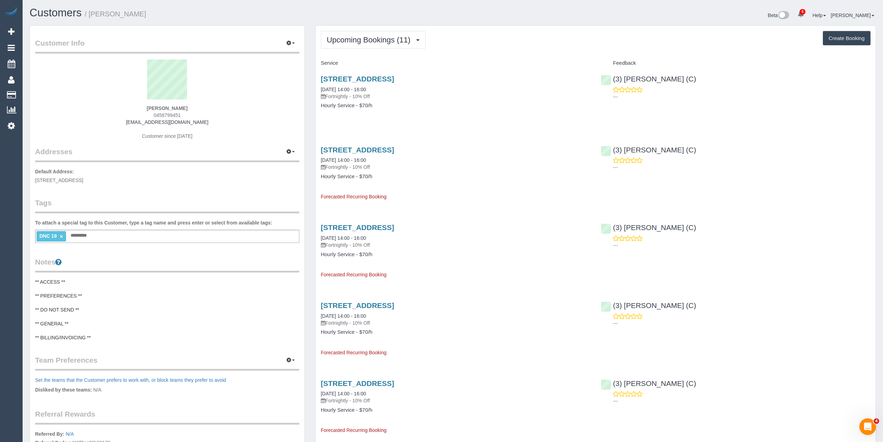
click at [63, 234] on link "×" at bounding box center [61, 236] width 3 height 6
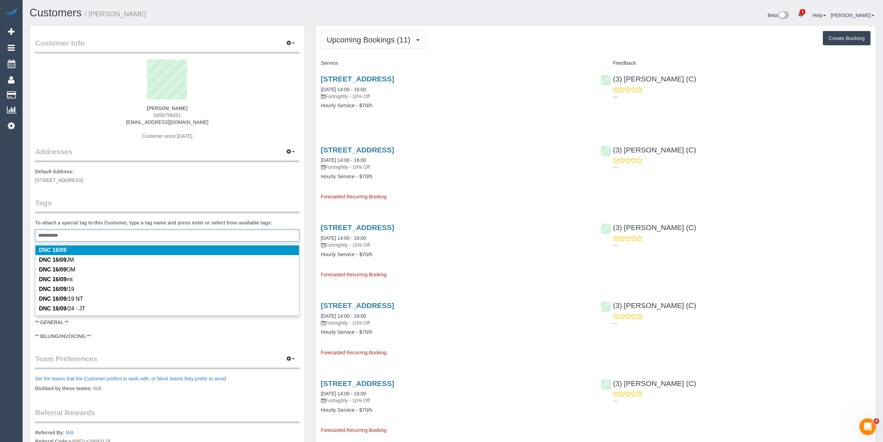
type input "**********"
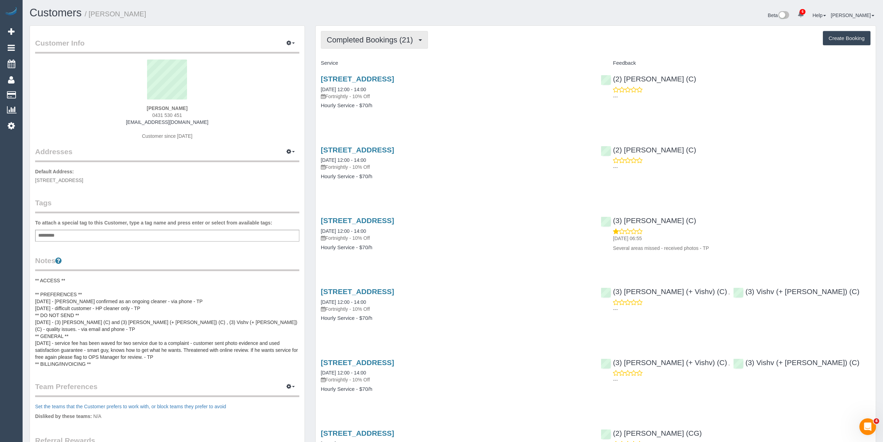
click at [357, 35] on span "Completed Bookings (21)" at bounding box center [372, 39] width 90 height 9
click at [364, 62] on link "Upcoming Bookings (11)" at bounding box center [358, 64] width 75 height 9
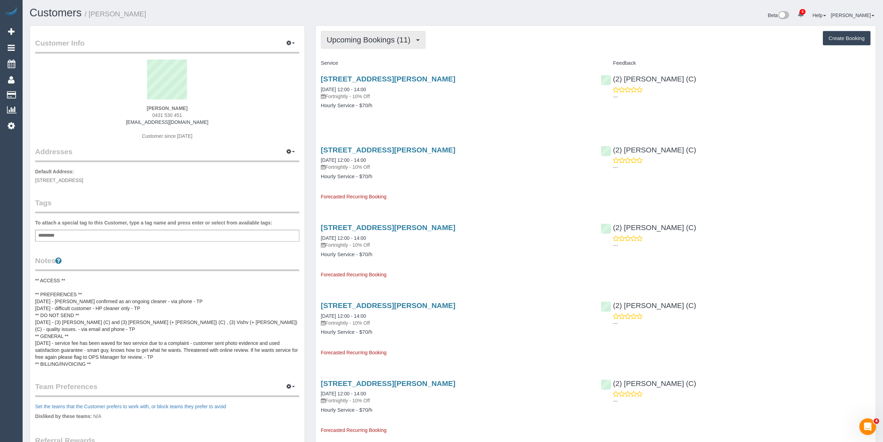
click at [344, 38] on span "Upcoming Bookings (11)" at bounding box center [370, 39] width 87 height 9
click at [353, 57] on link "Completed Bookings (21)" at bounding box center [358, 55] width 75 height 9
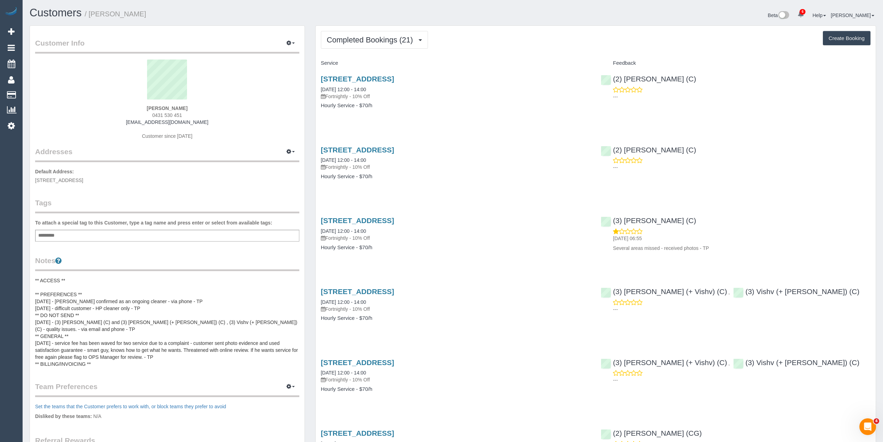
click at [839, 34] on button "Create Booking" at bounding box center [847, 38] width 48 height 15
select select "VIC"
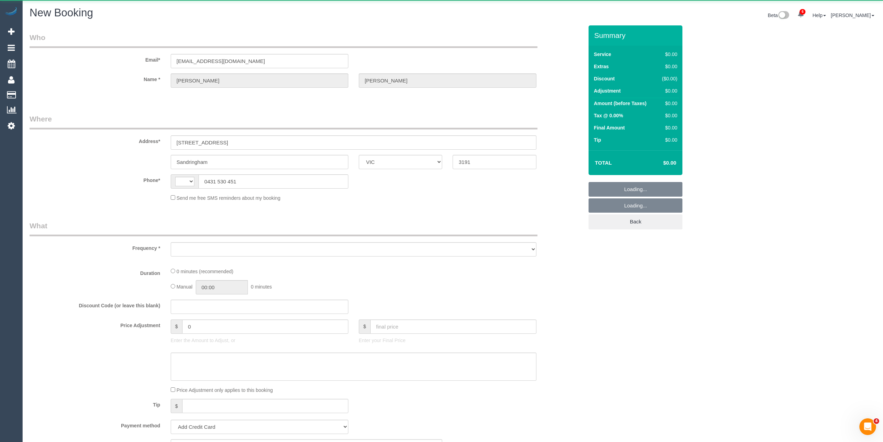
select select "object:2590"
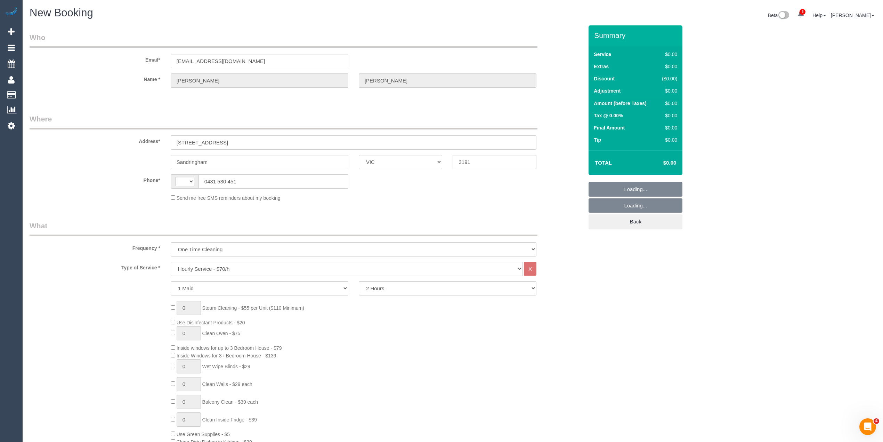
select select "string:AU"
select select "string:stripe-pm_1QuiJU2GScqysDRVA8fU0KcC"
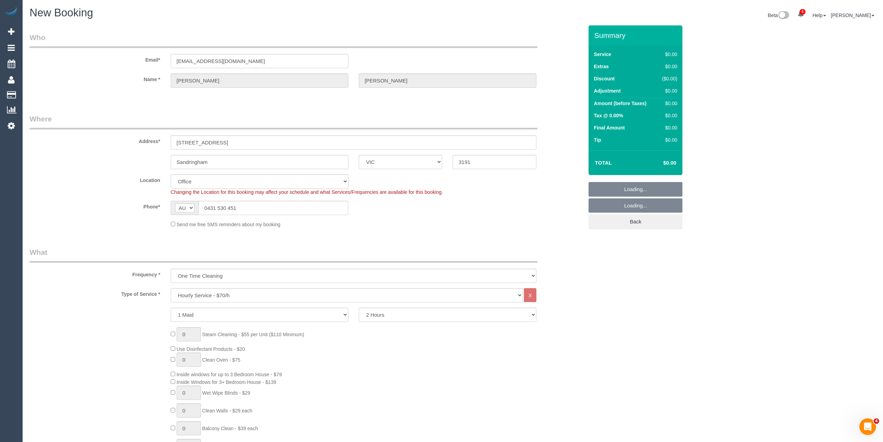
select select "object:4274"
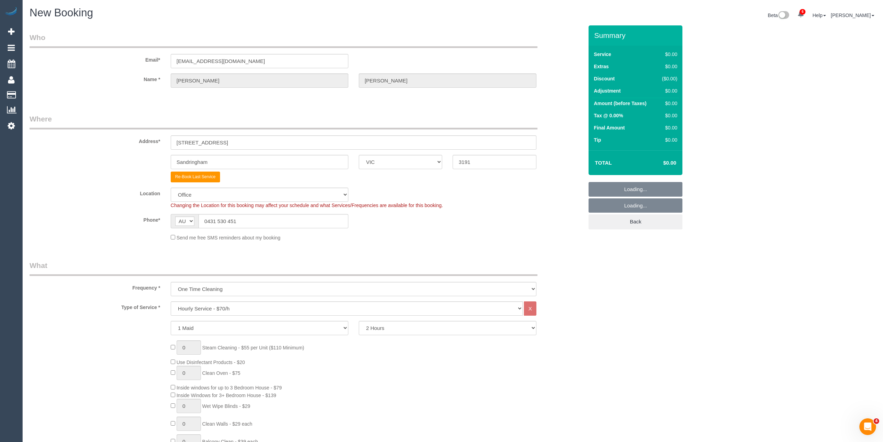
select select "64"
select select "object:4284"
drag, startPoint x: 232, startPoint y: 305, endPoint x: 233, endPoint y: 300, distance: 4.6
click at [232, 305] on select "Hourly Service - $70/h Hourly Service - $65/h Hourly Service - $60/h Hourly Ser…" at bounding box center [347, 308] width 352 height 14
select select "213"
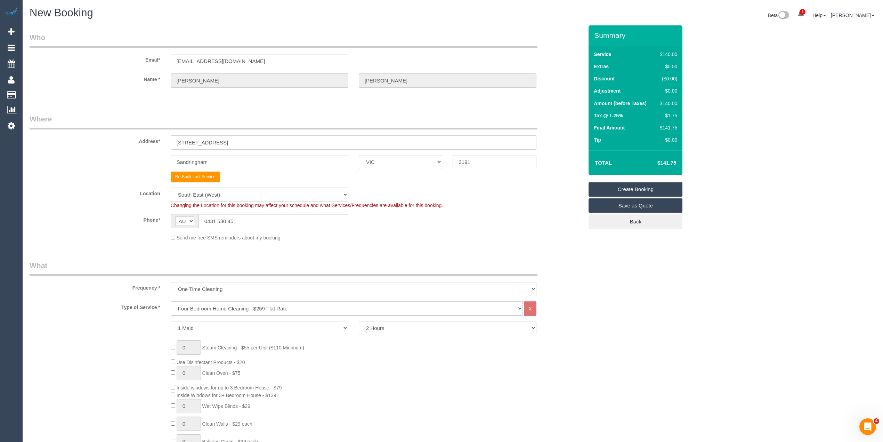
click at [171, 301] on select "Hourly Service - $70/h Hourly Service - $65/h Hourly Service - $60/h Hourly Ser…" at bounding box center [347, 308] width 352 height 14
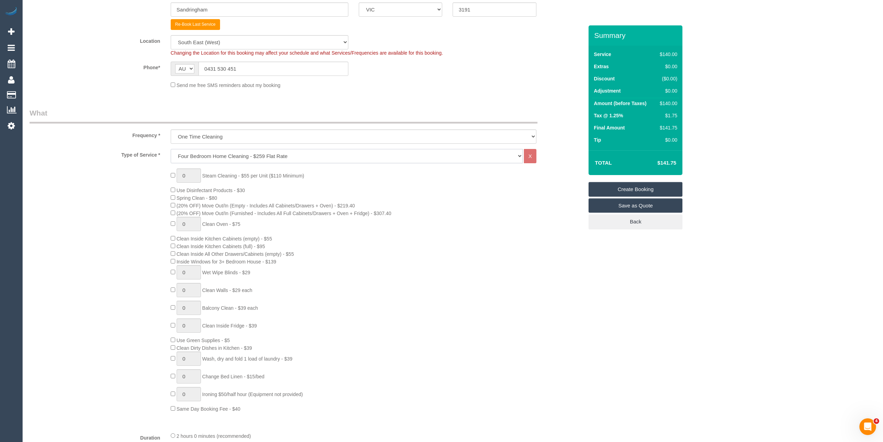
scroll to position [154, 0]
click at [170, 171] on div "0 Steam Cleaning - $55 per Unit ($110 Minimum) Use Disinfectant Products - $30 …" at bounding box center [377, 288] width 423 height 244
drag, startPoint x: 186, startPoint y: 172, endPoint x: 168, endPoint y: 172, distance: 18.8
click at [168, 172] on div "1 Steam Cleaning - $55 per Unit ($110 Minimum) Use Disinfectant Products - $30 …" at bounding box center [377, 288] width 423 height 244
type input "4"
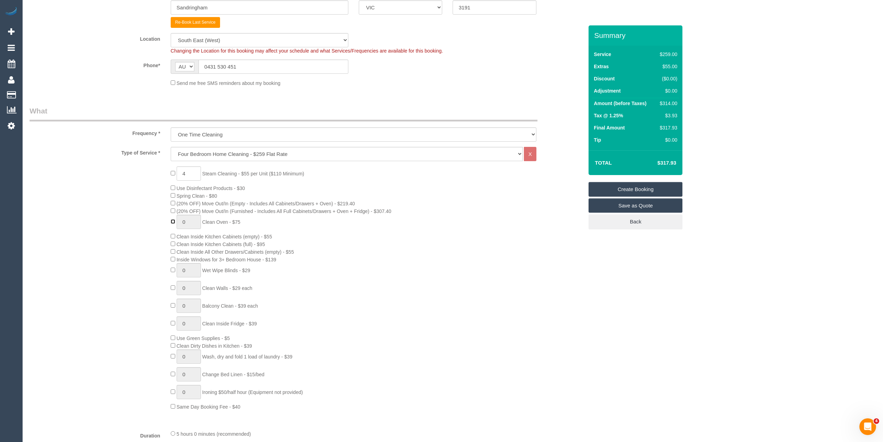
type input "1"
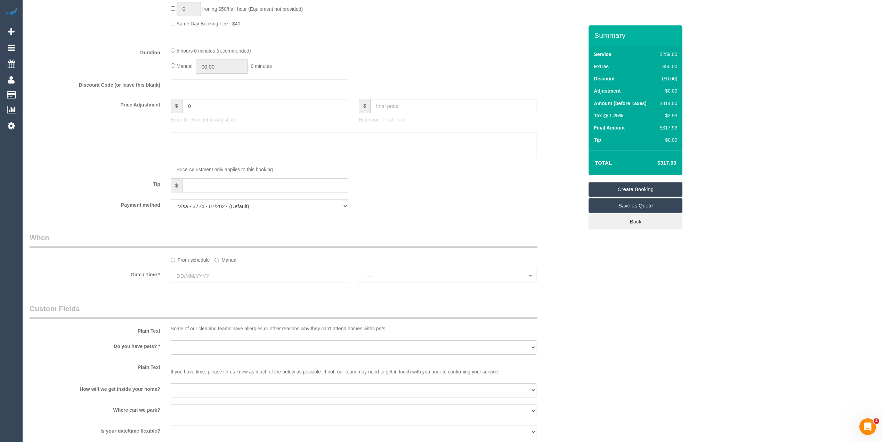
scroll to position [915, 0]
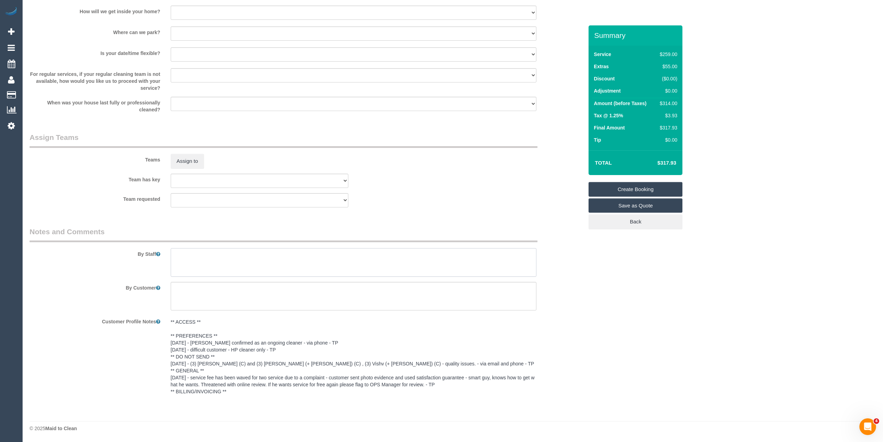
click at [245, 264] on textarea at bounding box center [354, 262] width 366 height 29
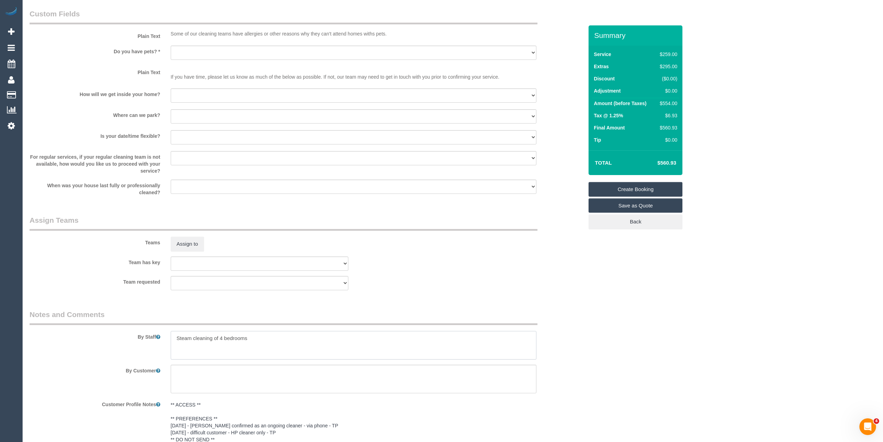
scroll to position [761, 0]
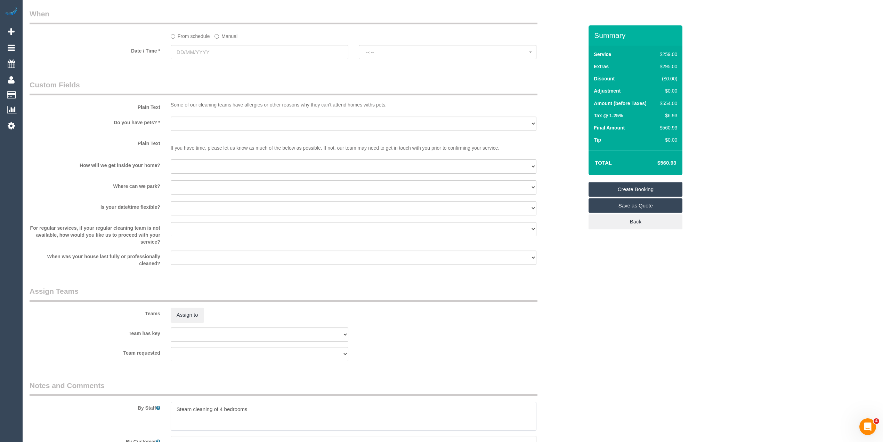
type textarea "Steam cleaning of 4 bedrooms"
click at [188, 49] on input "text" at bounding box center [260, 52] width 178 height 14
click at [242, 112] on link "19" at bounding box center [241, 112] width 11 height 9
type input "[DATE]"
click at [387, 49] on button "--:--" at bounding box center [448, 52] width 178 height 14
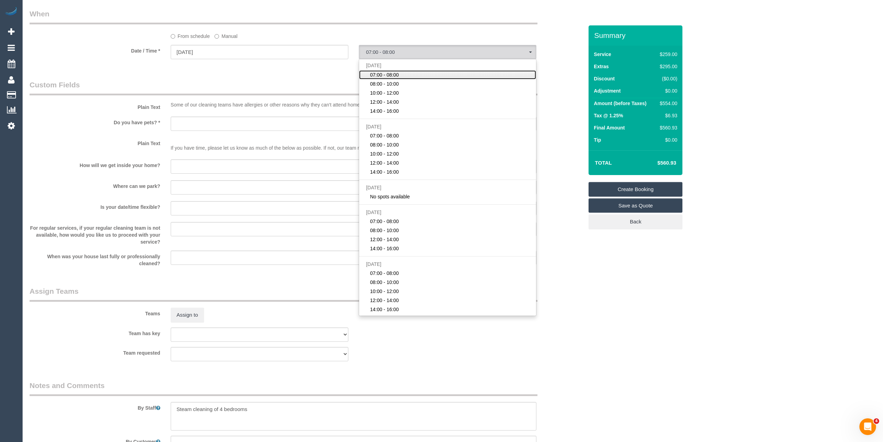
click at [390, 74] on span "07:00 - 08:00" at bounding box center [384, 74] width 29 height 7
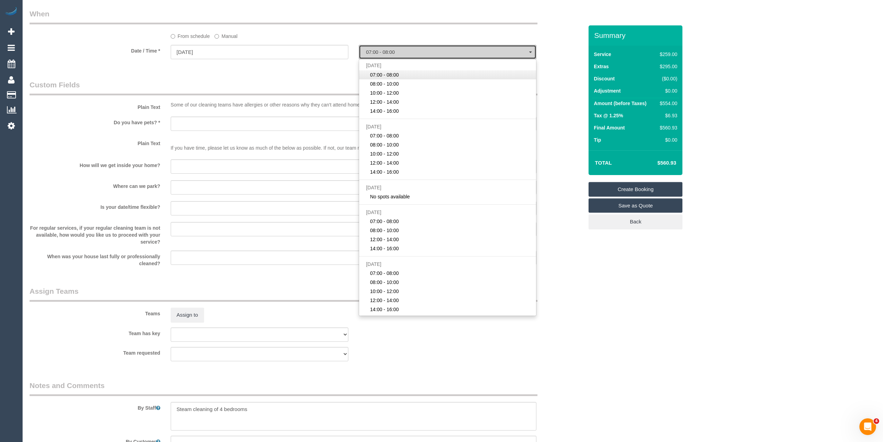
select select "spot1"
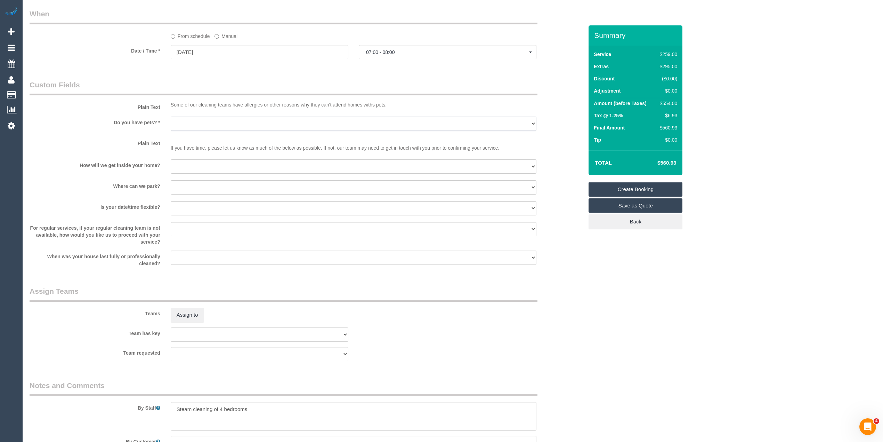
click at [190, 122] on select "Yes - Cats Yes - Dogs No pets Yes - Dogs and Cats Yes - Other" at bounding box center [354, 123] width 366 height 14
select select "number:28"
click at [171, 117] on select "Yes - Cats Yes - Dogs No pets Yes - Dogs and Cats Yes - Other" at bounding box center [354, 123] width 366 height 14
click at [191, 169] on select "I will be home Key will be left (please provide details below) Lock box/Access …" at bounding box center [354, 166] width 366 height 14
select select "number:14"
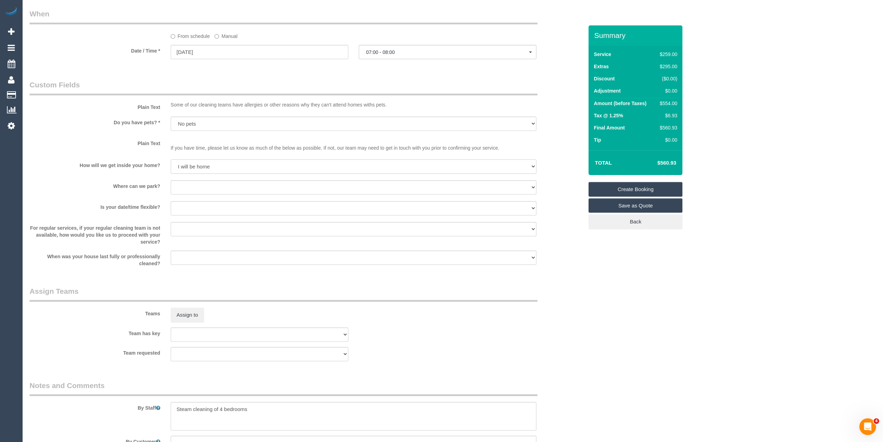
click at [171, 160] on select "I will be home Key will be left (please provide details below) Lock box/Access …" at bounding box center [354, 166] width 366 height 14
click at [191, 191] on select "I will provide parking on-site Free street parking Paid street parking (cost wi…" at bounding box center [354, 187] width 366 height 14
select select "number:19"
click at [171, 181] on select "I will provide parking on-site Free street parking Paid street parking (cost wi…" at bounding box center [354, 187] width 366 height 14
click at [181, 212] on select "Yes - date and time Yes - date but not time Yes - time but not date No - No fle…" at bounding box center [354, 208] width 366 height 14
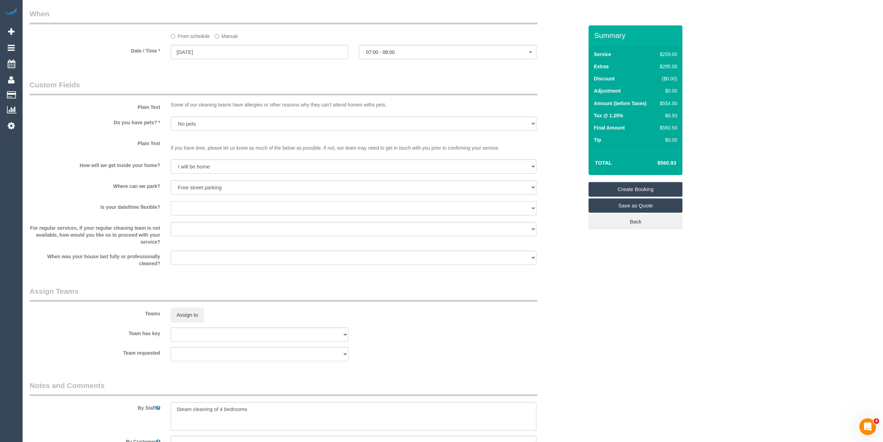
select select "number:36"
click at [171, 202] on select "Yes - date and time Yes - date but not time Yes - time but not date No - No fle…" at bounding box center [354, 208] width 366 height 14
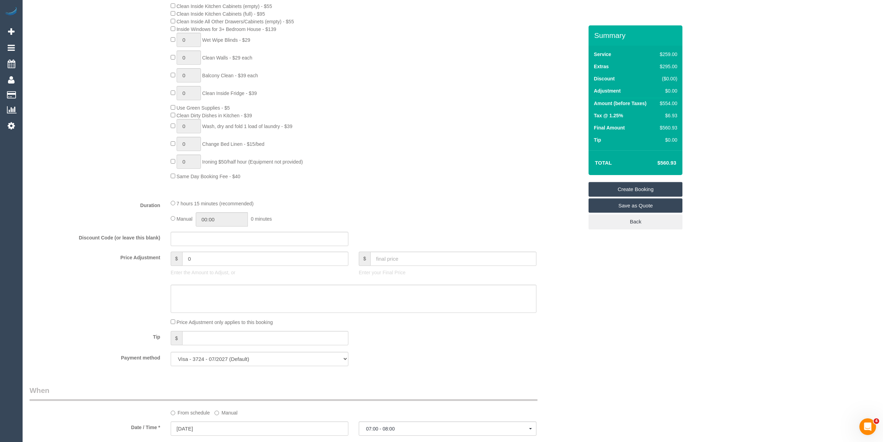
scroll to position [541, 0]
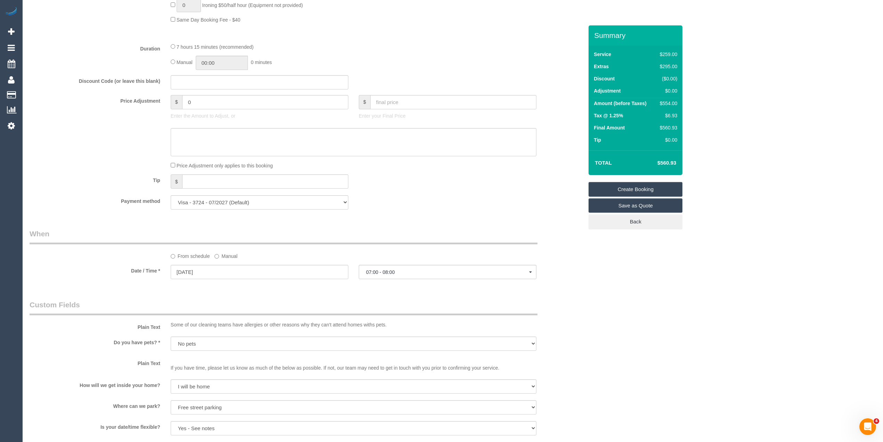
click at [644, 186] on link "Create Booking" at bounding box center [636, 189] width 94 height 15
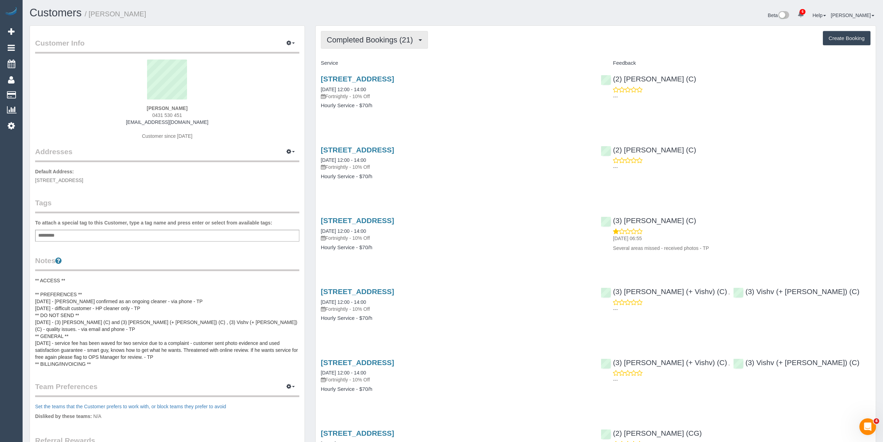
click at [376, 36] on span "Completed Bookings (21)" at bounding box center [372, 39] width 90 height 9
click at [389, 61] on link "Upcoming Bookings (11)" at bounding box center [358, 64] width 75 height 9
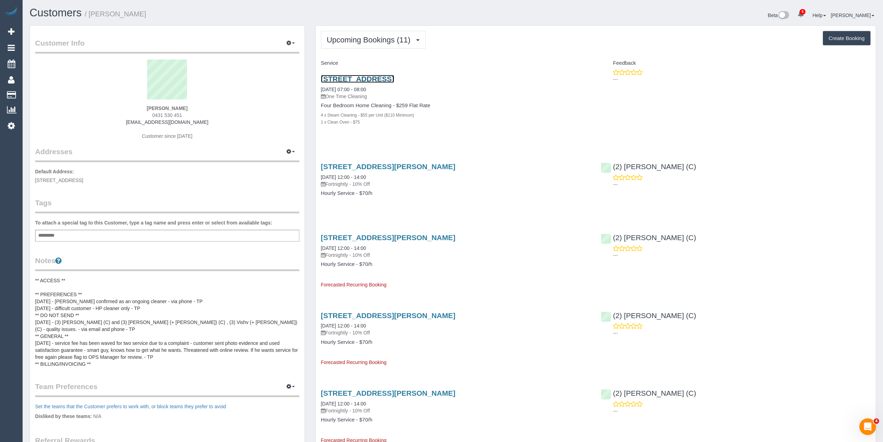
click at [394, 79] on link "[STREET_ADDRESS]" at bounding box center [357, 79] width 73 height 8
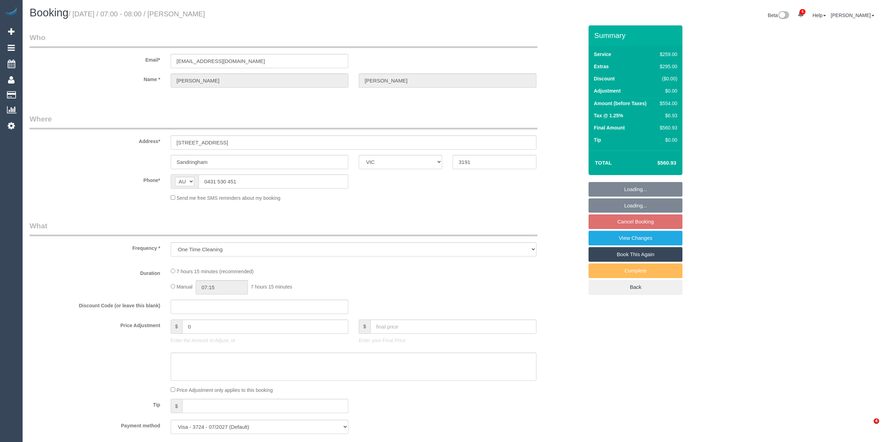
select select "VIC"
select select "string:stripe-pm_1QuiJU2GScqysDRVA8fU0KcC"
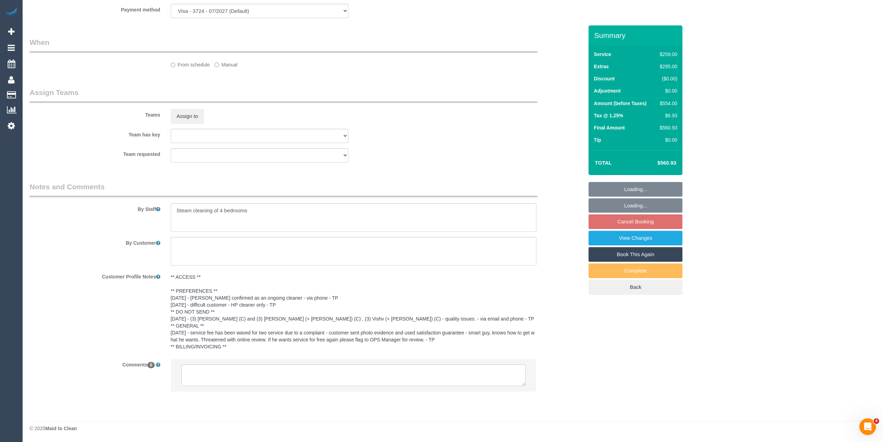
select select "object:1326"
select select "spot1"
select select "number:28"
select select "number:14"
select select "number:19"
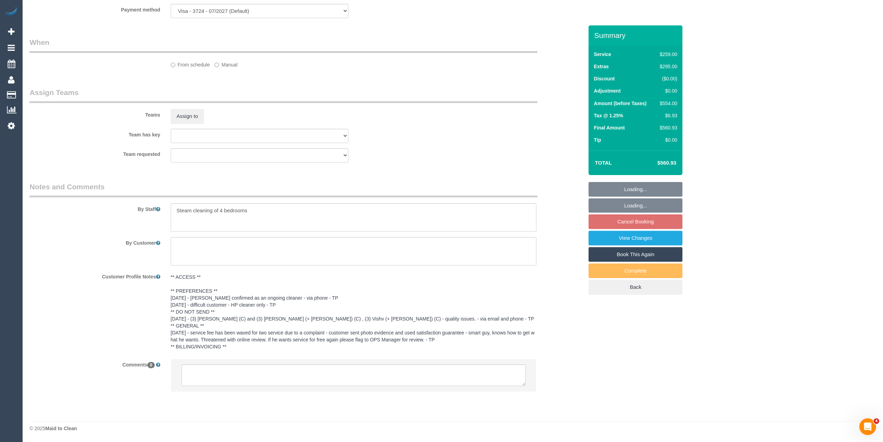
select select "number:36"
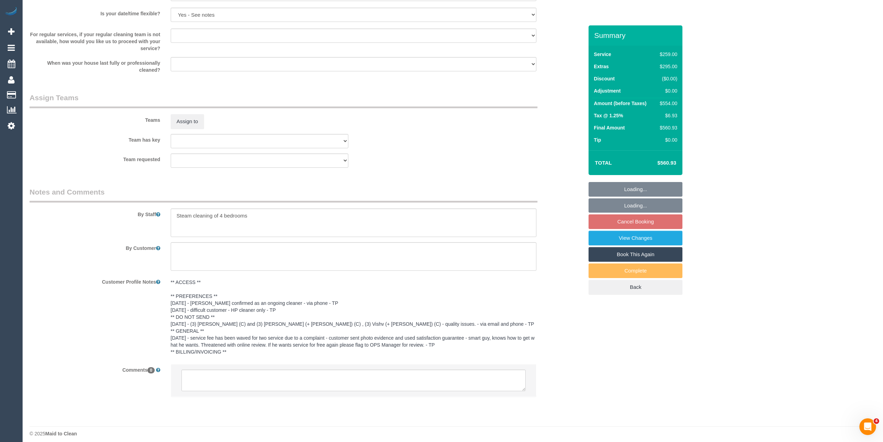
scroll to position [946, 0]
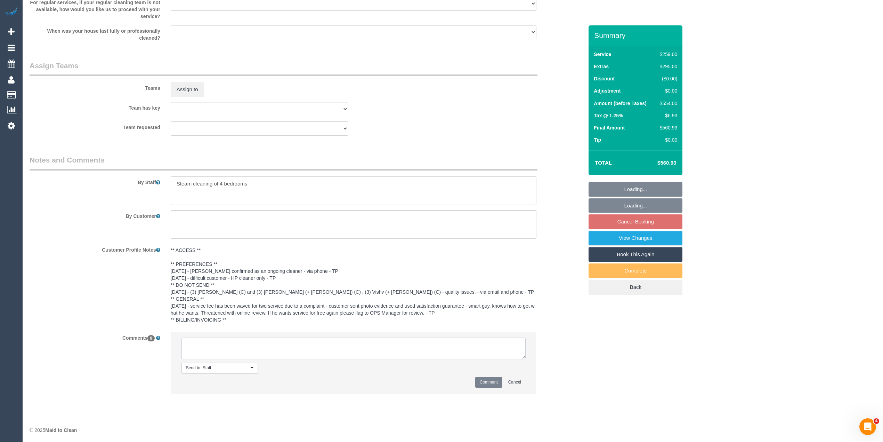
click at [219, 368] on li "Send to: Staff Nothing selected Send to: Staff Send to: Customer Send to: Team …" at bounding box center [353, 362] width 365 height 60
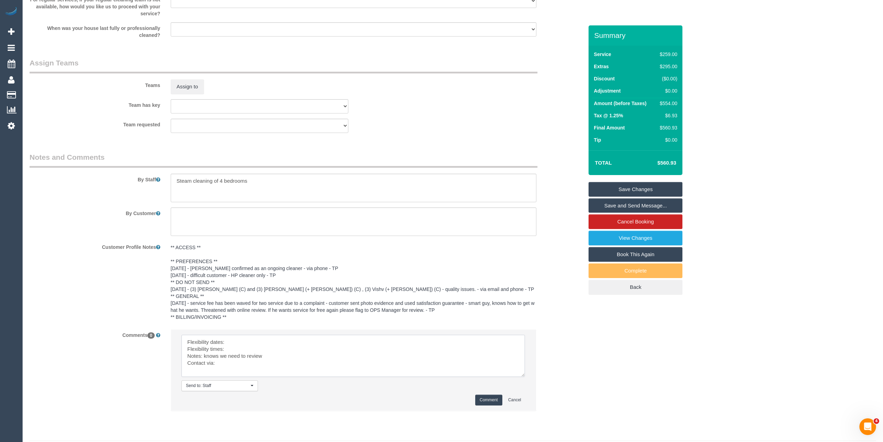
drag, startPoint x: 522, startPoint y: 354, endPoint x: 446, endPoint y: 377, distance: 78.7
click at [519, 374] on textarea at bounding box center [353, 355] width 344 height 42
click at [237, 338] on textarea at bounding box center [352, 355] width 342 height 42
click at [240, 349] on textarea at bounding box center [352, 355] width 342 height 42
click at [243, 366] on textarea at bounding box center [352, 355] width 342 height 42
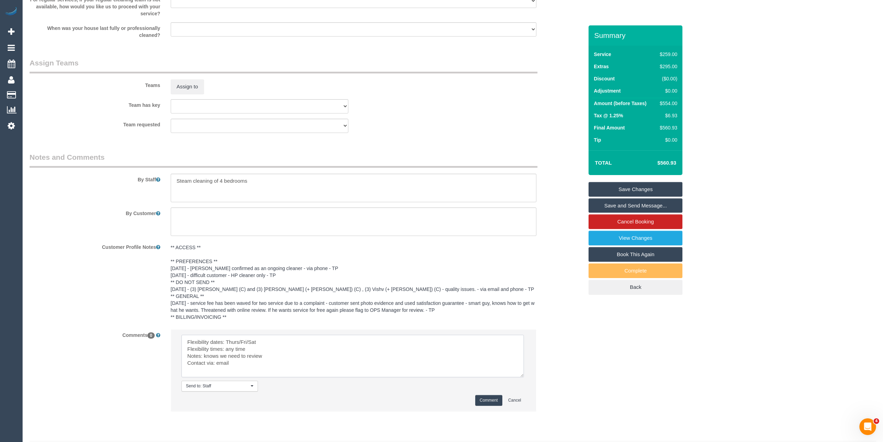
type textarea "Flexibility dates: Thurs/Fri/Sat Flexibility times: any time Notes: knows we ne…"
click at [498, 402] on button "Comment" at bounding box center [488, 400] width 27 height 11
